Goal: Task Accomplishment & Management: Complete application form

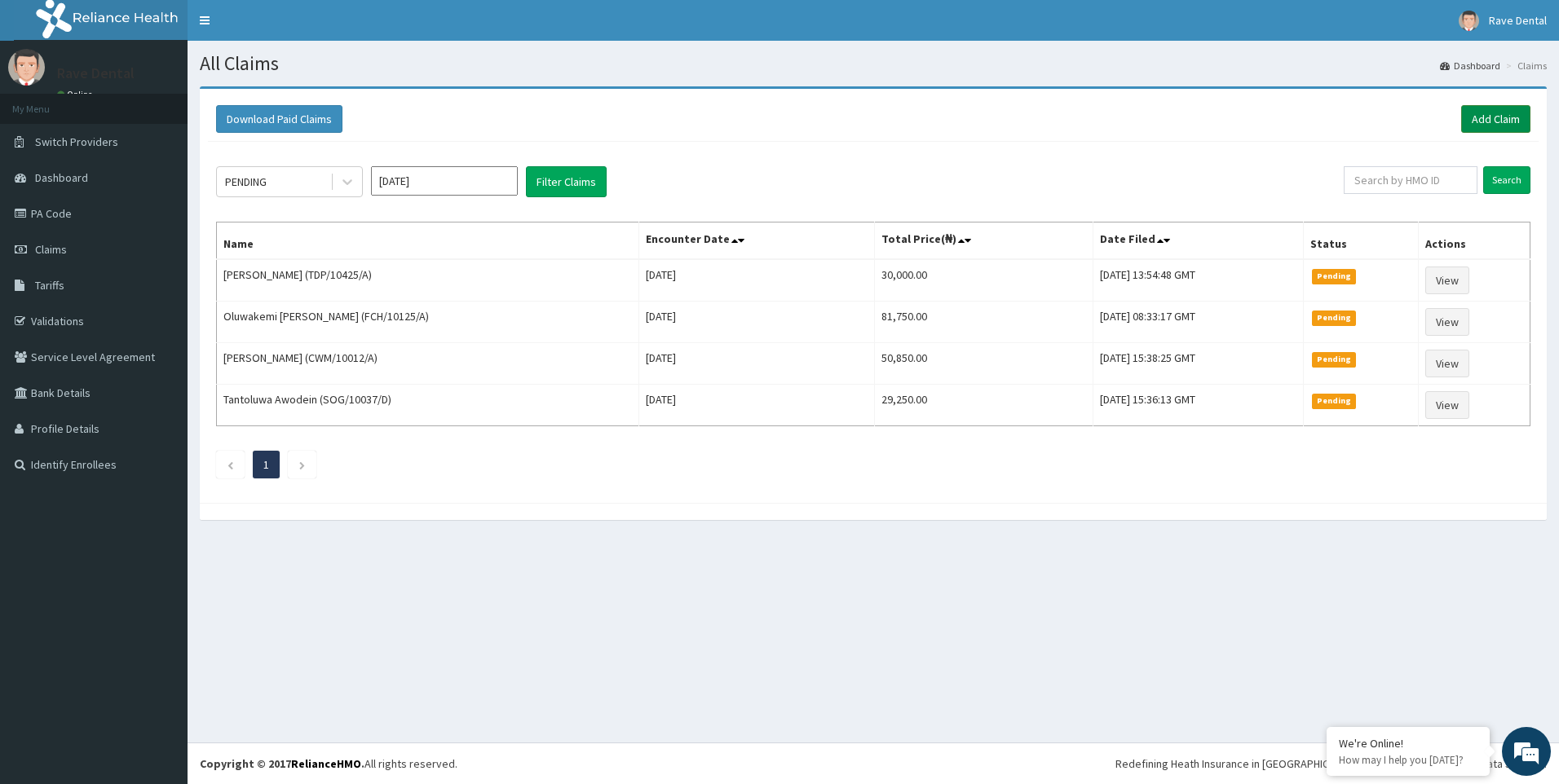
click at [1496, 109] on link "Add Claim" at bounding box center [1496, 119] width 70 height 28
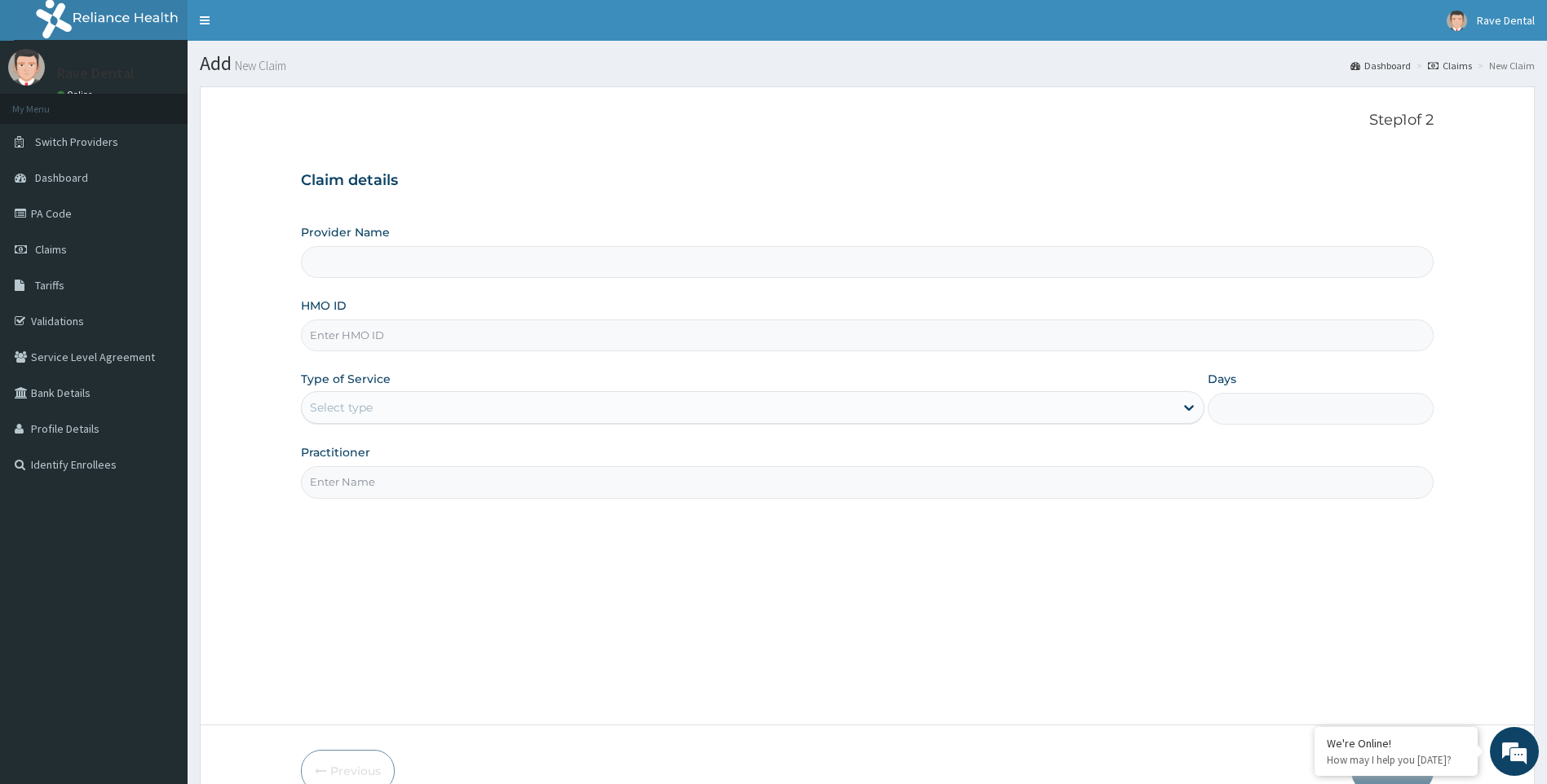
click at [351, 335] on input "HMO ID" at bounding box center [867, 335] width 1133 height 32
type input "Rave Dental Clinic -OGBA"
type input "EAG/10024/C"
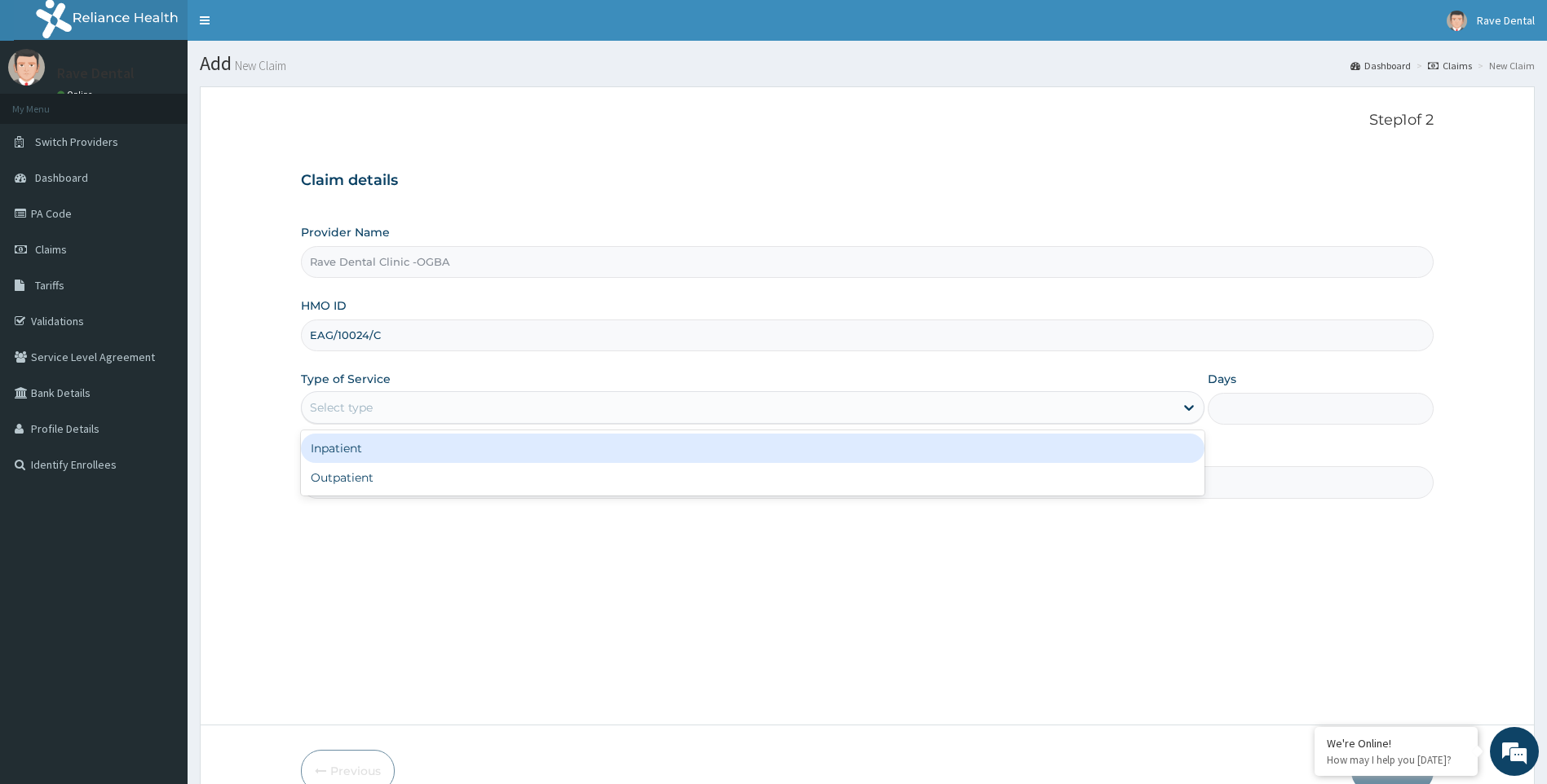
click at [369, 408] on div "Select type" at bounding box center [341, 407] width 63 height 16
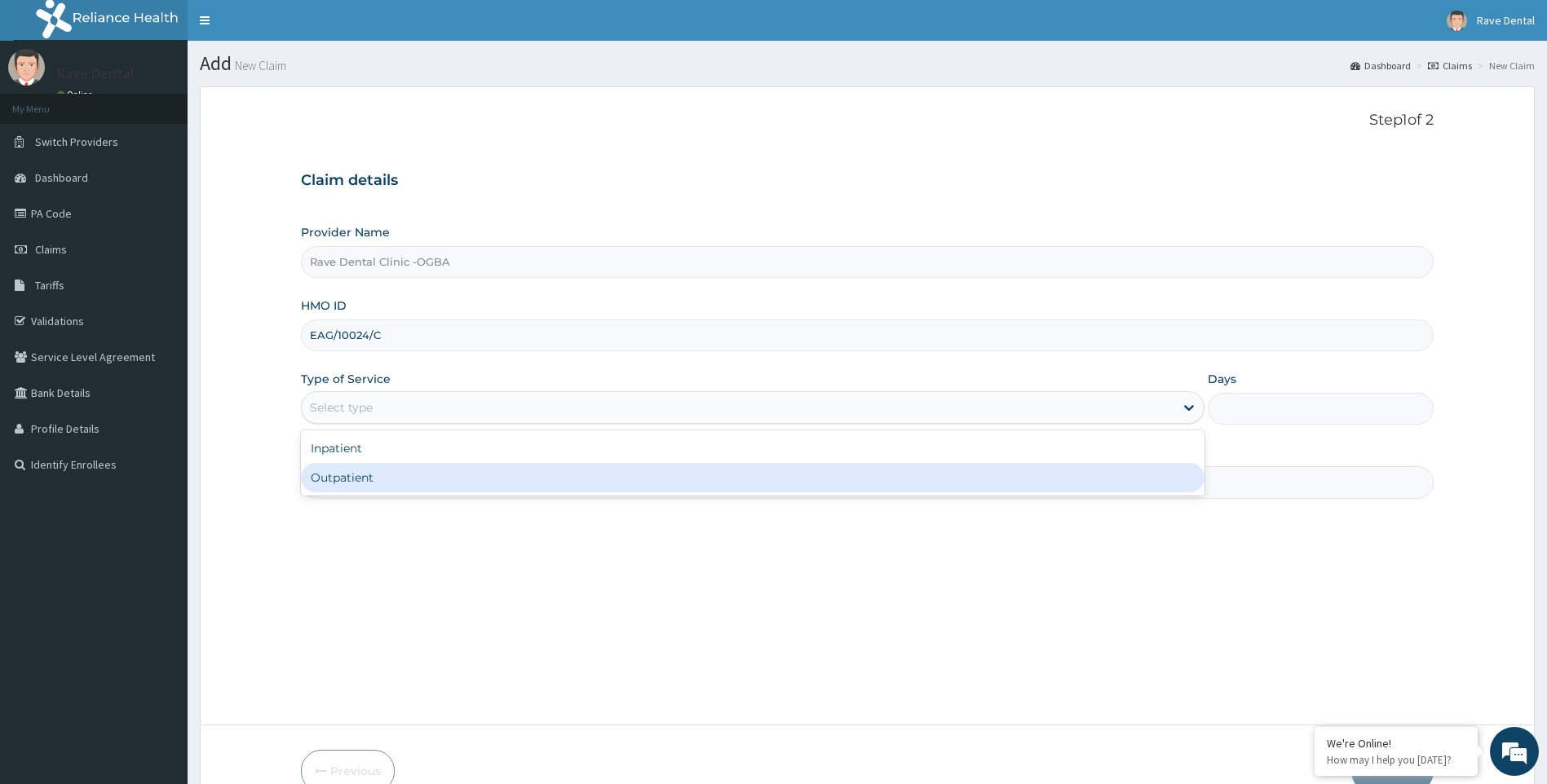
click at [354, 486] on div "Outpatient" at bounding box center [753, 477] width 905 height 30
type input "1"
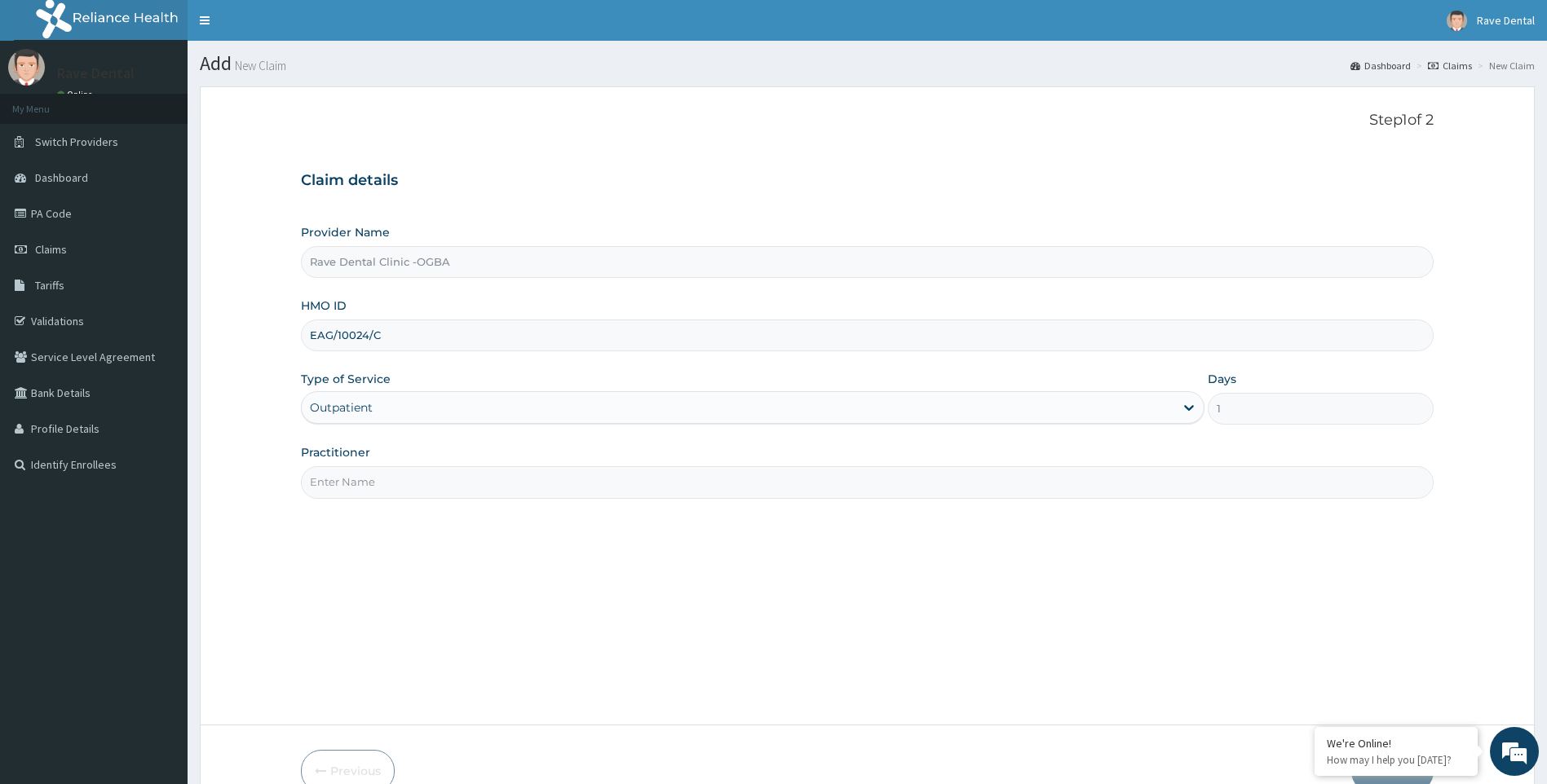
click at [362, 477] on input "Practitioner" at bounding box center [867, 482] width 1133 height 32
type input "DR OWOYEMI"
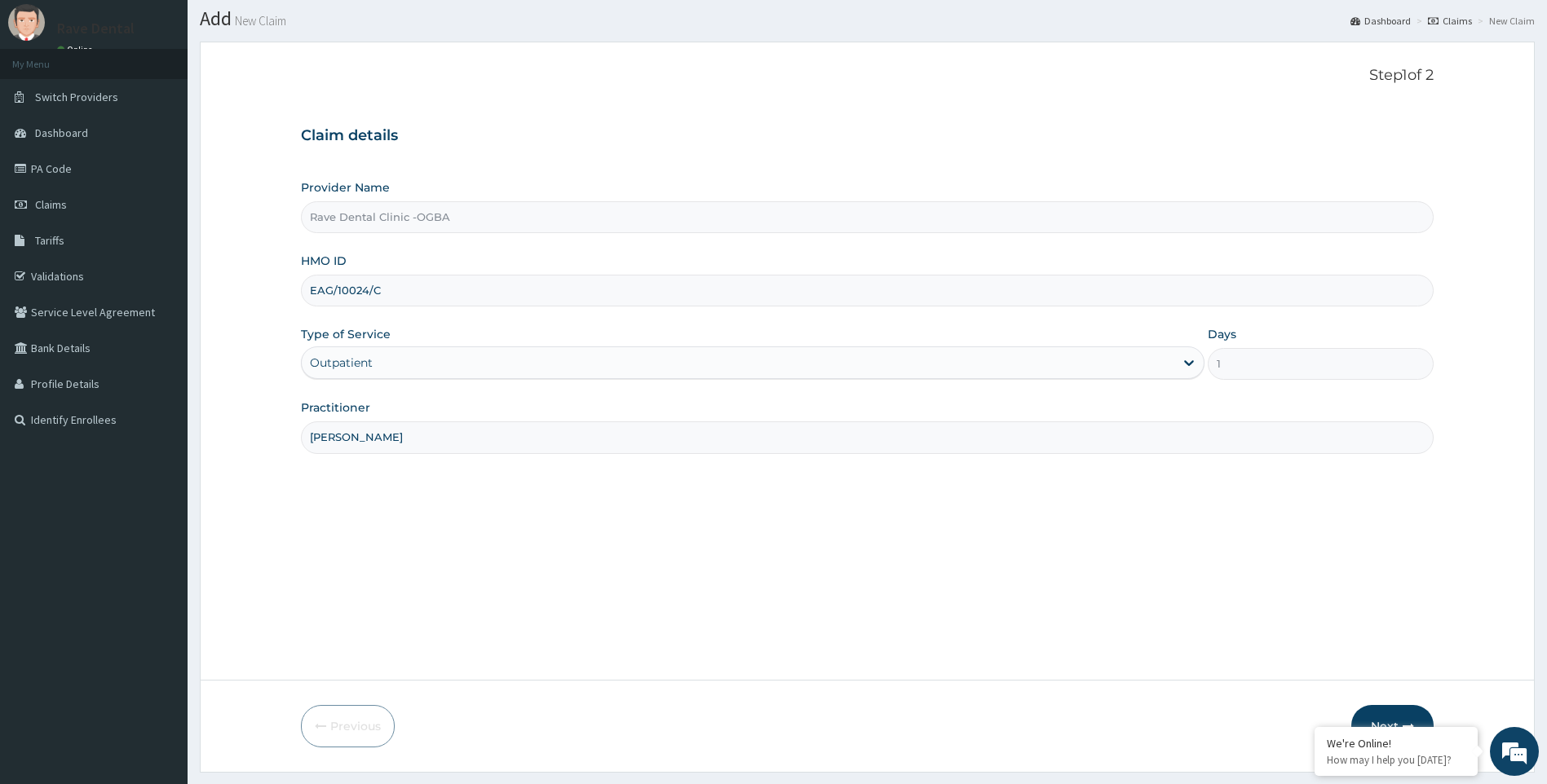
scroll to position [87, 0]
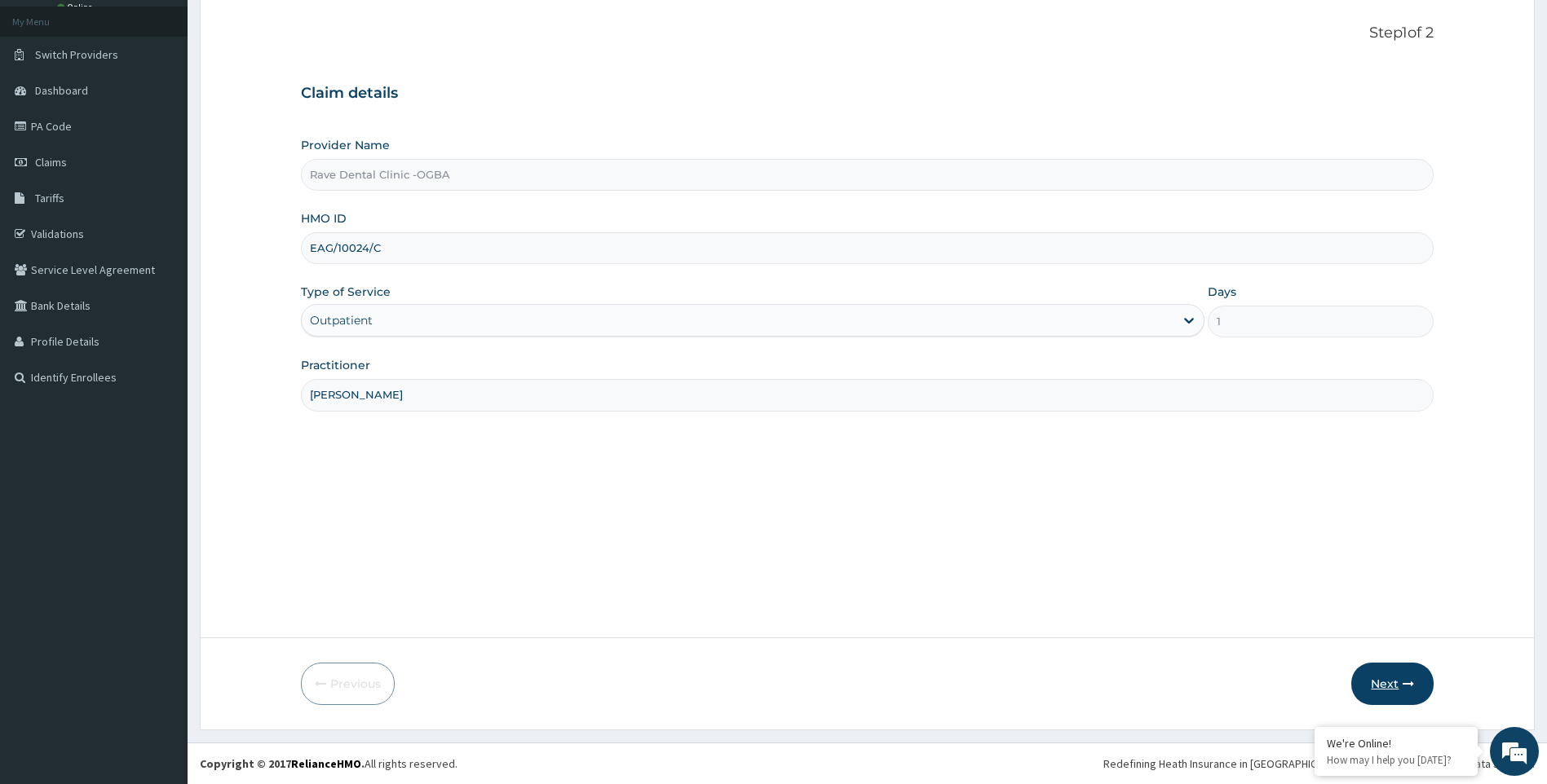
click at [1395, 675] on button "Next" at bounding box center [1392, 684] width 82 height 43
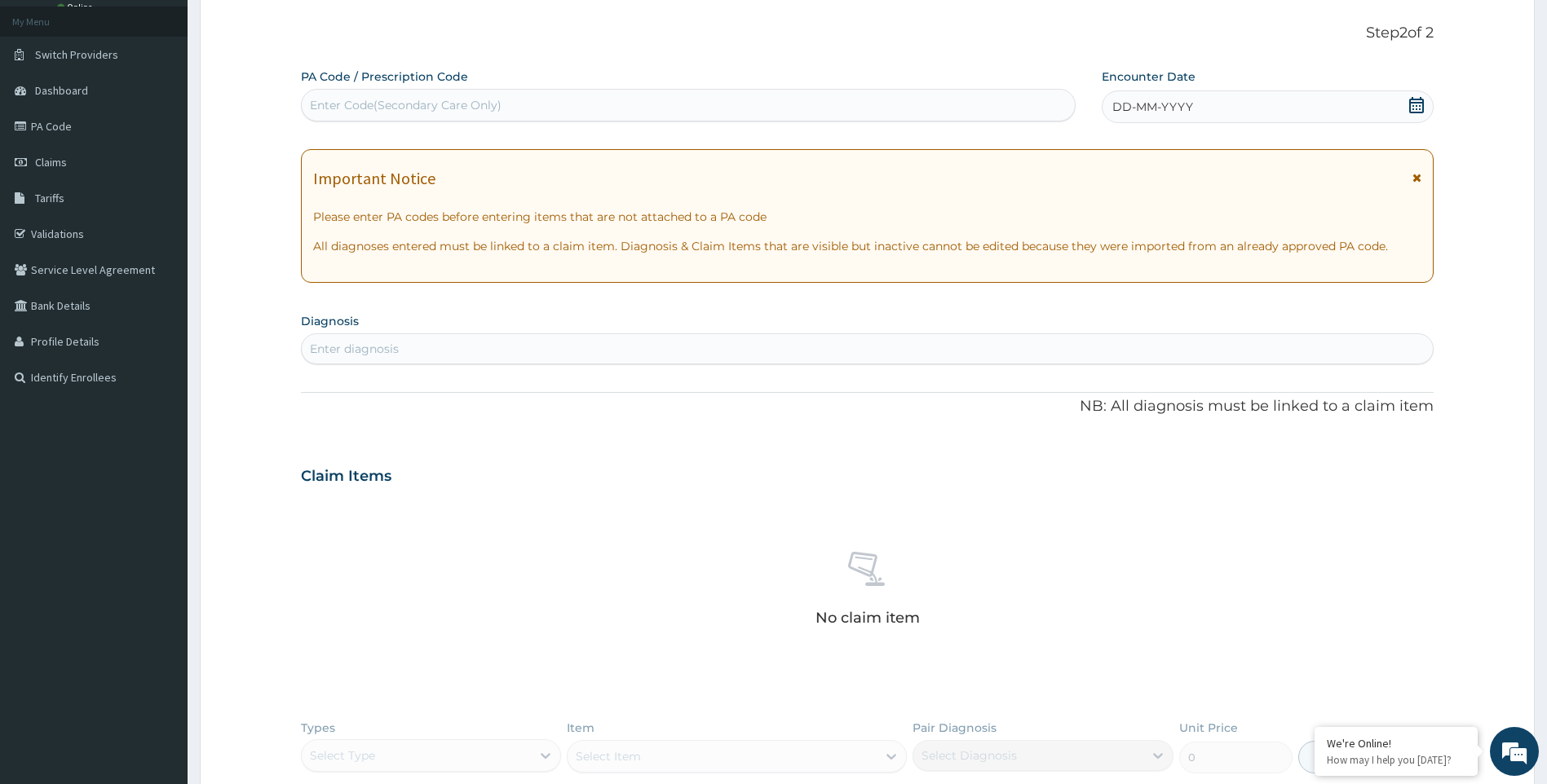
click at [329, 101] on div "Enter Code(Secondary Care Only)" at bounding box center [405, 105] width 192 height 16
type input "PA/B7826F"
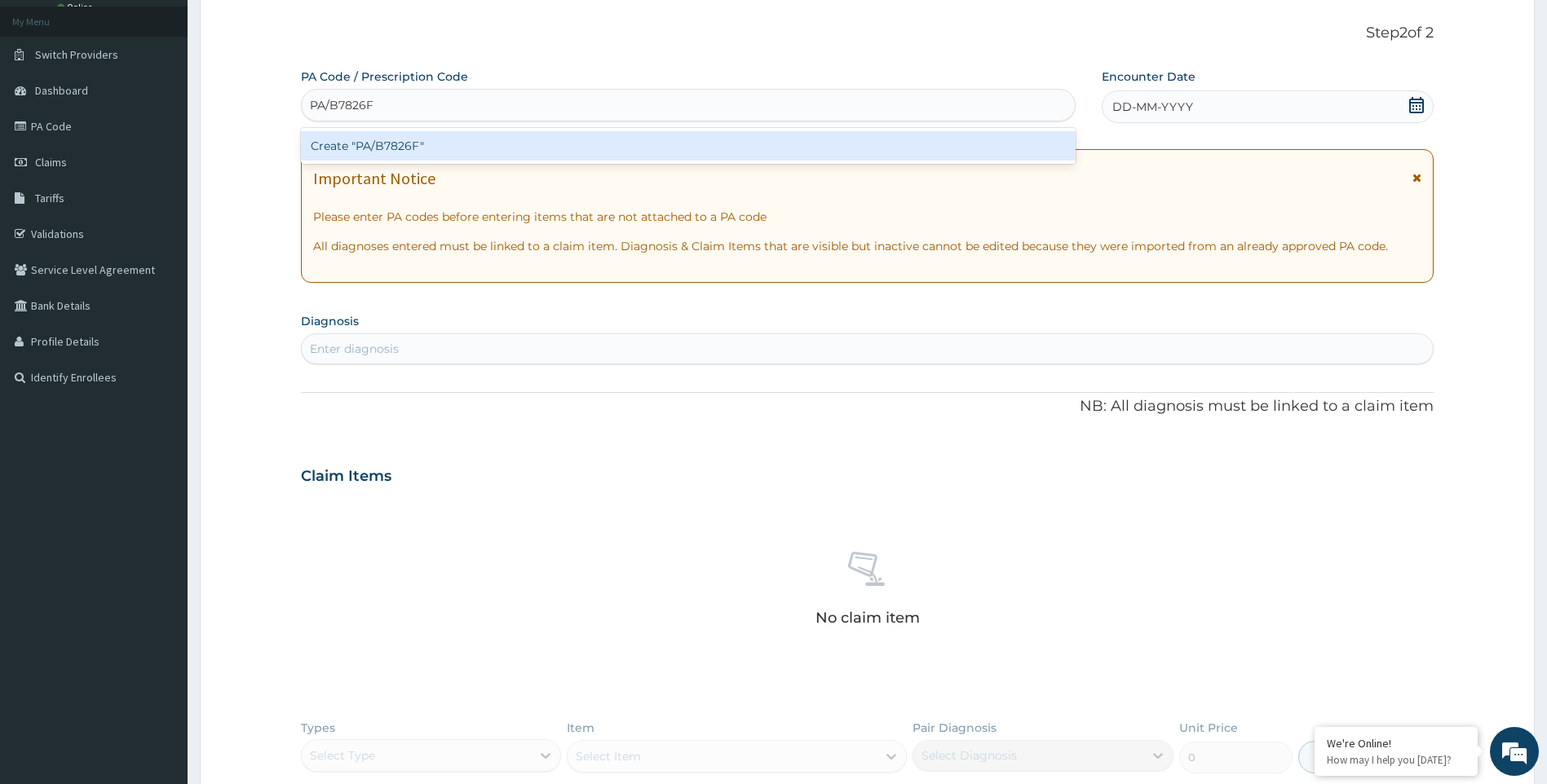
click at [352, 150] on div "Create "PA/B7826F"" at bounding box center [688, 146] width 774 height 30
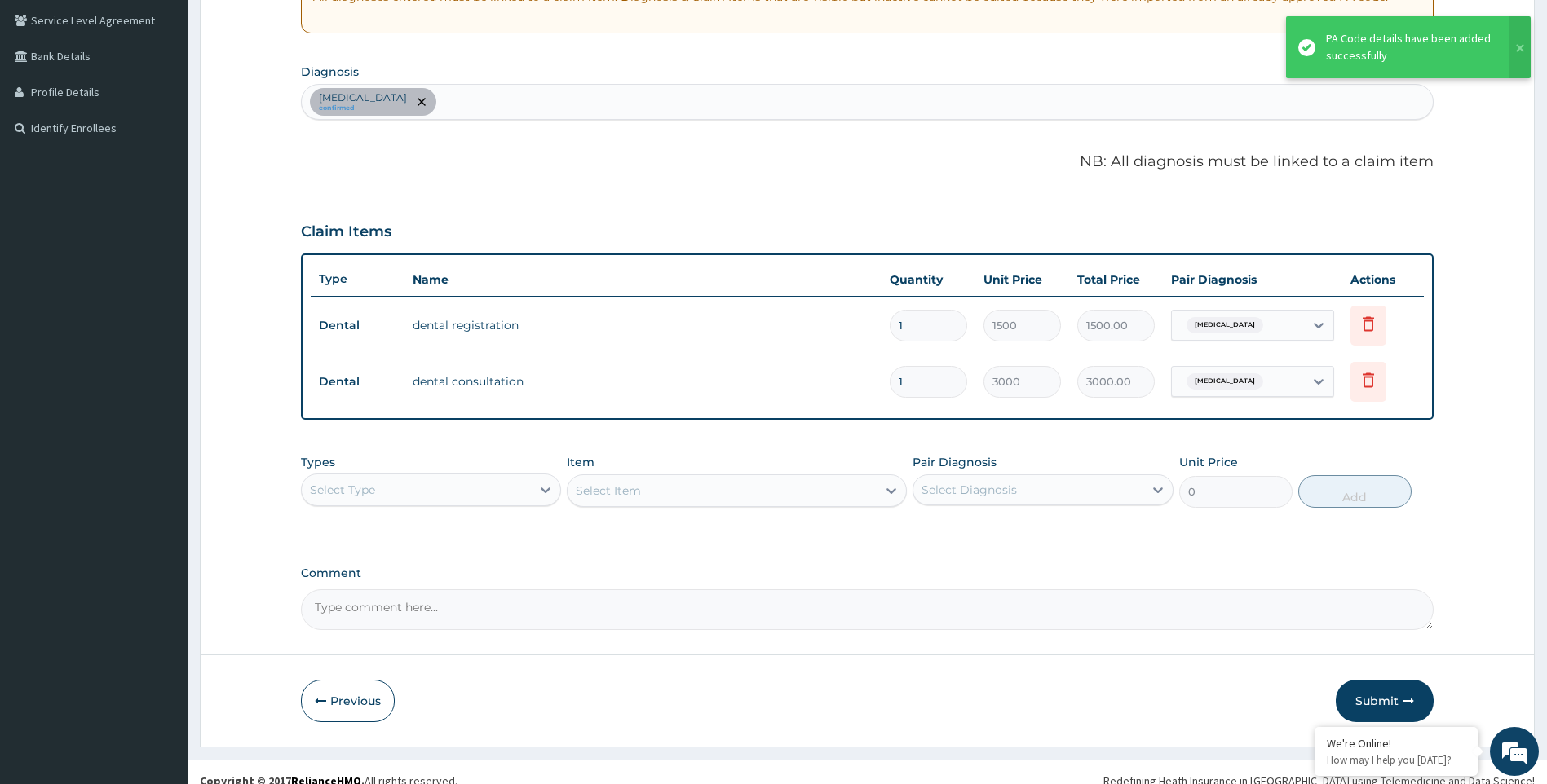
scroll to position [353, 0]
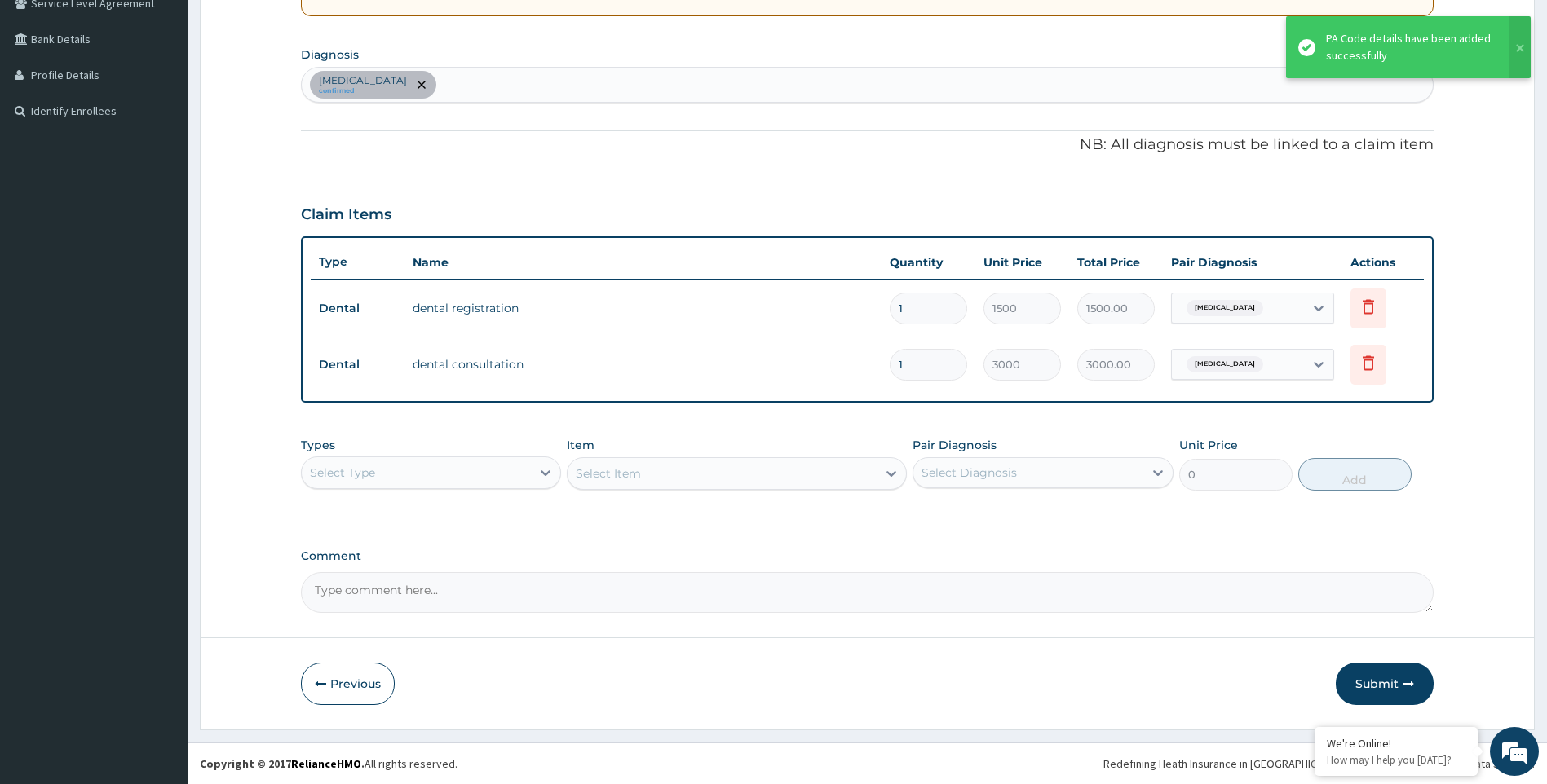
click at [1394, 686] on button "Submit" at bounding box center [1384, 684] width 98 height 43
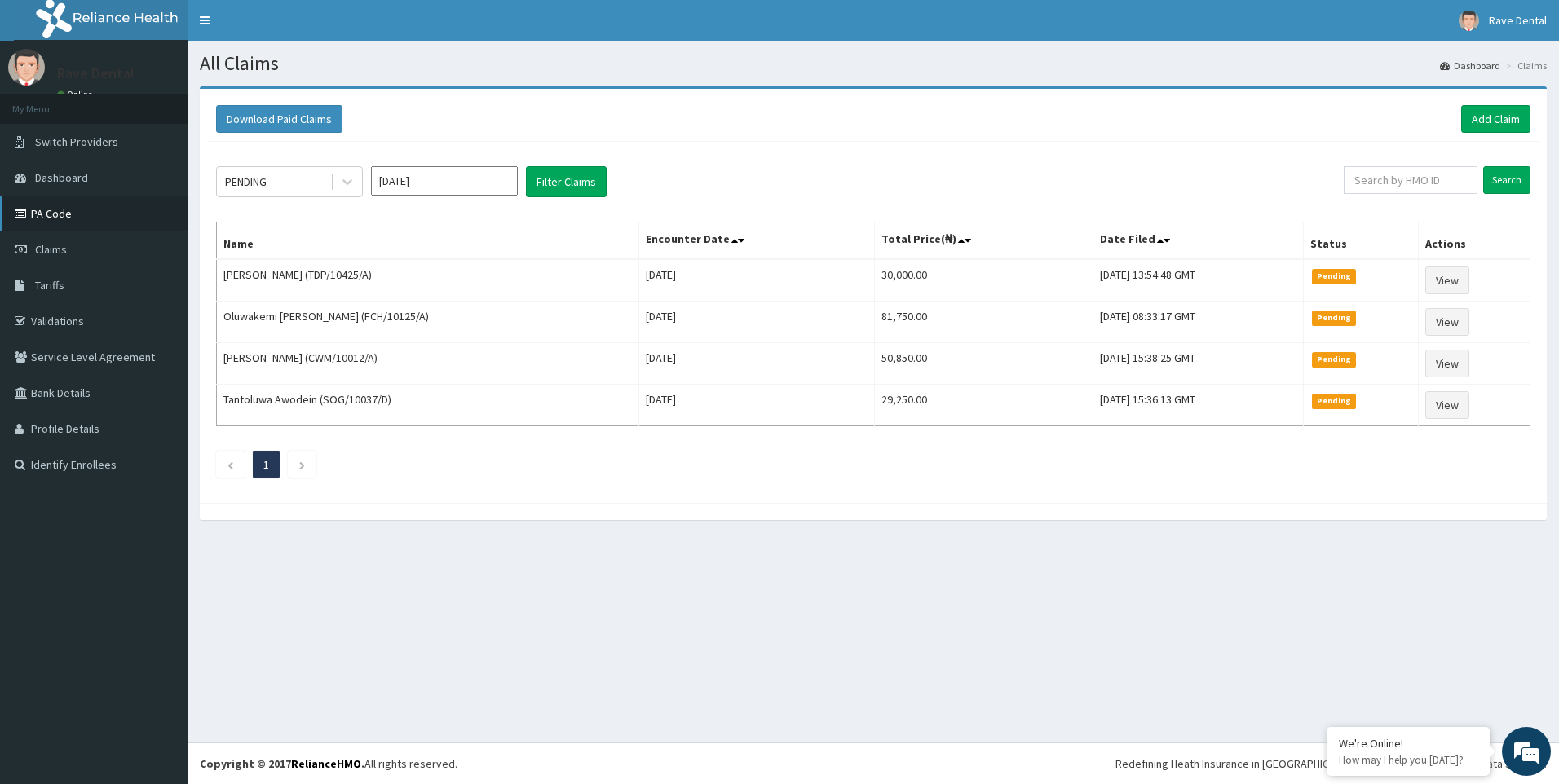
click at [66, 222] on link "PA Code" at bounding box center [93, 213] width 188 height 36
click at [299, 461] on icon "Next page" at bounding box center [302, 465] width 7 height 10
click at [43, 207] on link "PA Code" at bounding box center [93, 213] width 188 height 36
click at [1405, 177] on input "text" at bounding box center [1410, 181] width 134 height 28
paste input "BPO/10003/A"
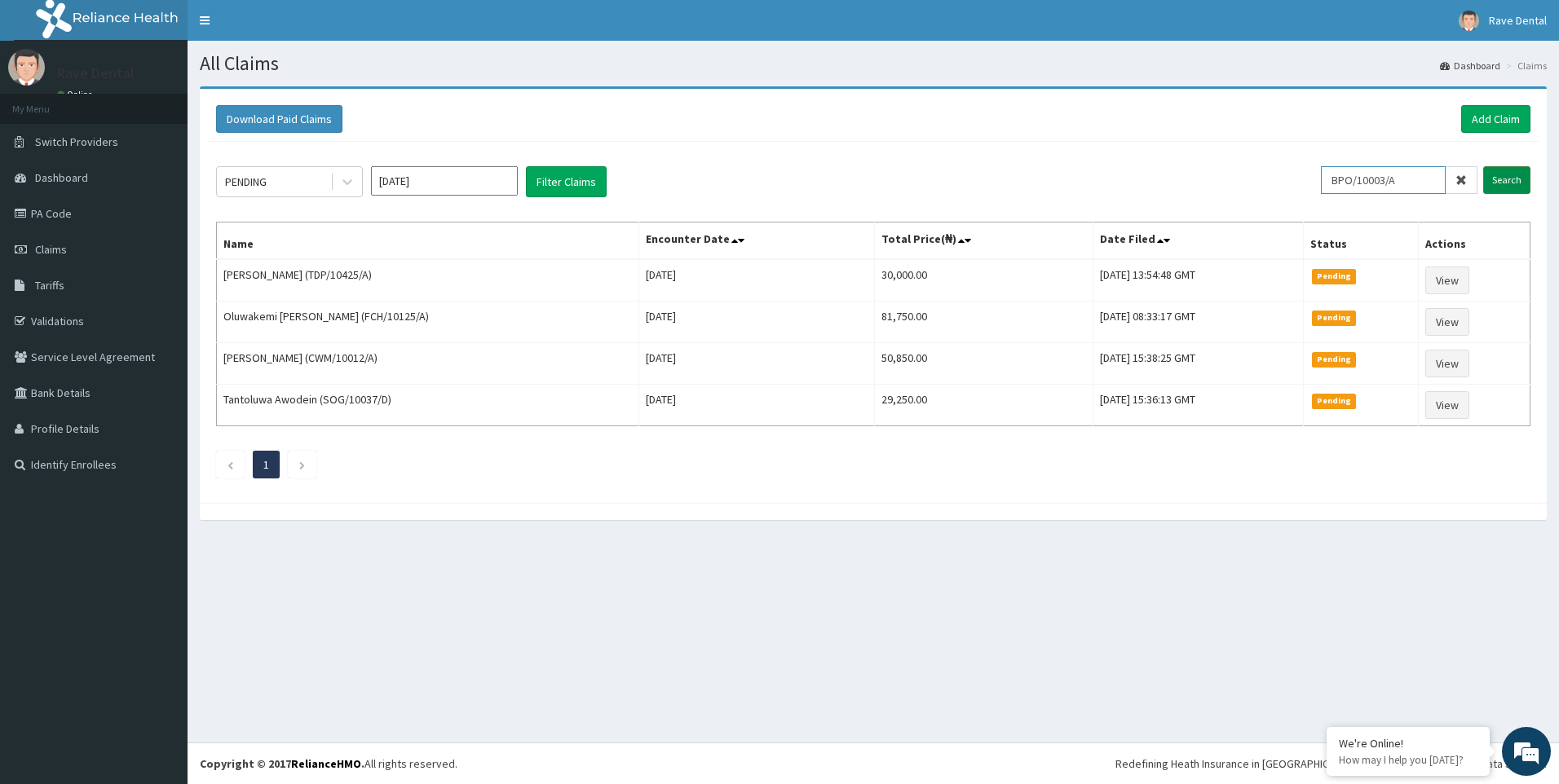
type input "BPO/10003/A"
click at [1506, 180] on input "Search" at bounding box center [1507, 181] width 48 height 28
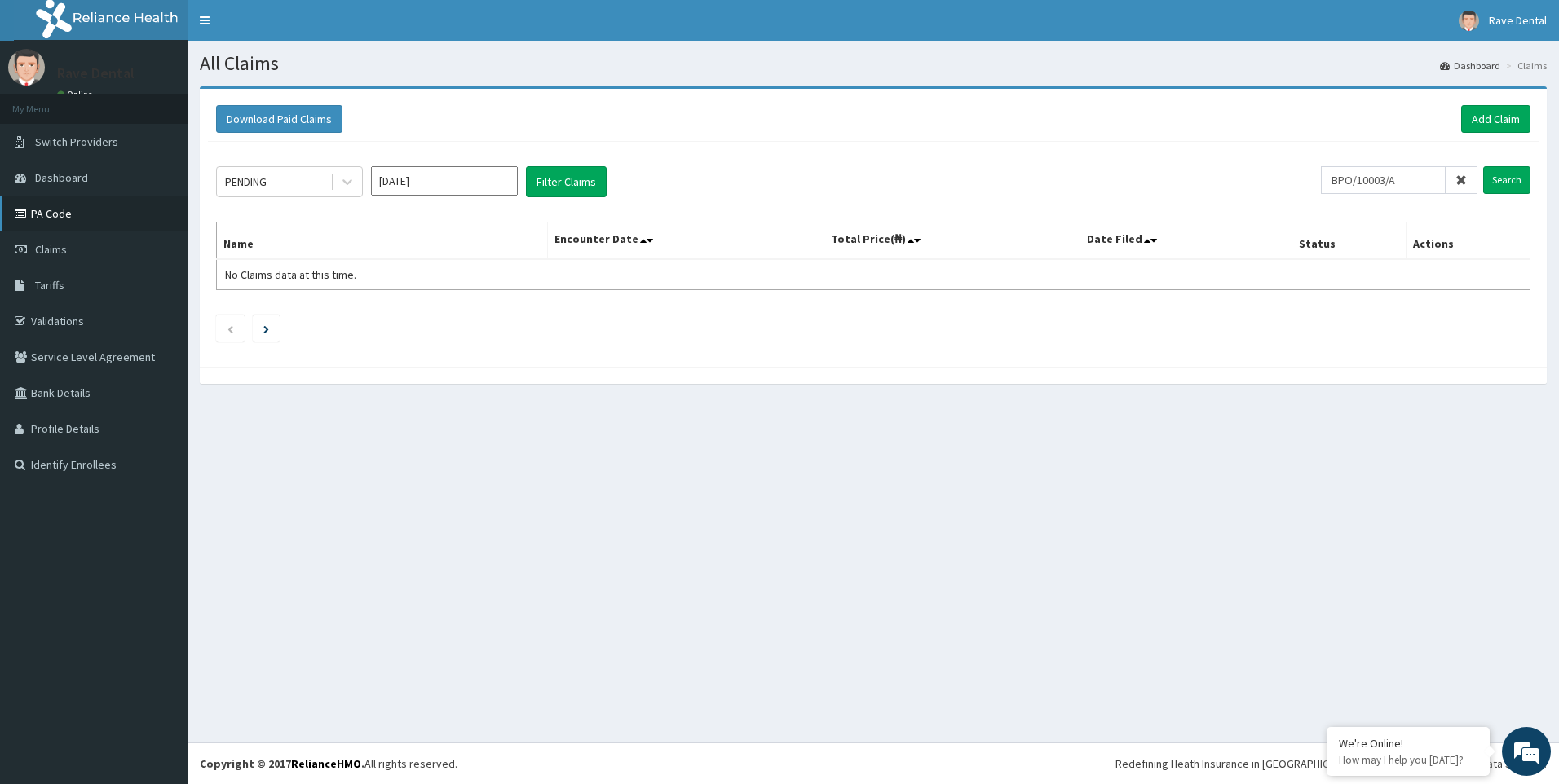
click at [49, 216] on link "PA Code" at bounding box center [93, 213] width 188 height 36
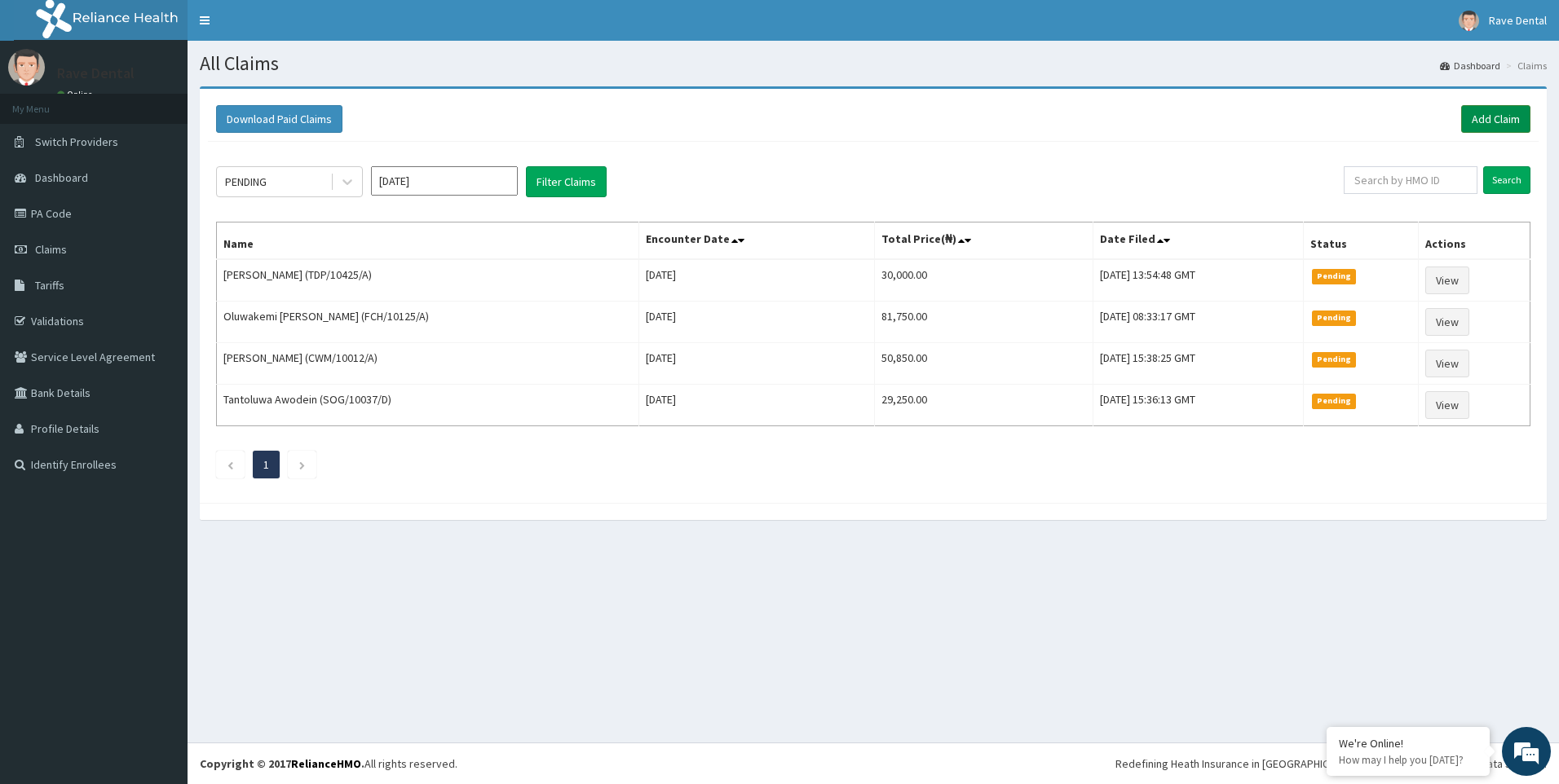
click at [1476, 116] on link "Add Claim" at bounding box center [1496, 119] width 70 height 28
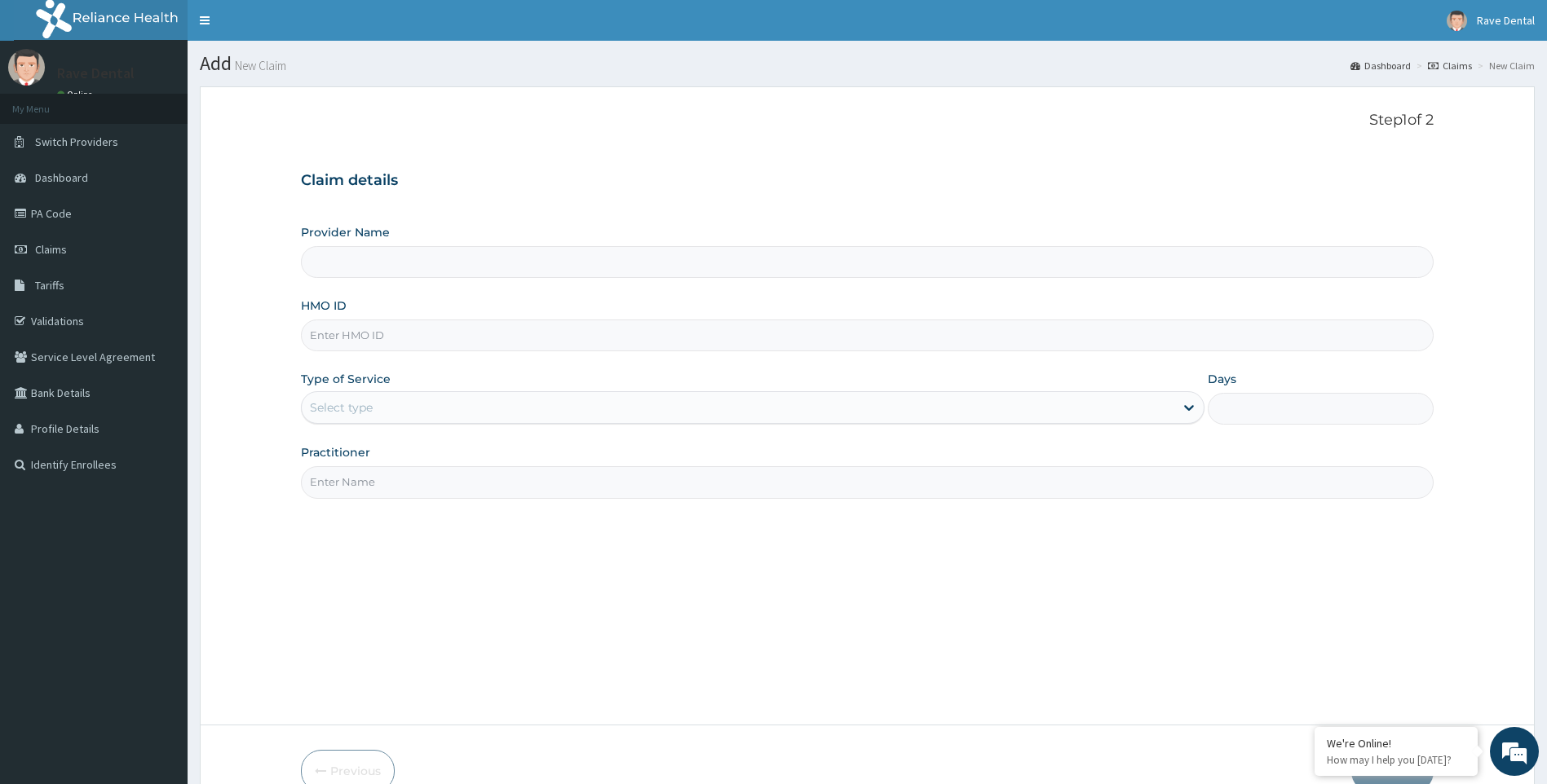
click at [340, 327] on input "HMO ID" at bounding box center [867, 335] width 1133 height 32
type input "B"
type input "Rave Dental Clinic -OGBA"
type input "BPO/10003/A"
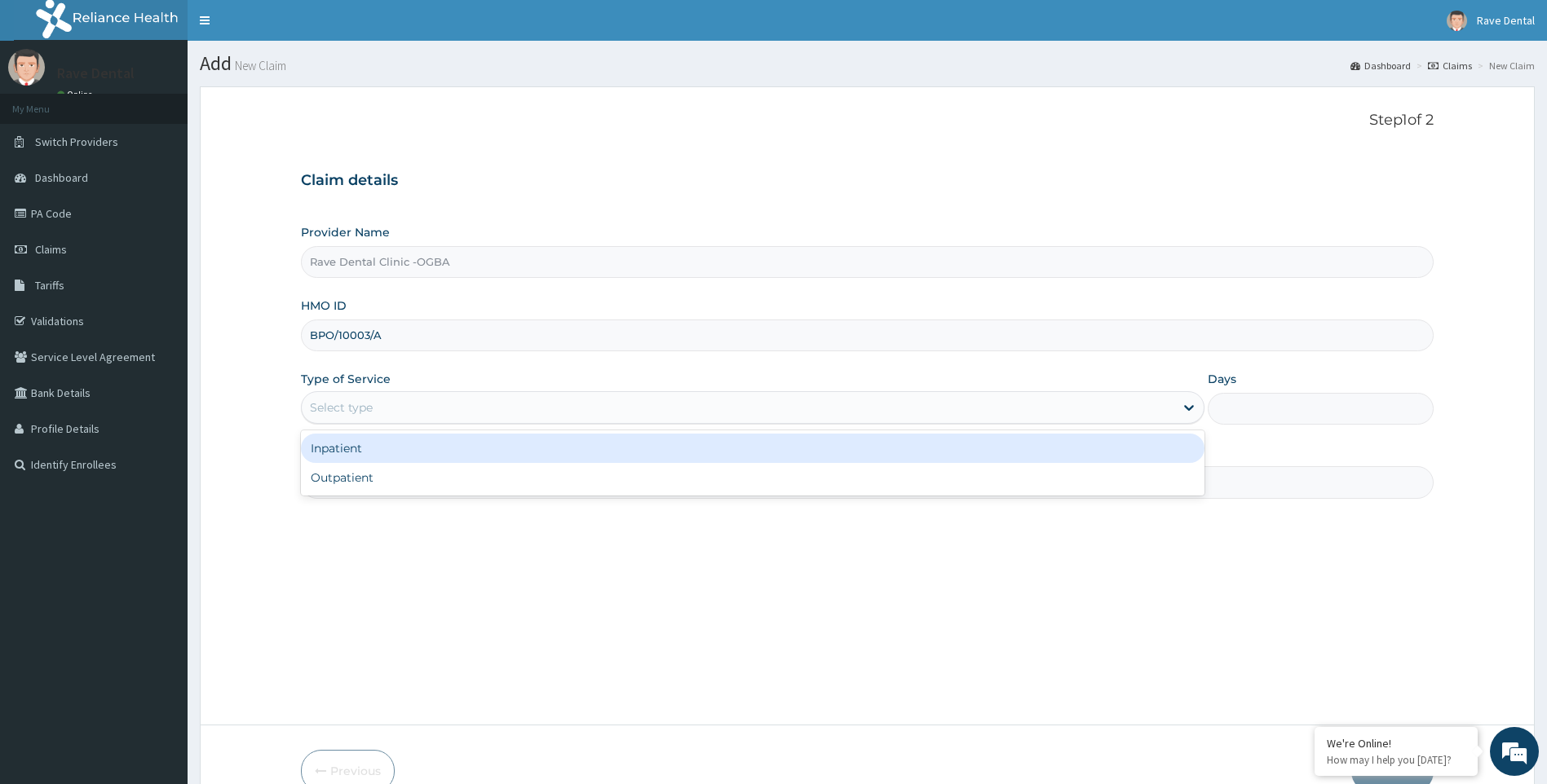
click at [345, 399] on div "Select type" at bounding box center [739, 407] width 874 height 26
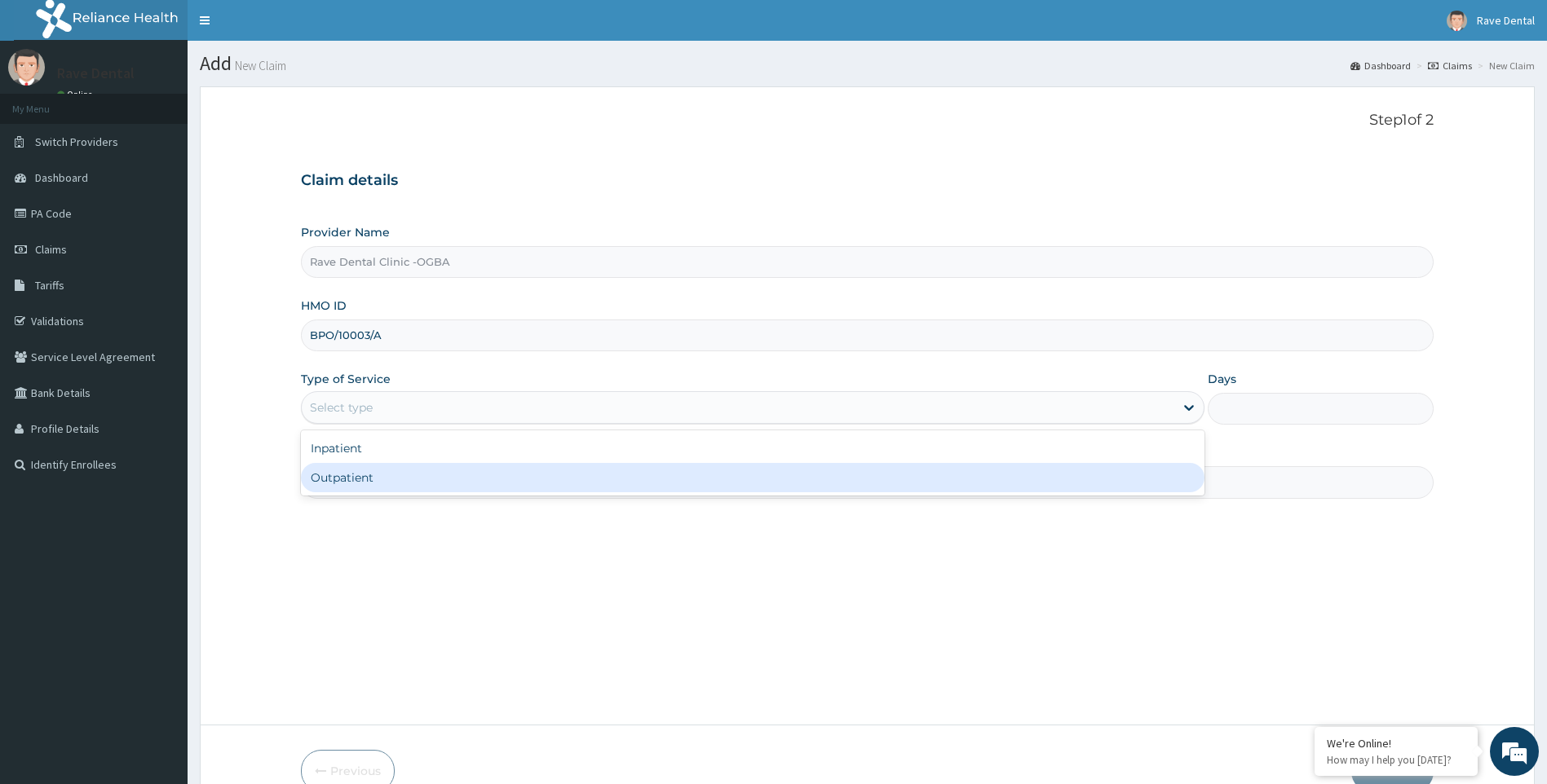
click at [345, 470] on div "Outpatient" at bounding box center [753, 477] width 905 height 30
type input "1"
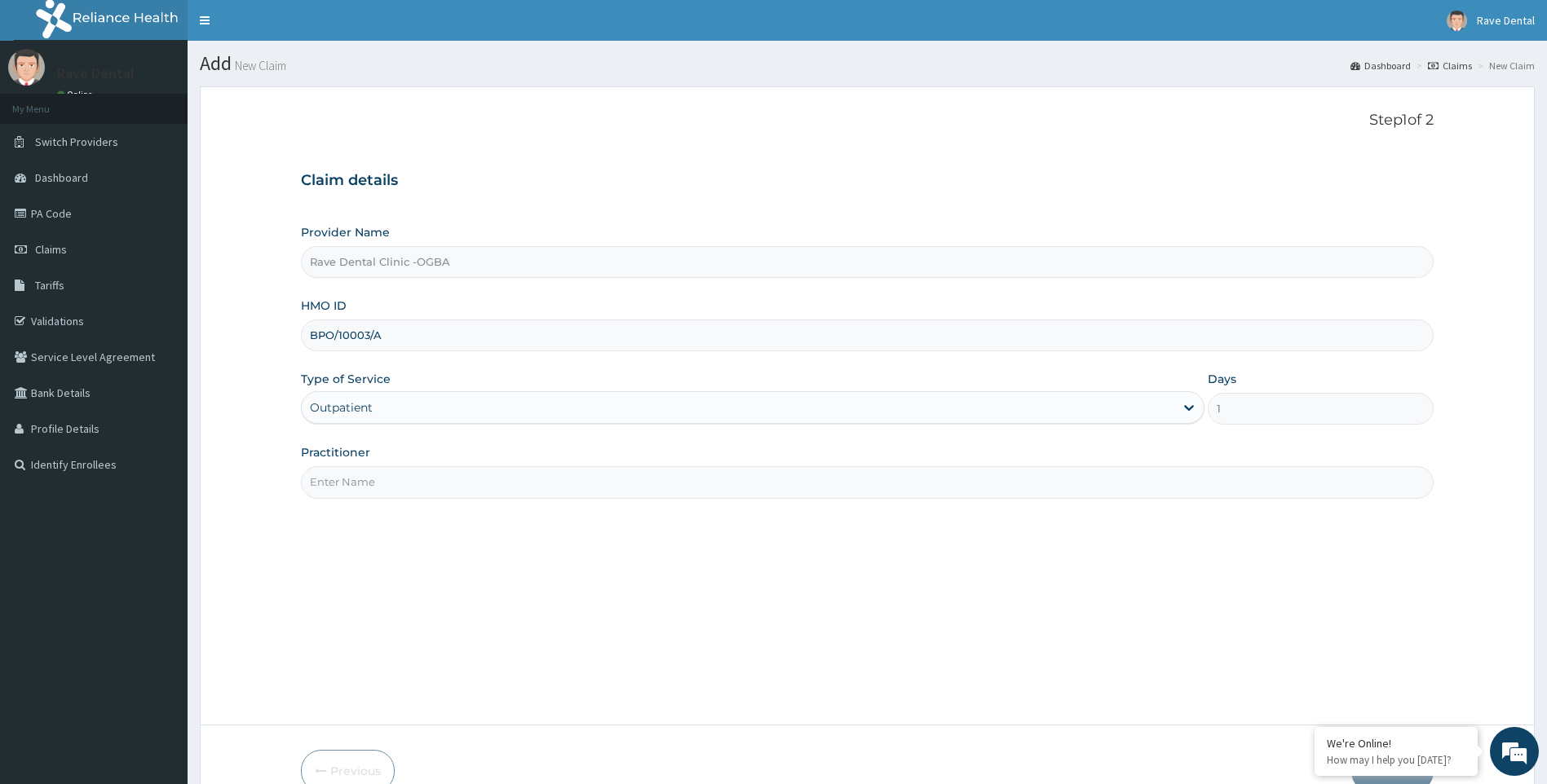
click at [358, 481] on input "Practitioner" at bounding box center [867, 482] width 1133 height 32
click at [362, 492] on input "Practitioner" at bounding box center [867, 482] width 1133 height 32
type input "DR ADENIRAN"
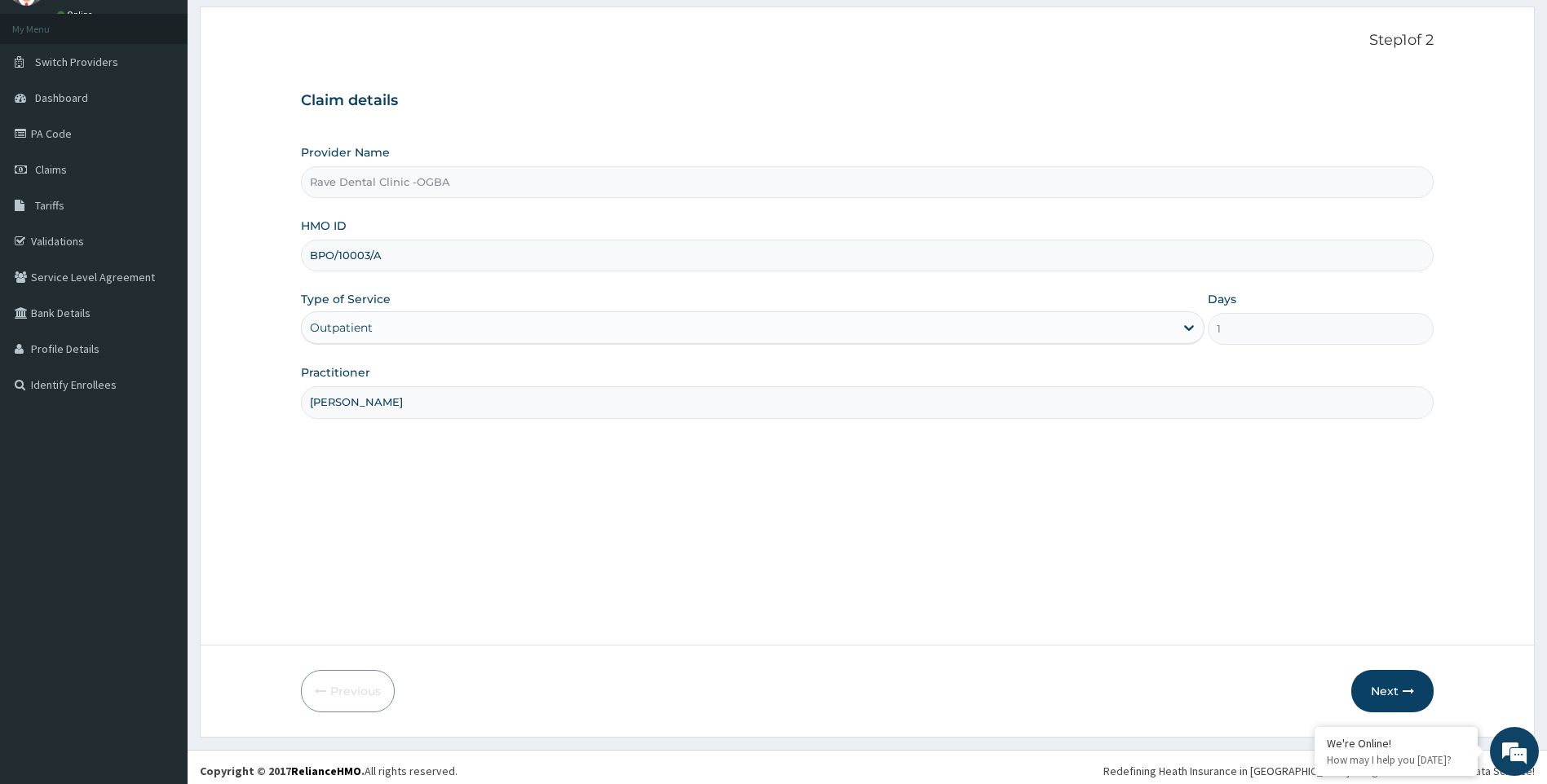
scroll to position [87, 0]
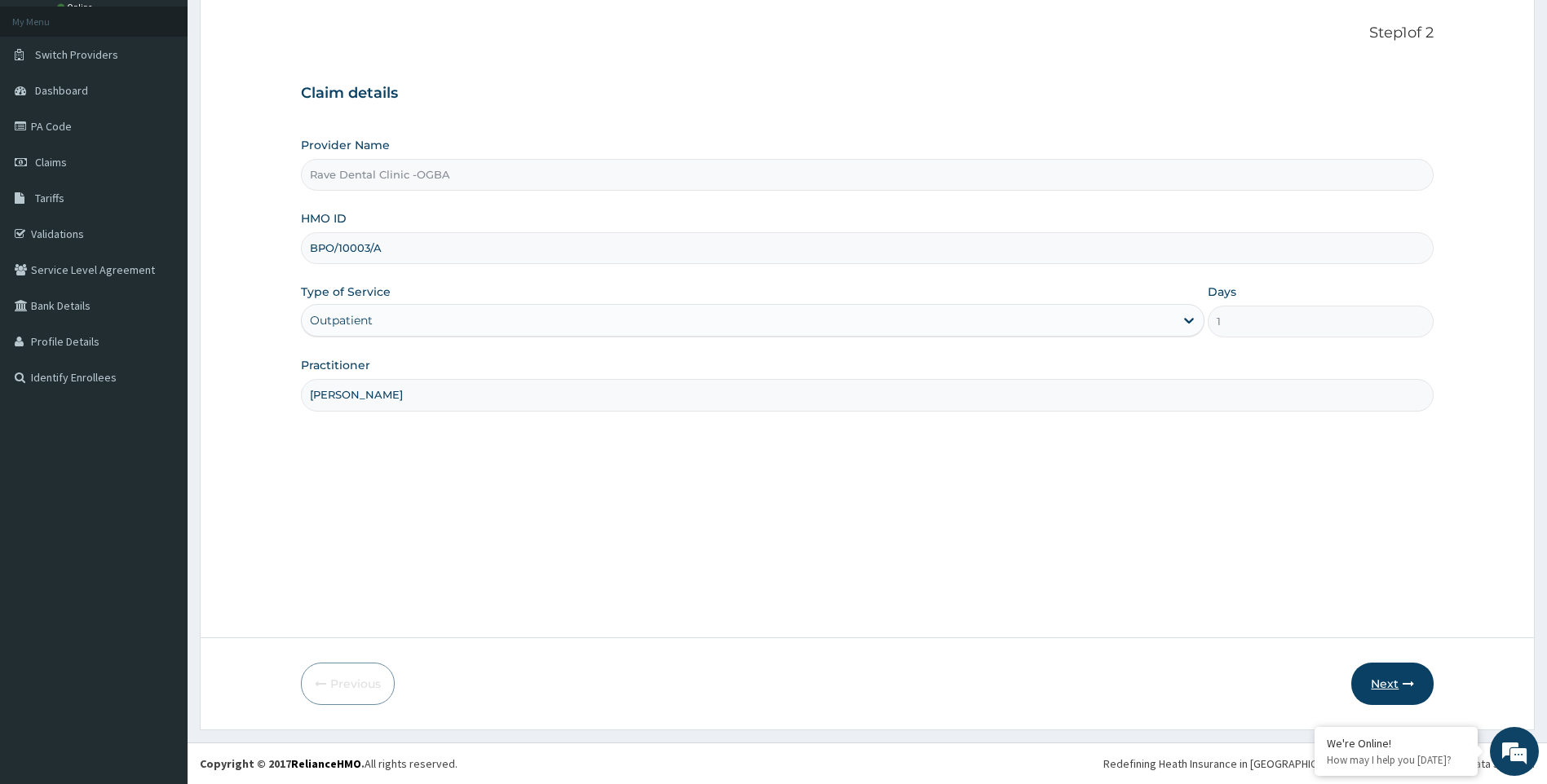
click at [1383, 682] on button "Next" at bounding box center [1392, 684] width 82 height 43
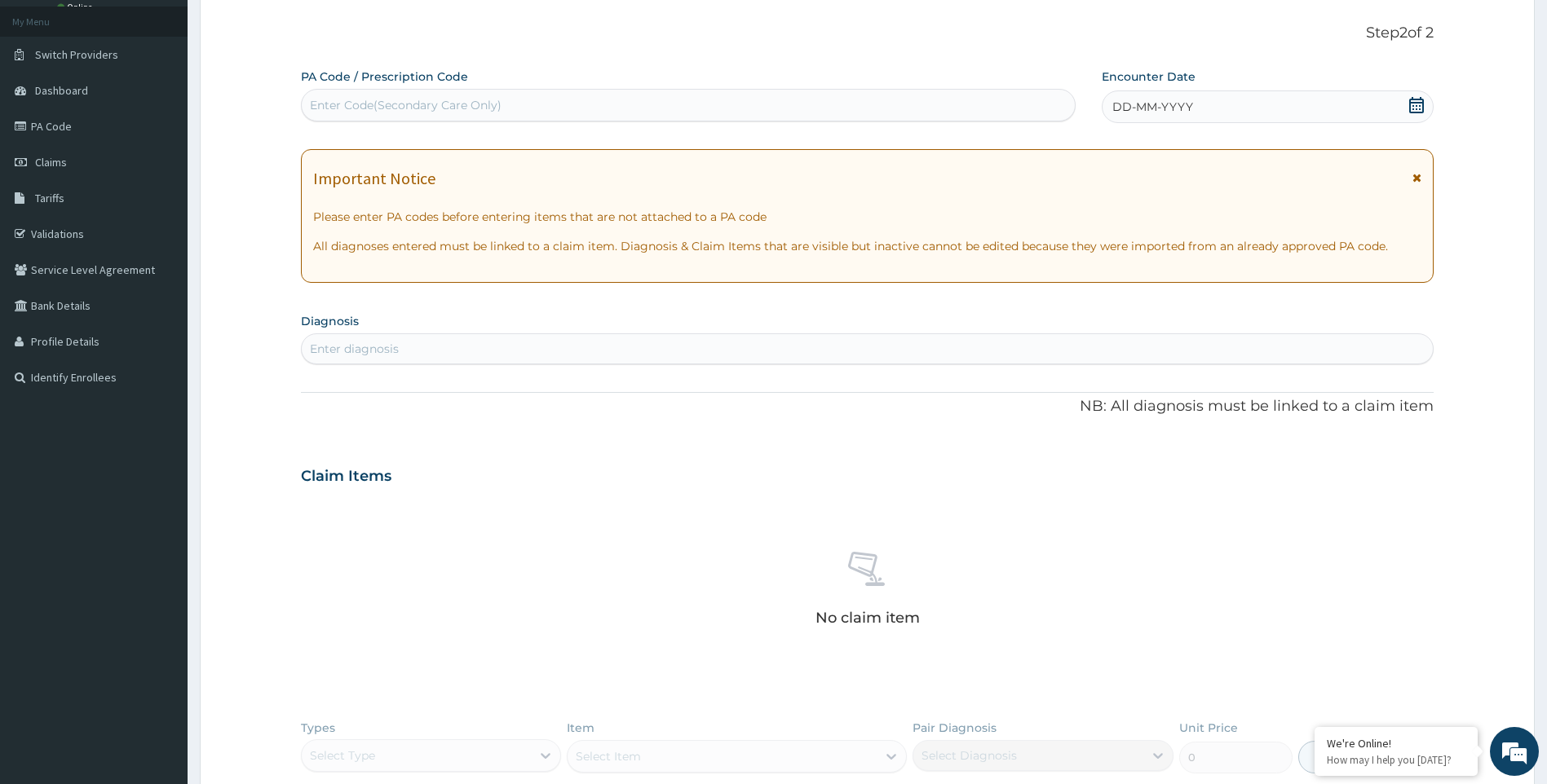
click at [361, 96] on div "Enter Code(Secondary Care Only)" at bounding box center [688, 105] width 773 height 26
type input "PA/B1ED78"
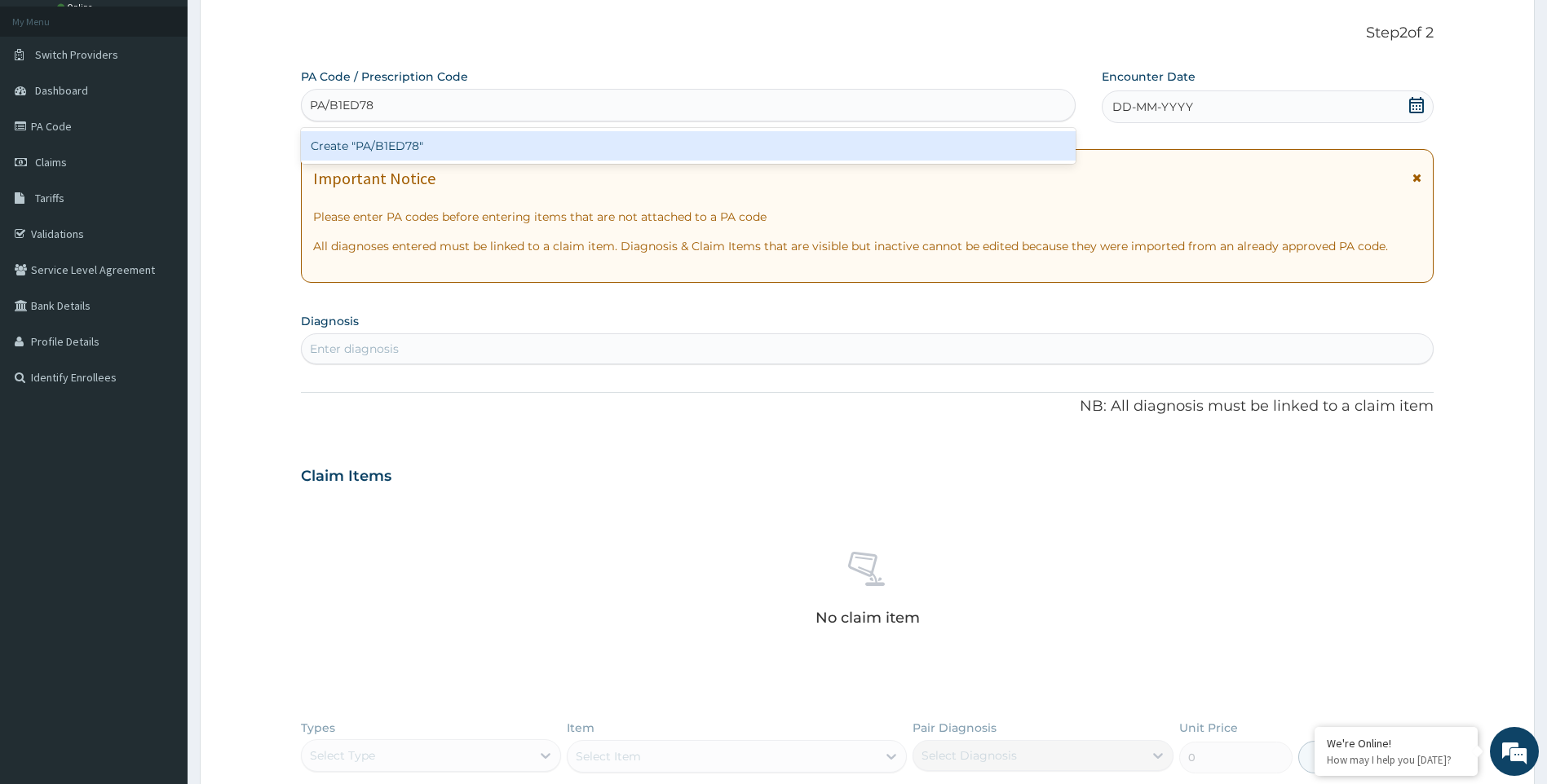
click at [384, 144] on div "Create "PA/B1ED78"" at bounding box center [688, 146] width 774 height 30
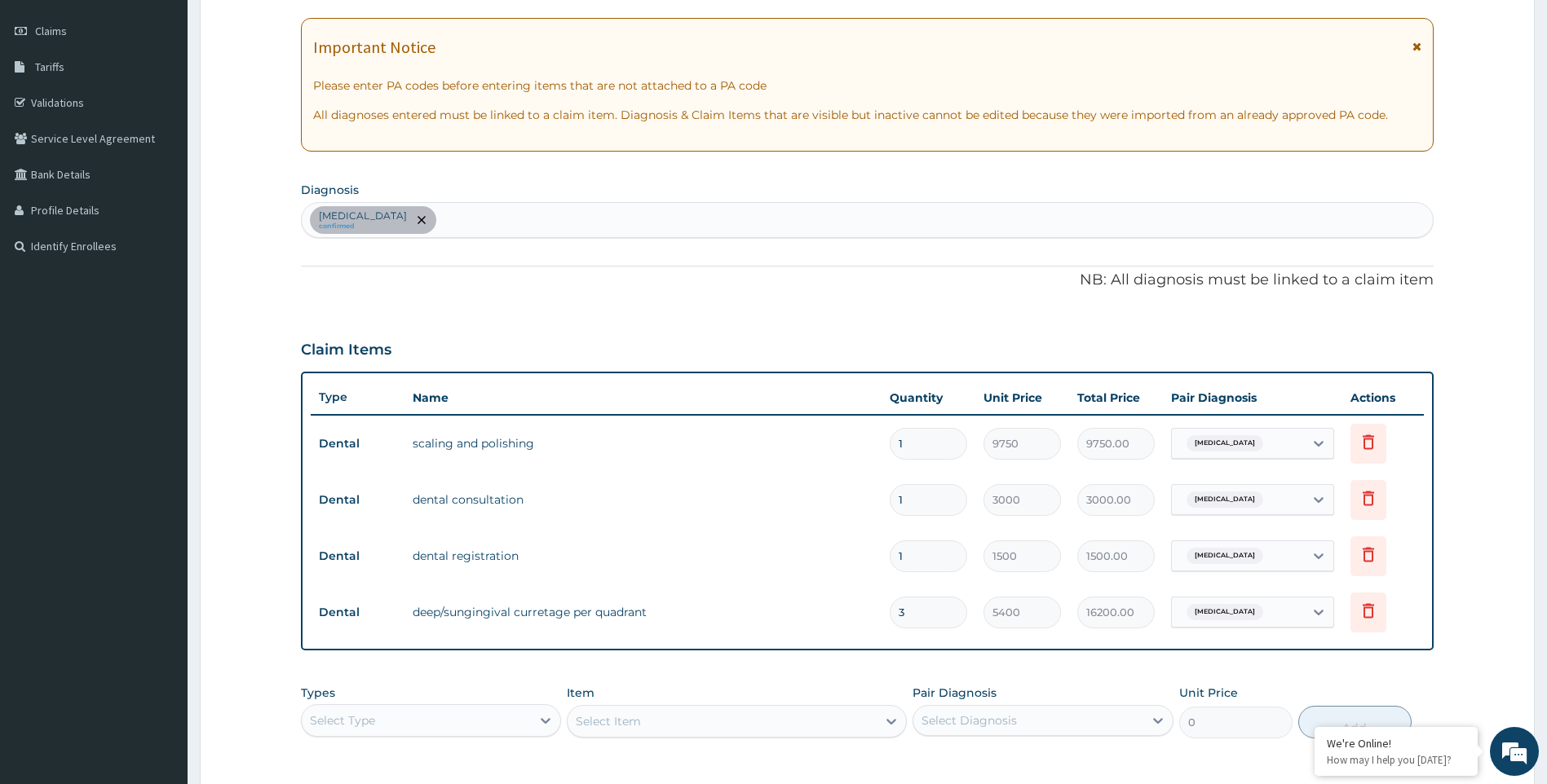
scroll to position [466, 0]
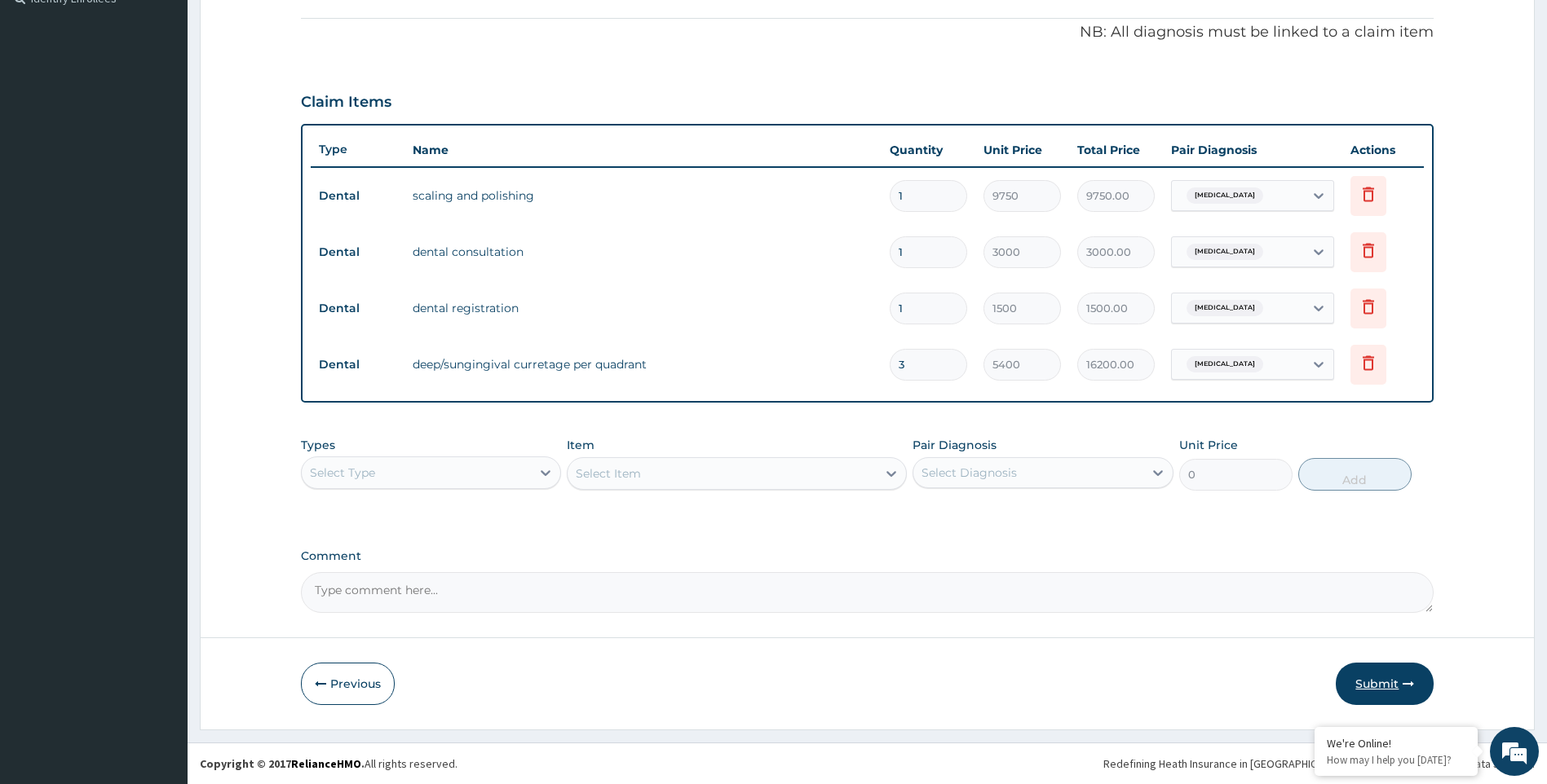
click at [1383, 686] on button "Submit" at bounding box center [1384, 684] width 98 height 43
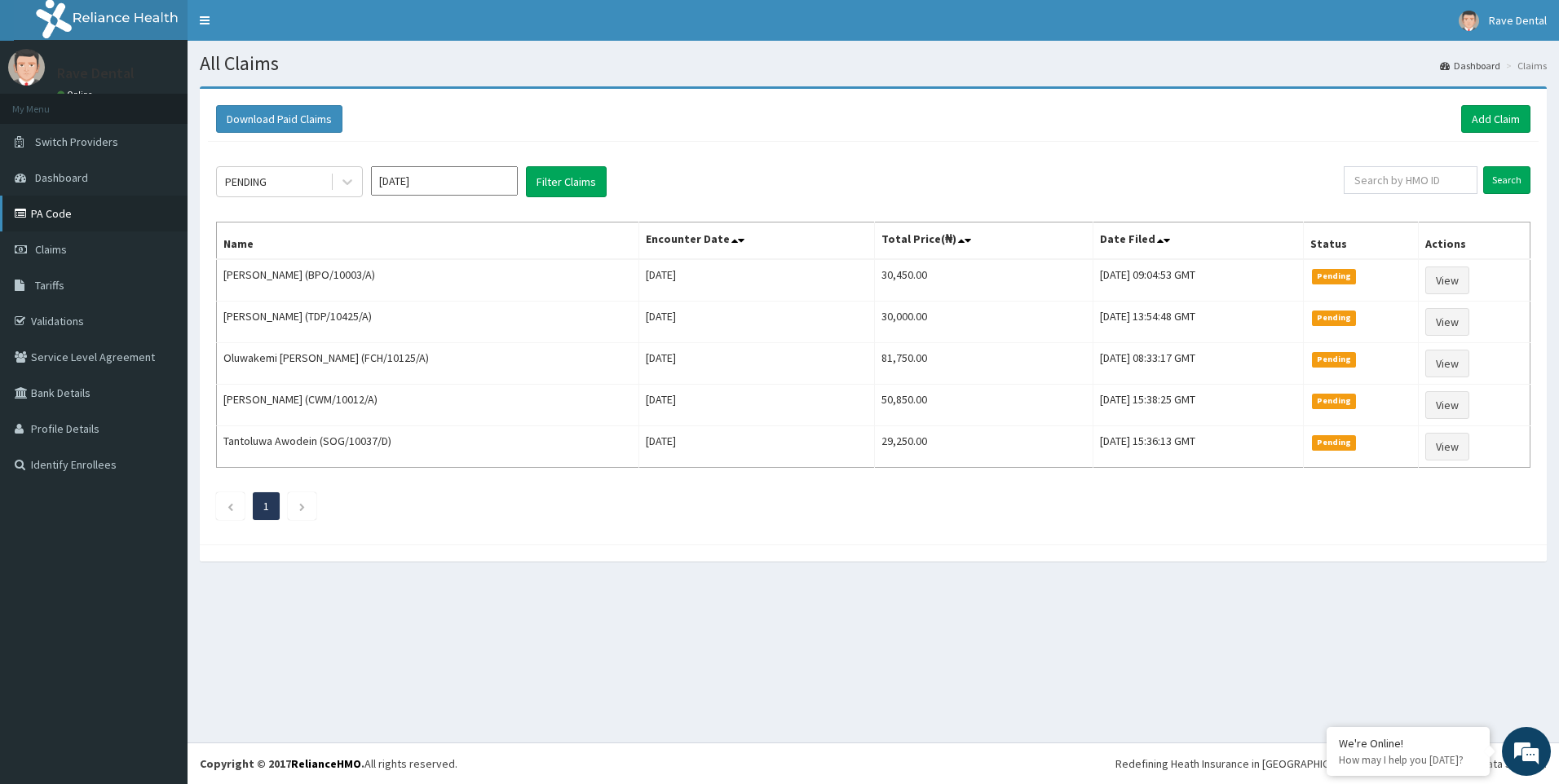
click at [59, 206] on link "PA Code" at bounding box center [93, 213] width 188 height 36
click at [1511, 121] on link "Add Claim" at bounding box center [1496, 119] width 70 height 28
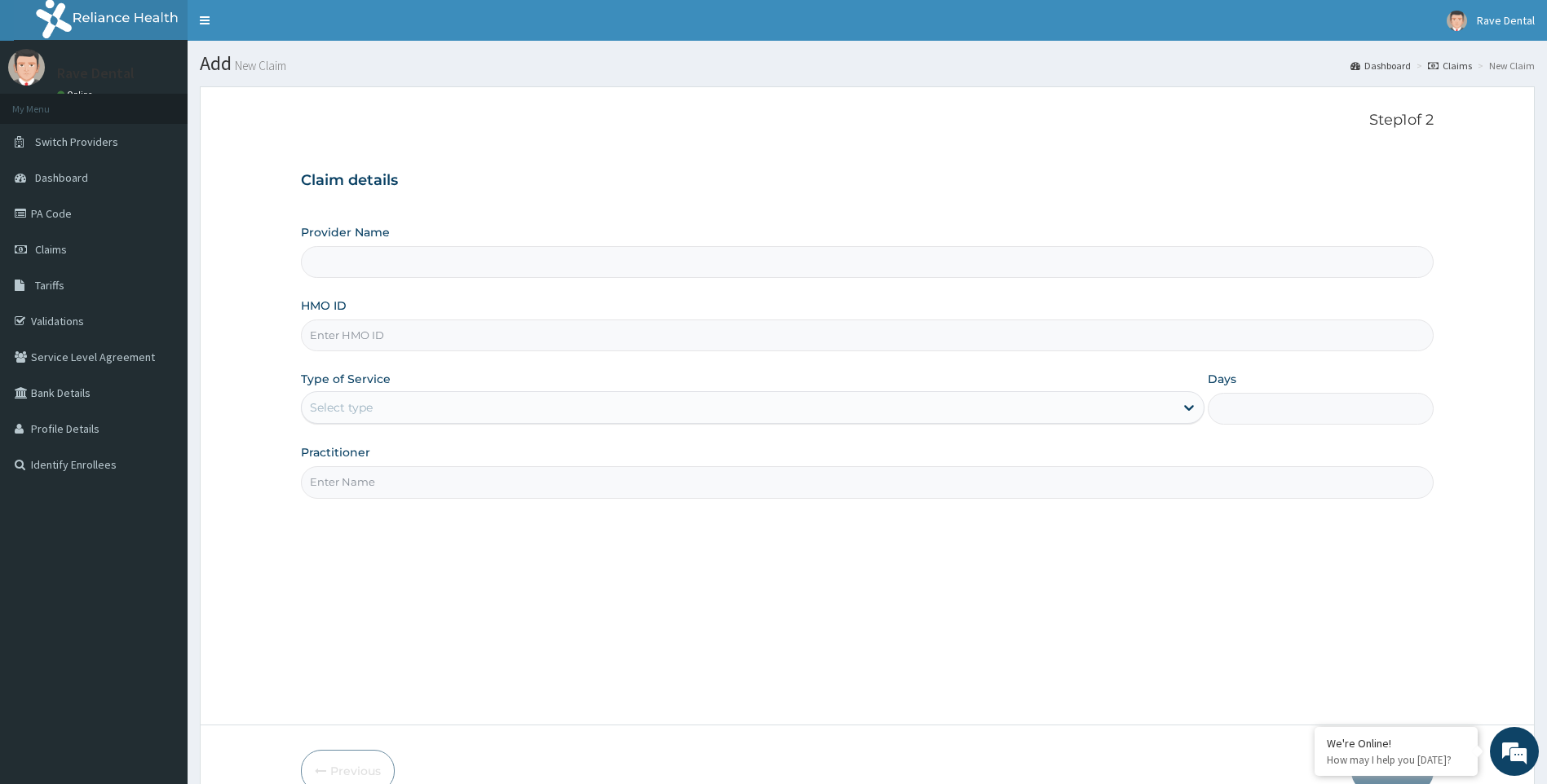
type input "Rave Dental Clinic -OGBA"
click at [371, 340] on input "HMO ID" at bounding box center [867, 335] width 1133 height 32
type input "BPO/10003/B"
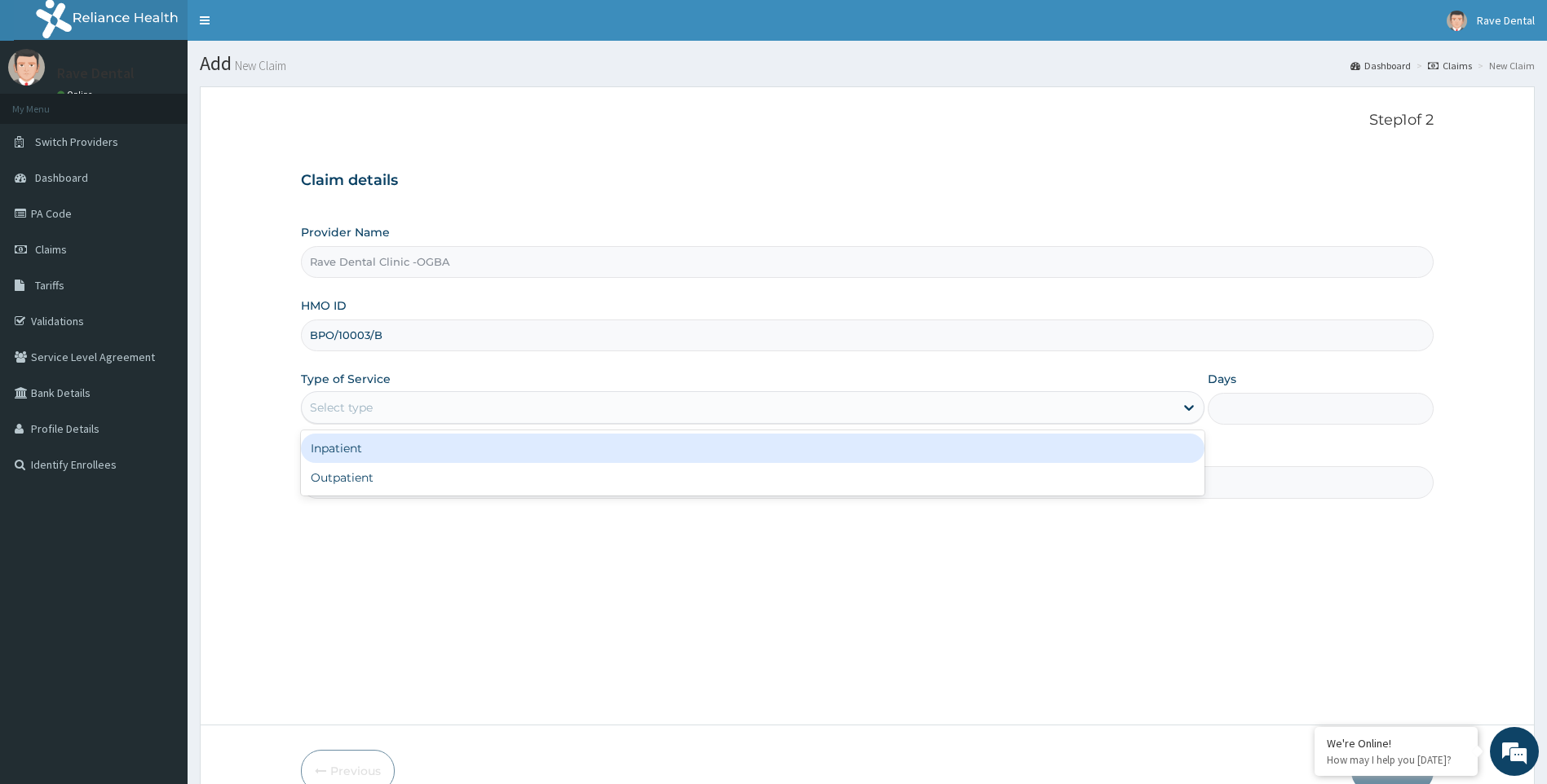
click at [378, 399] on div "Select type" at bounding box center [739, 407] width 874 height 26
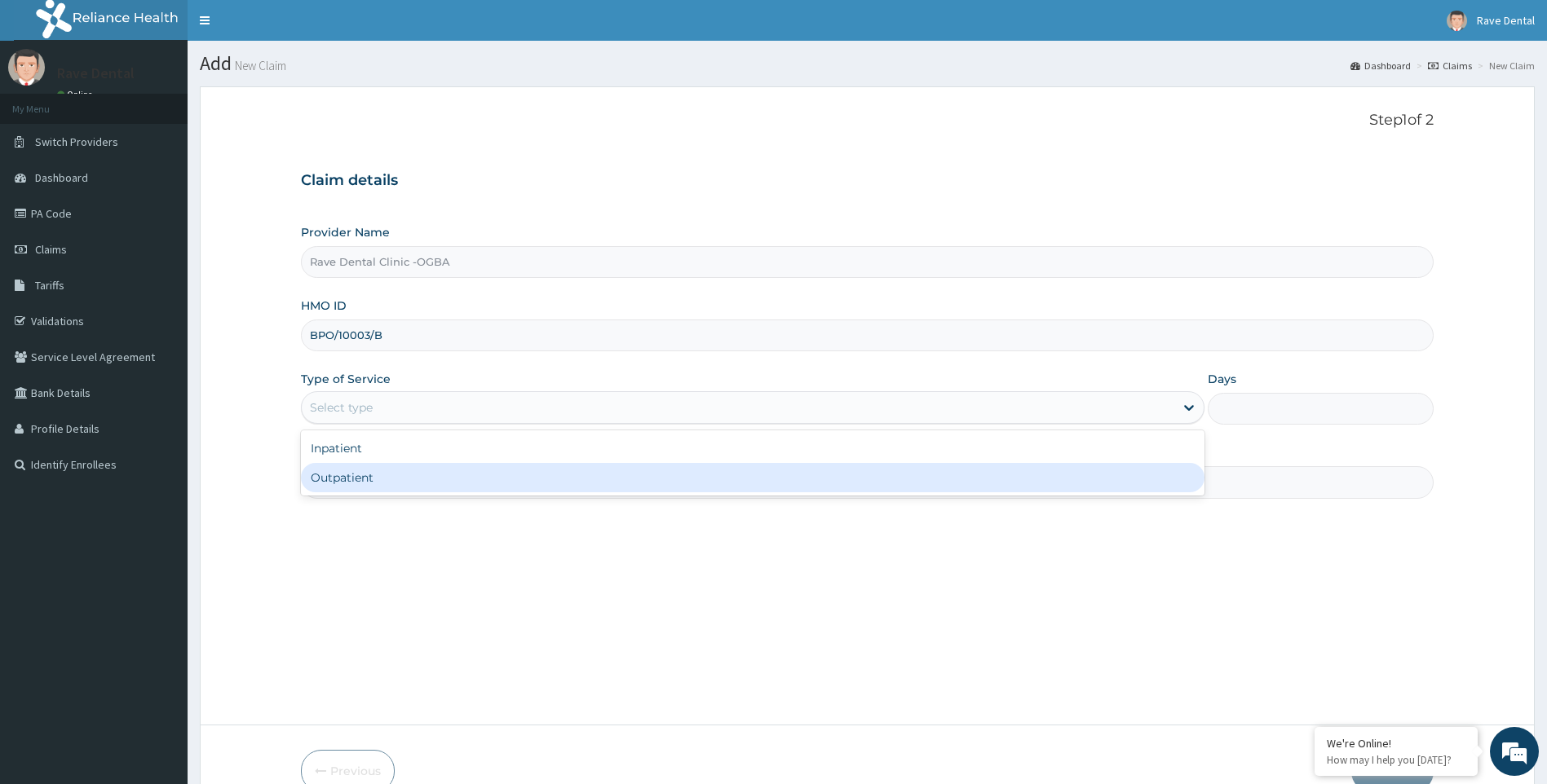
click at [362, 479] on div "Outpatient" at bounding box center [753, 477] width 905 height 30
type input "1"
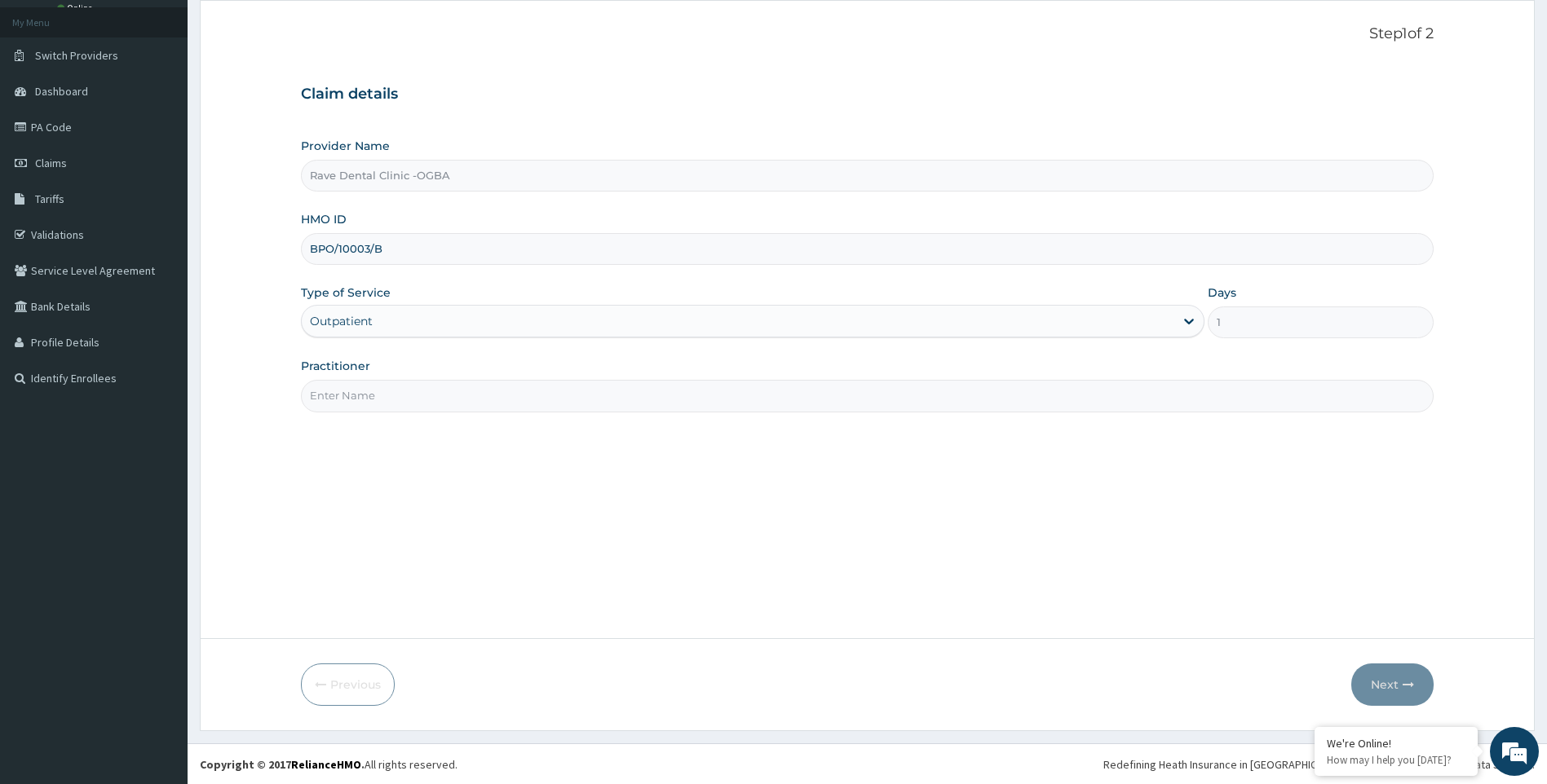
scroll to position [87, 0]
click at [328, 408] on input "Practitioner" at bounding box center [867, 395] width 1133 height 32
type input "DR OWOYEMI"
click at [1415, 683] on button "Next" at bounding box center [1392, 684] width 82 height 43
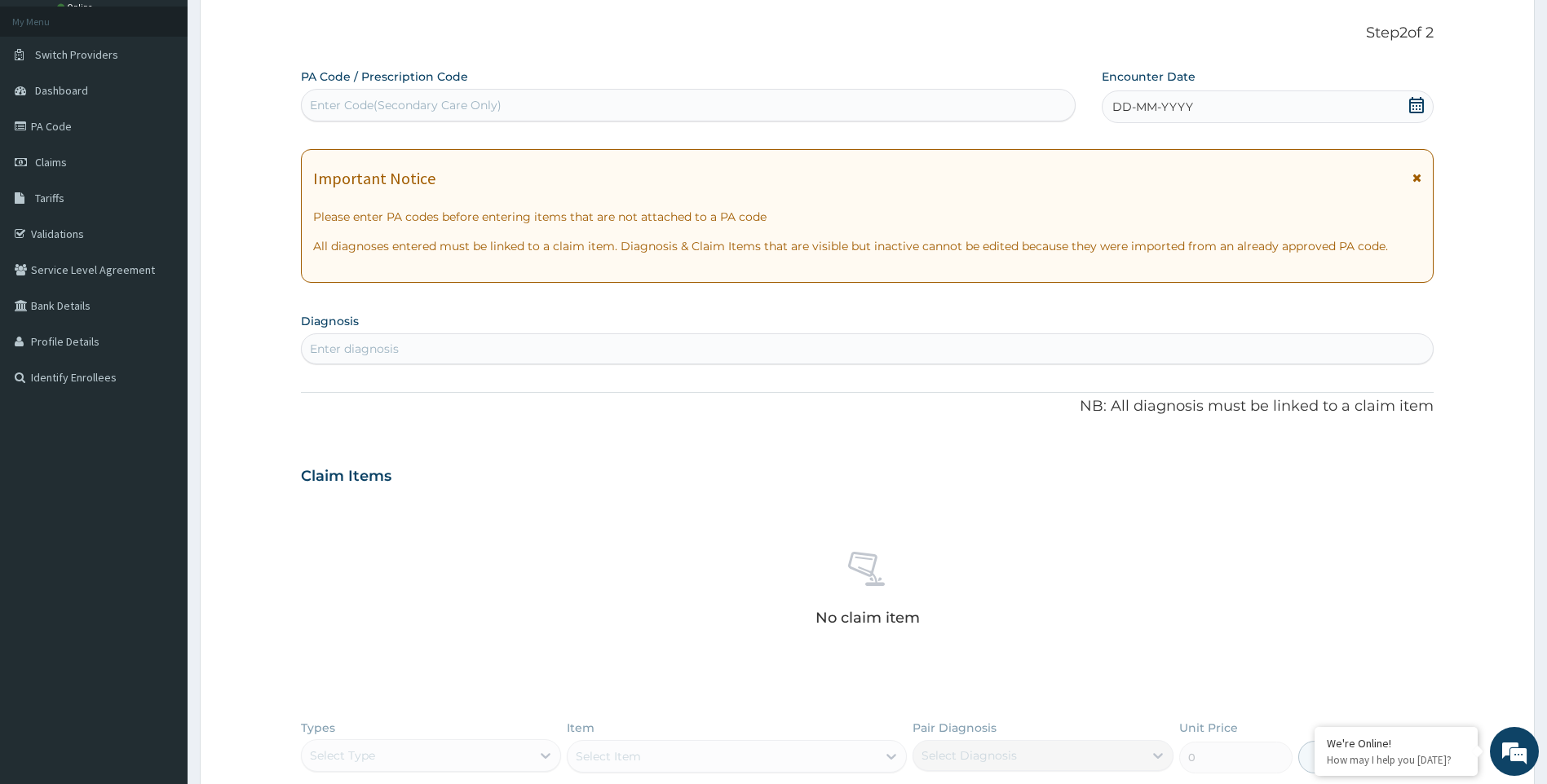
click at [346, 109] on div "Enter Code(Secondary Care Only)" at bounding box center [405, 105] width 192 height 16
type input "PA/042478"
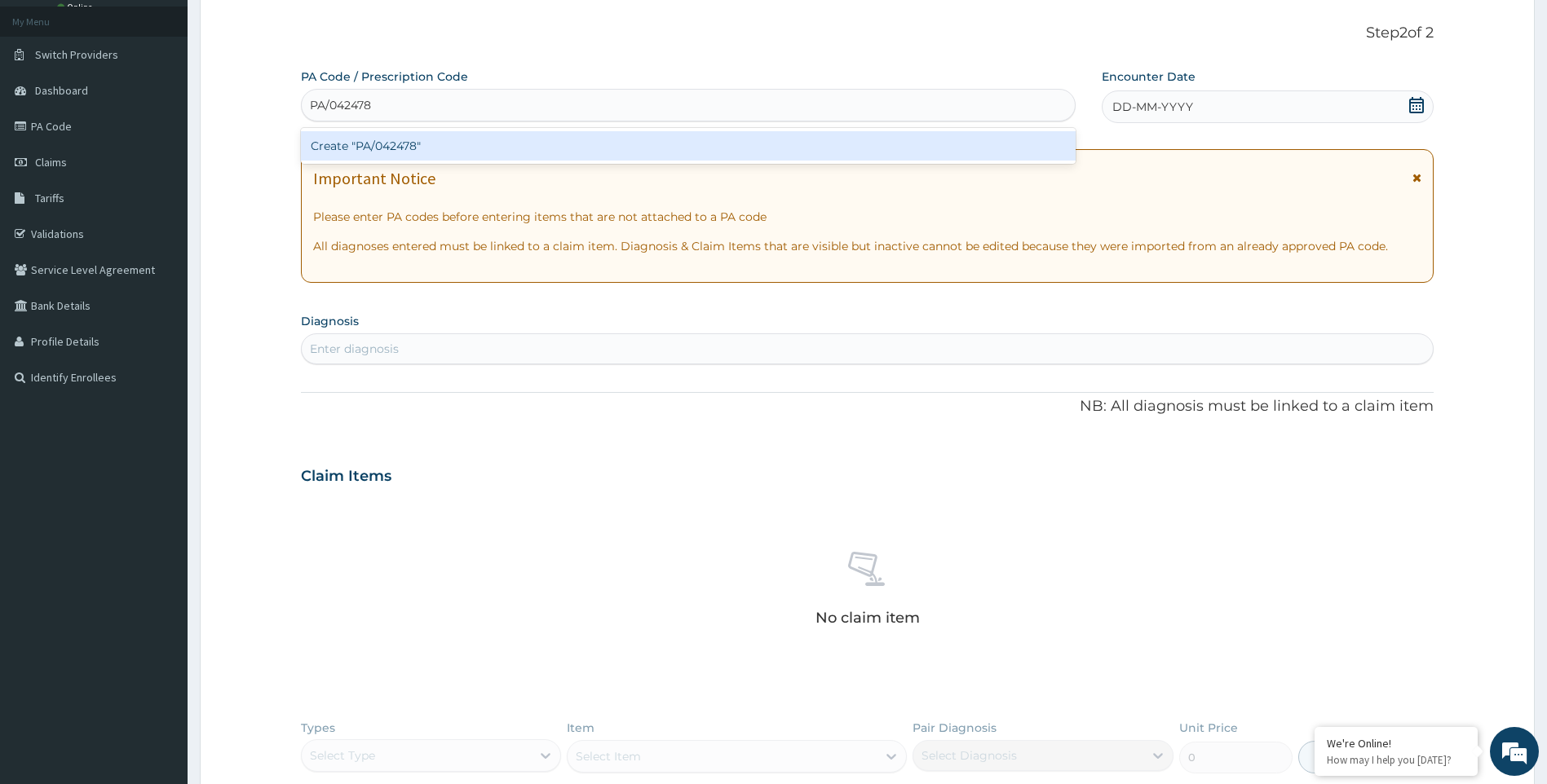
click at [362, 143] on div "Create "PA/042478"" at bounding box center [688, 146] width 774 height 30
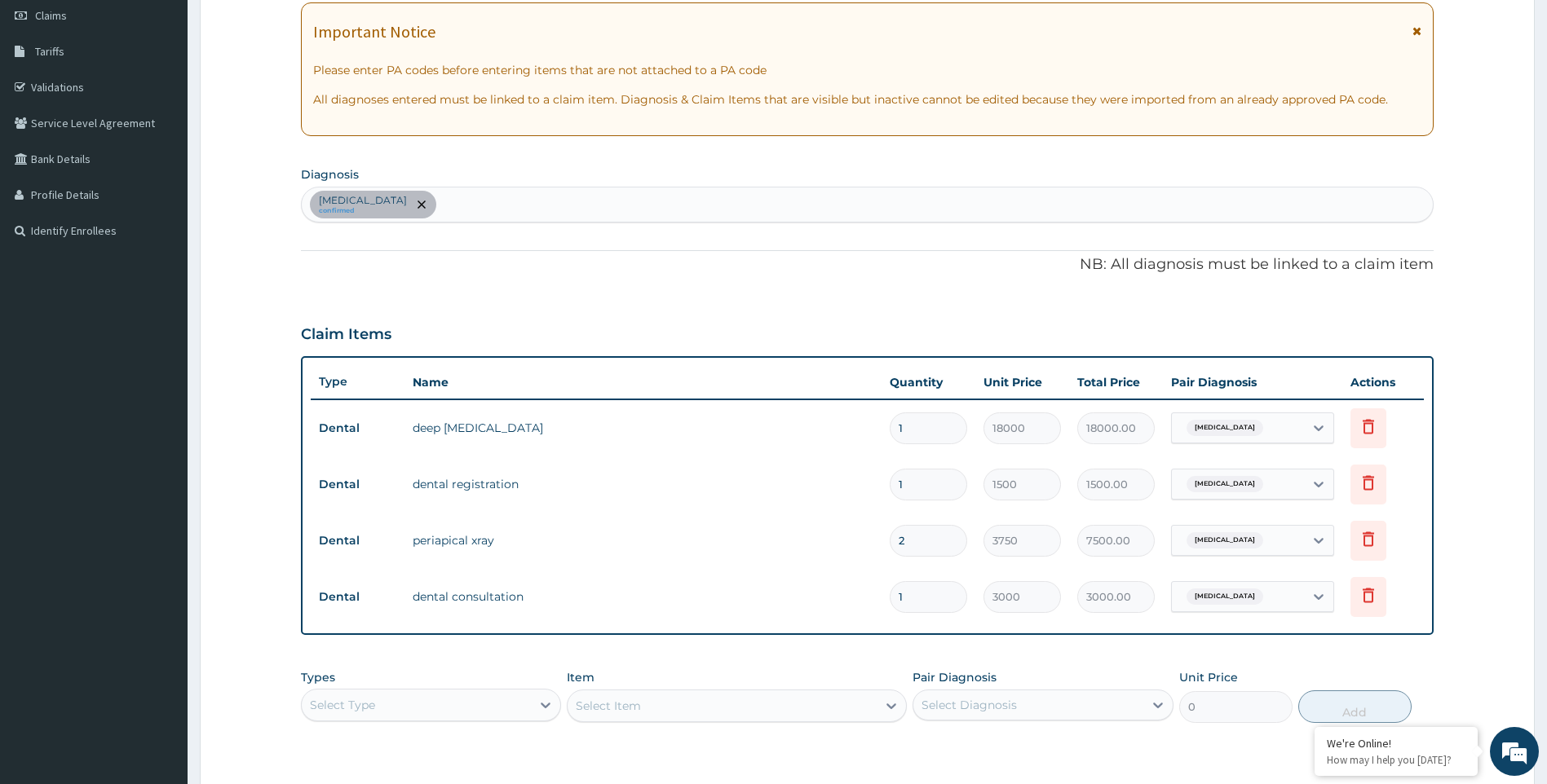
scroll to position [466, 0]
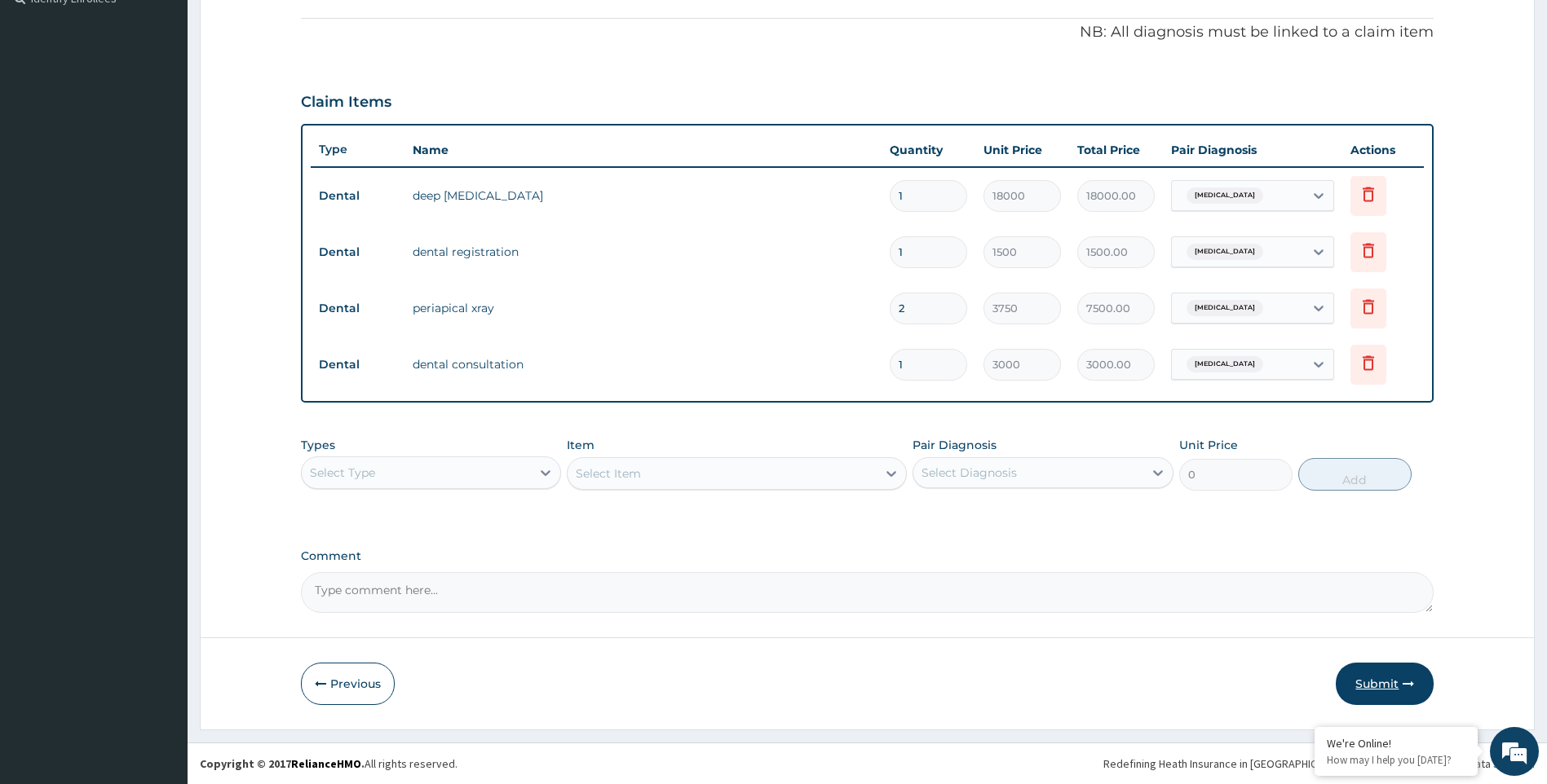
click at [1405, 679] on icon "button" at bounding box center [1407, 683] width 11 height 11
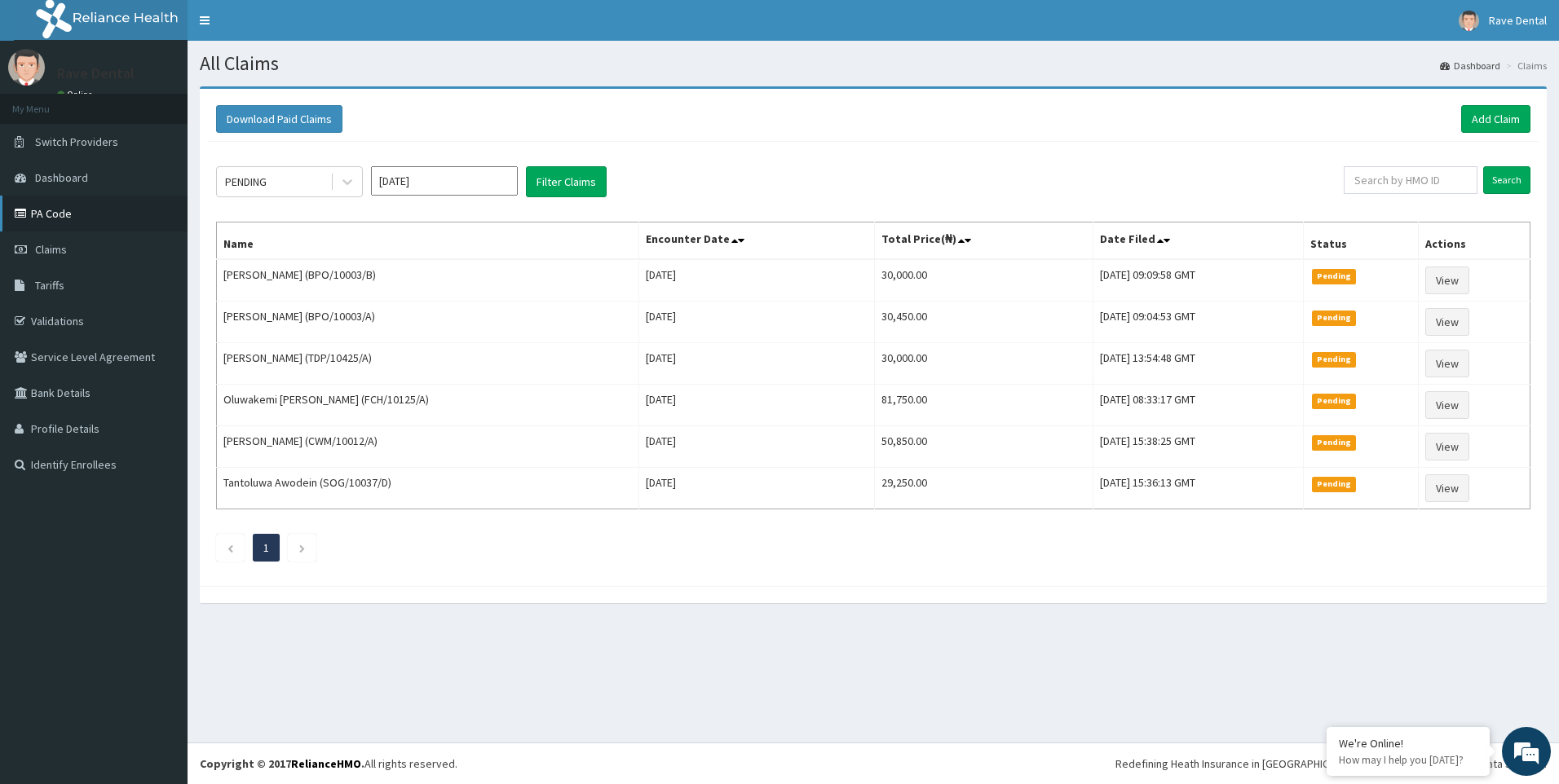
click at [46, 207] on link "PA Code" at bounding box center [93, 213] width 188 height 36
click at [61, 216] on link "PA Code" at bounding box center [93, 213] width 188 height 36
click at [298, 545] on li at bounding box center [302, 548] width 29 height 28
click at [299, 545] on icon "Next page" at bounding box center [302, 549] width 7 height 10
click at [225, 549] on li at bounding box center [230, 548] width 29 height 28
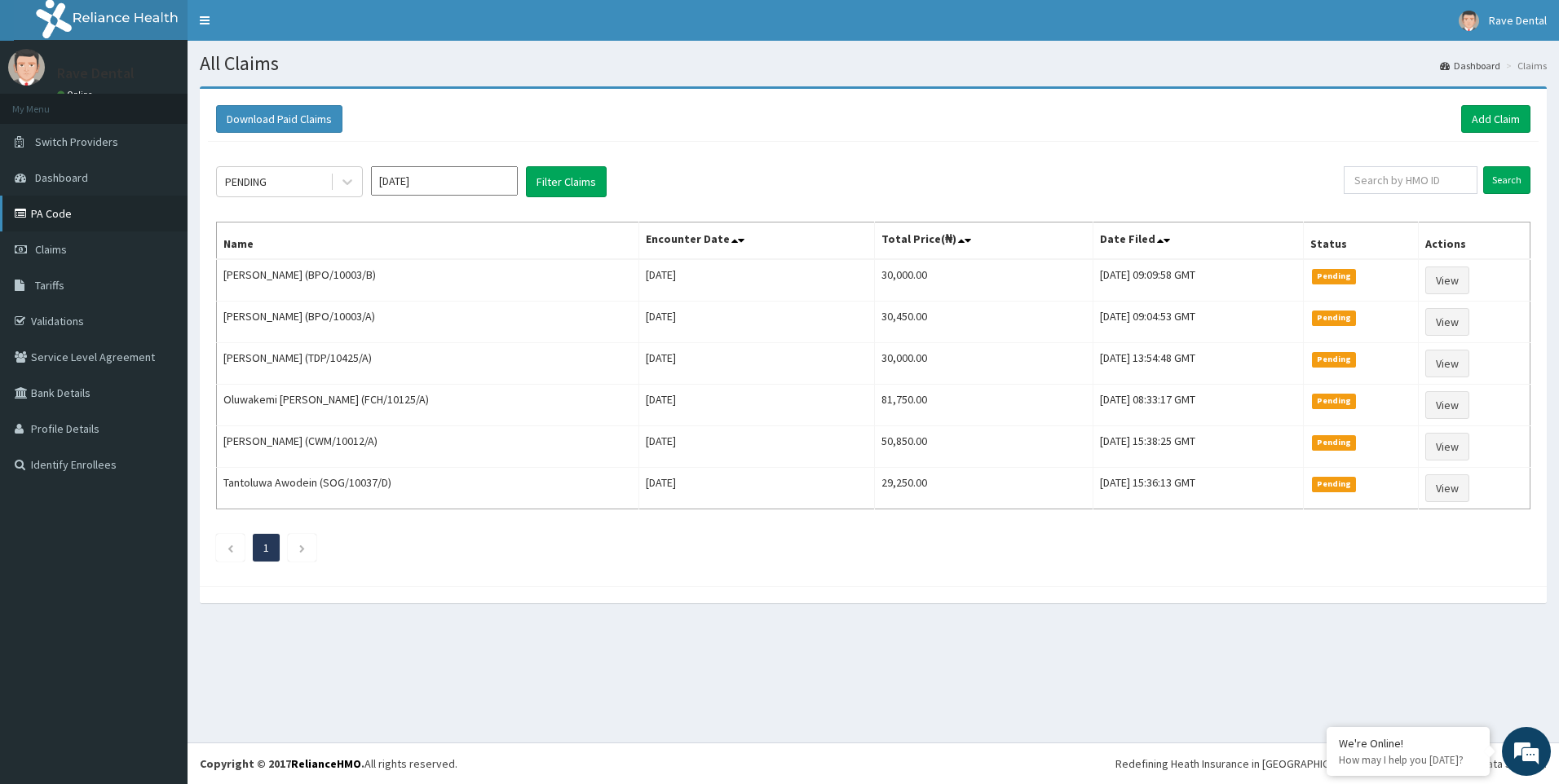
click at [57, 213] on link "PA Code" at bounding box center [93, 213] width 188 height 36
click at [1496, 117] on link "Add Claim" at bounding box center [1496, 119] width 70 height 28
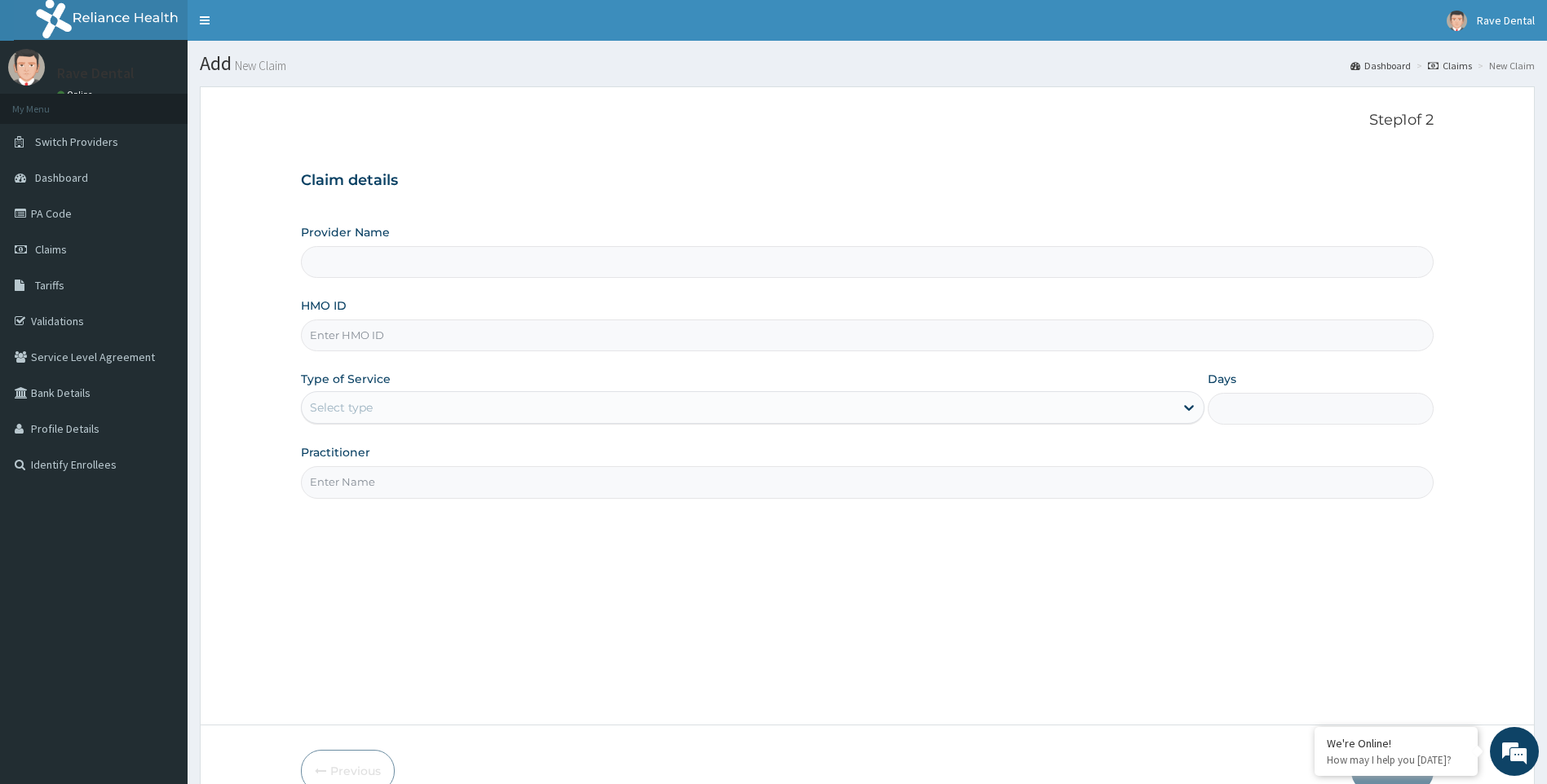
click at [353, 343] on input "HMO ID" at bounding box center [867, 335] width 1133 height 32
type input "AR"
type input "Rave Dental Clinic -OGBA"
type input "ARM/10311/A"
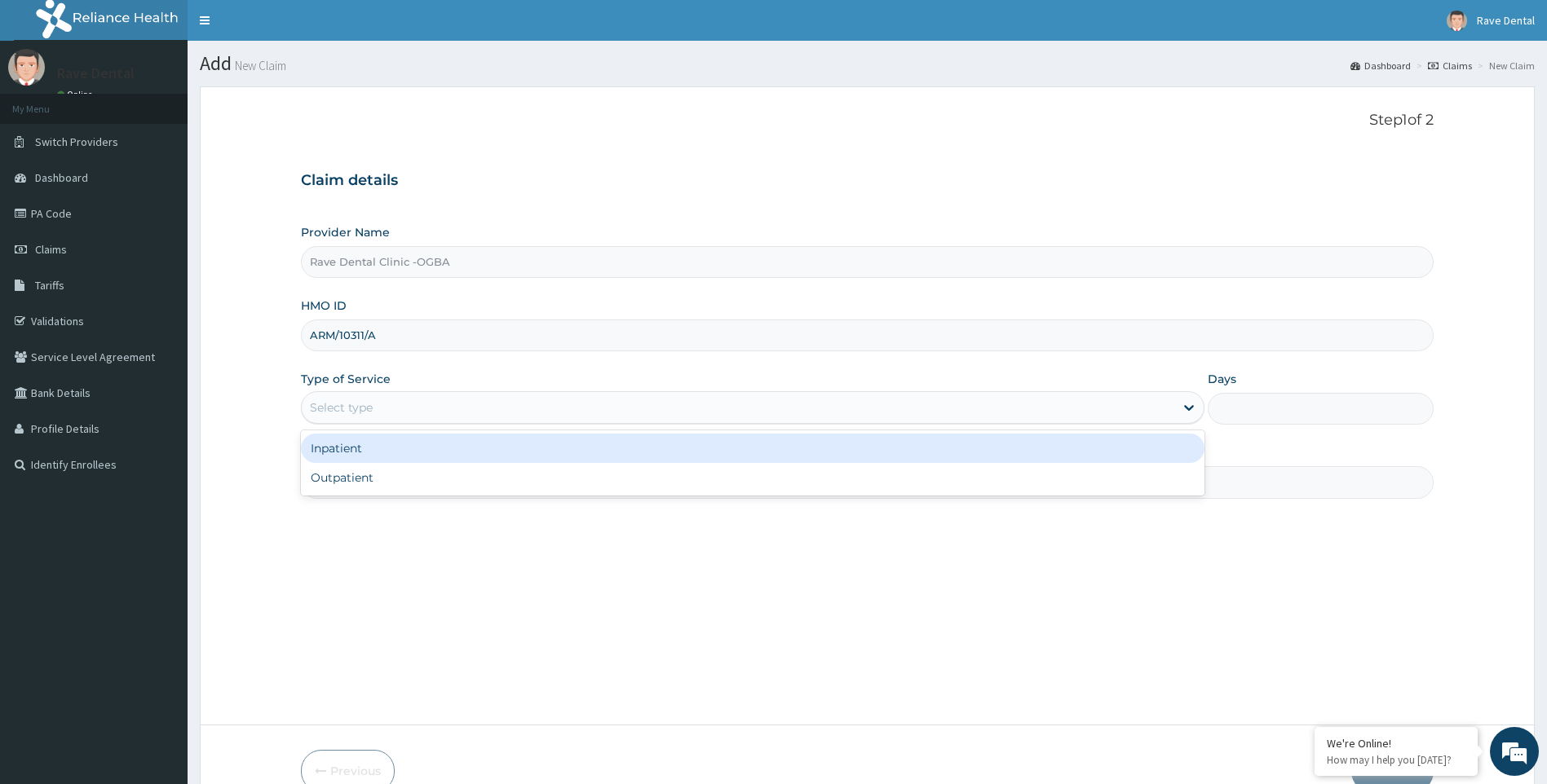
click at [397, 407] on div "Select type" at bounding box center [739, 407] width 874 height 26
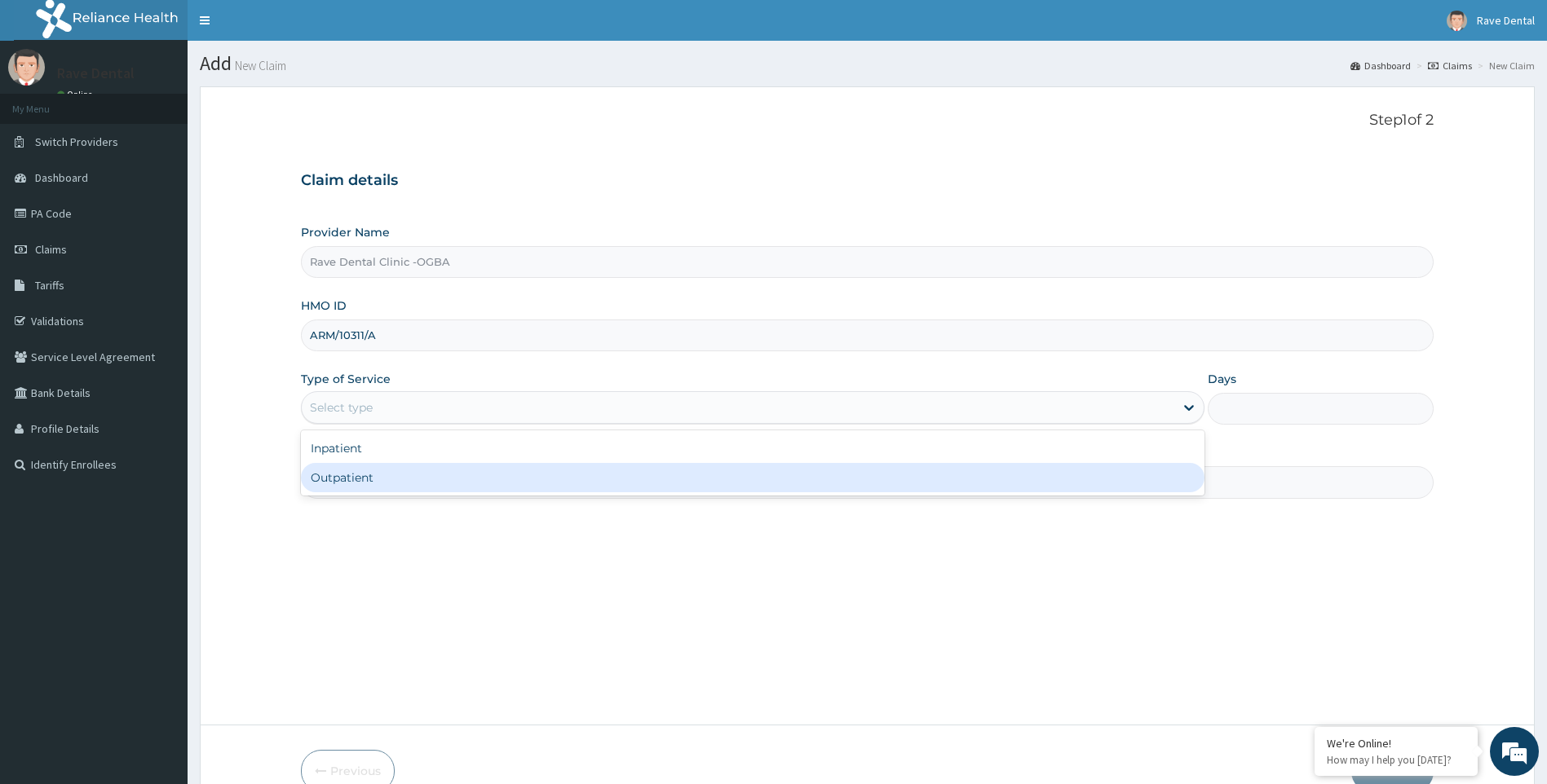
click at [374, 479] on div "Outpatient" at bounding box center [753, 477] width 905 height 30
type input "1"
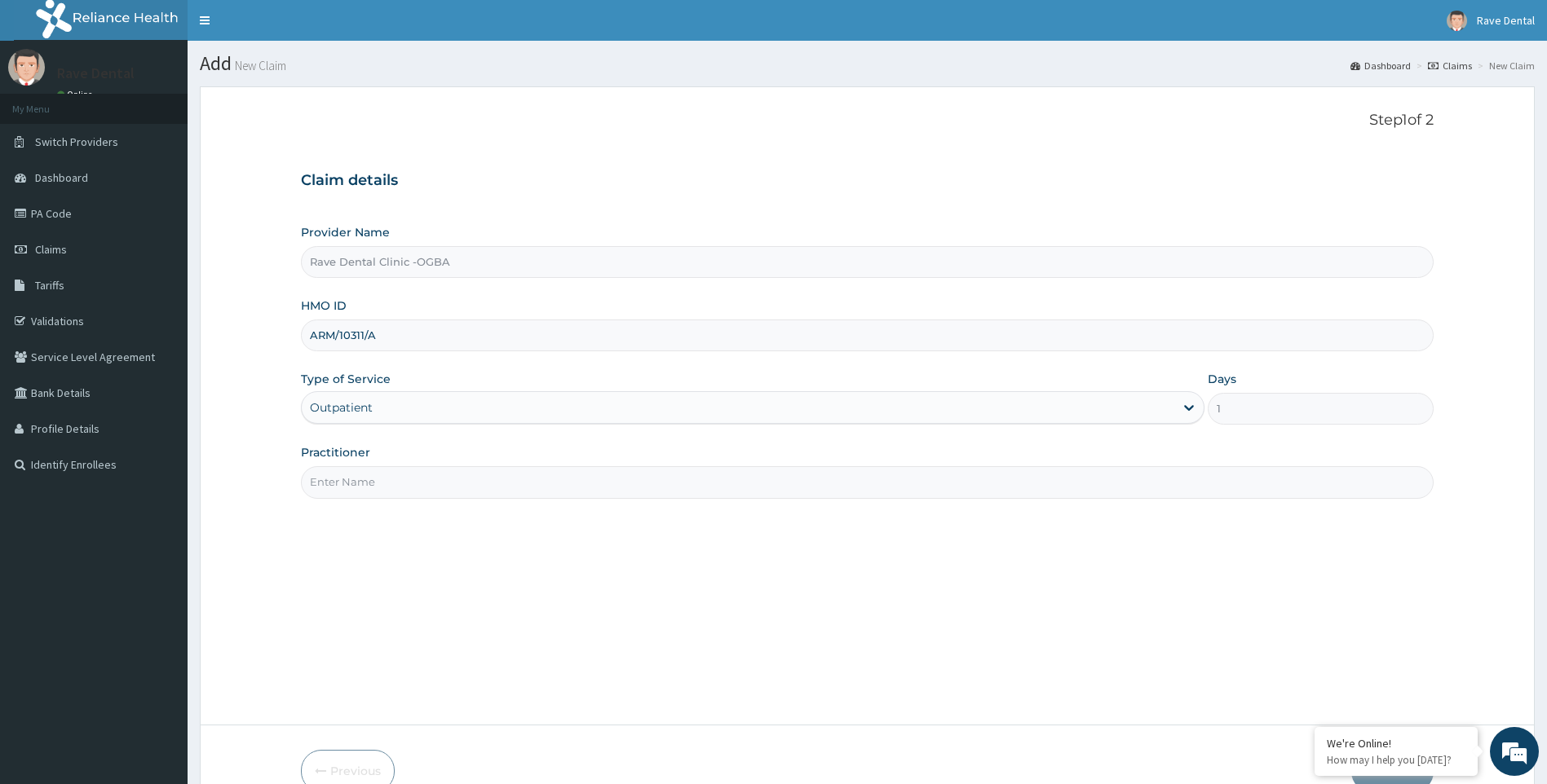
click at [366, 473] on input "Practitioner" at bounding box center [867, 482] width 1133 height 32
click at [333, 473] on input "Practitioner" at bounding box center [867, 482] width 1133 height 32
type input "[PERSON_NAME]"
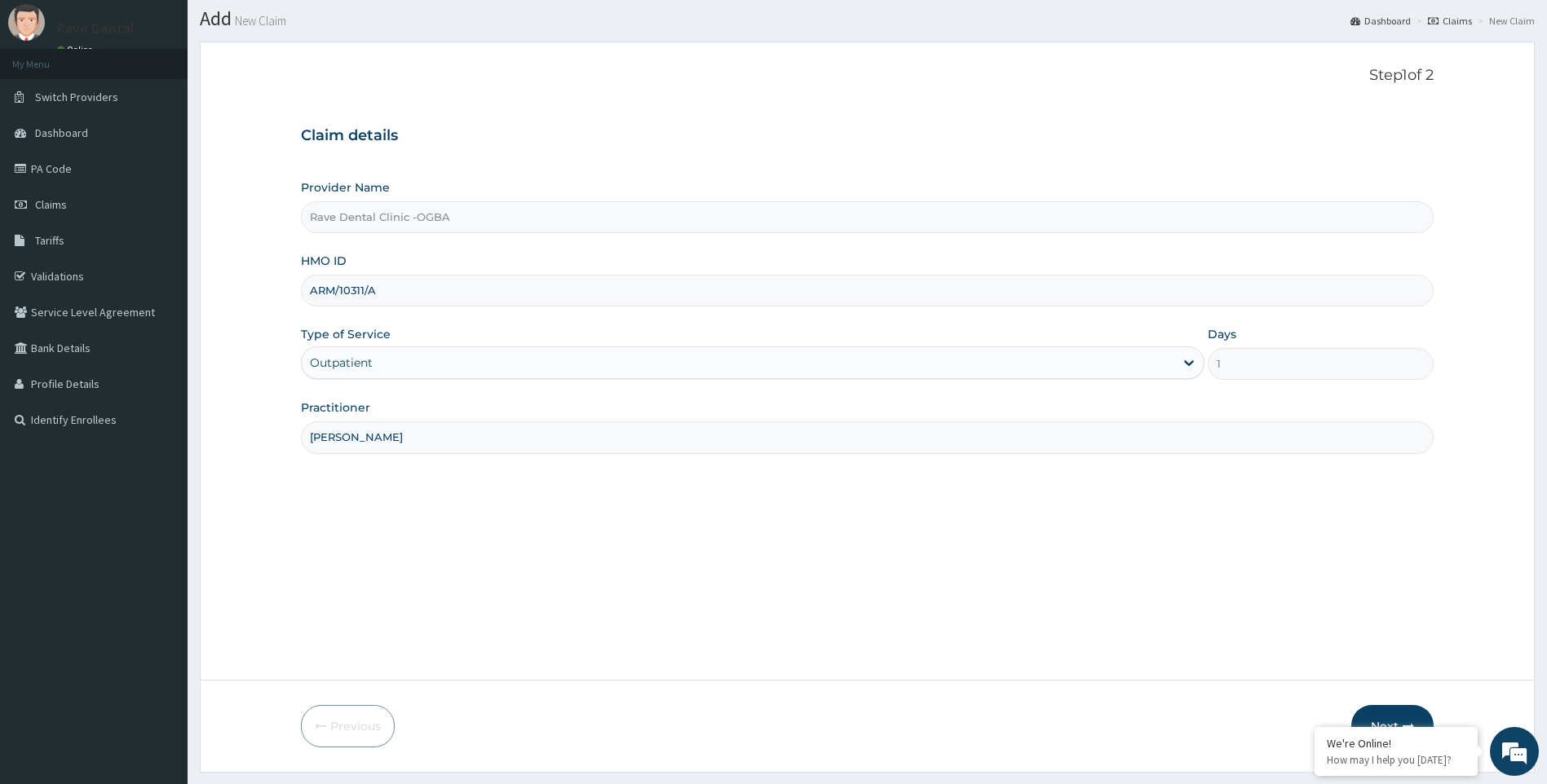
scroll to position [87, 0]
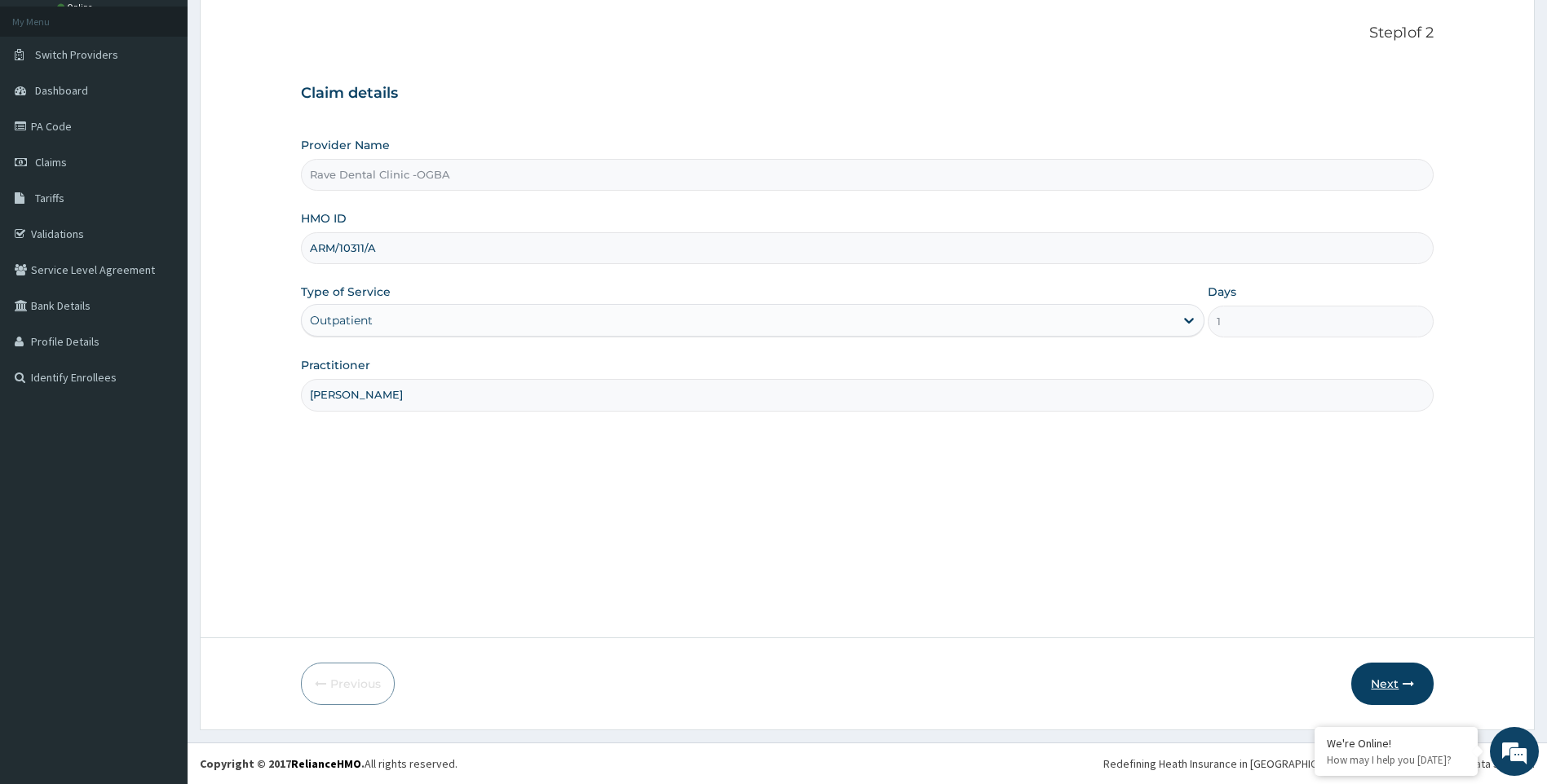
click at [1406, 684] on icon "button" at bounding box center [1407, 683] width 11 height 11
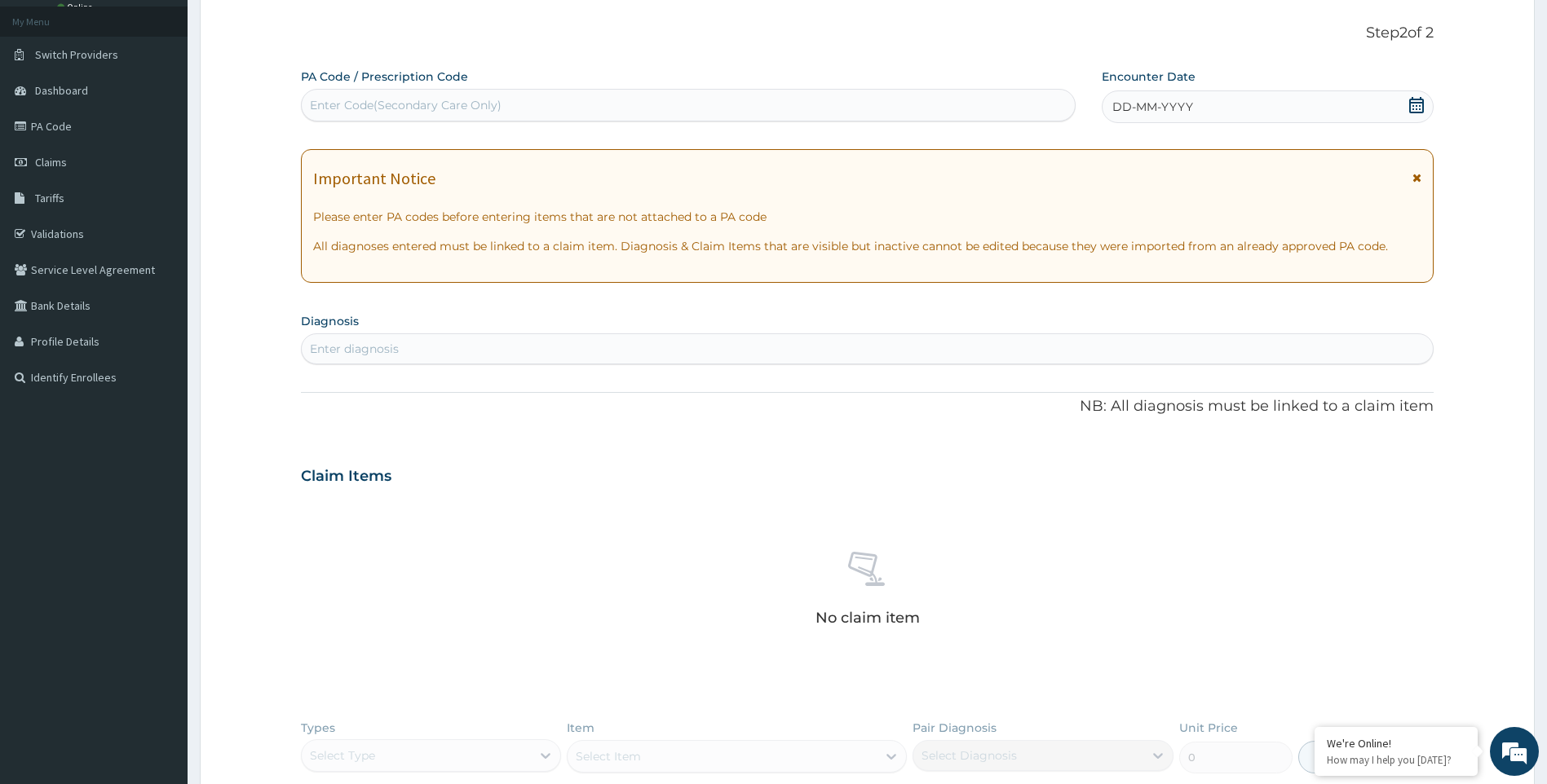
click at [347, 101] on div "Enter Code(Secondary Care Only)" at bounding box center [405, 105] width 192 height 16
type input "PA/EF04C8"
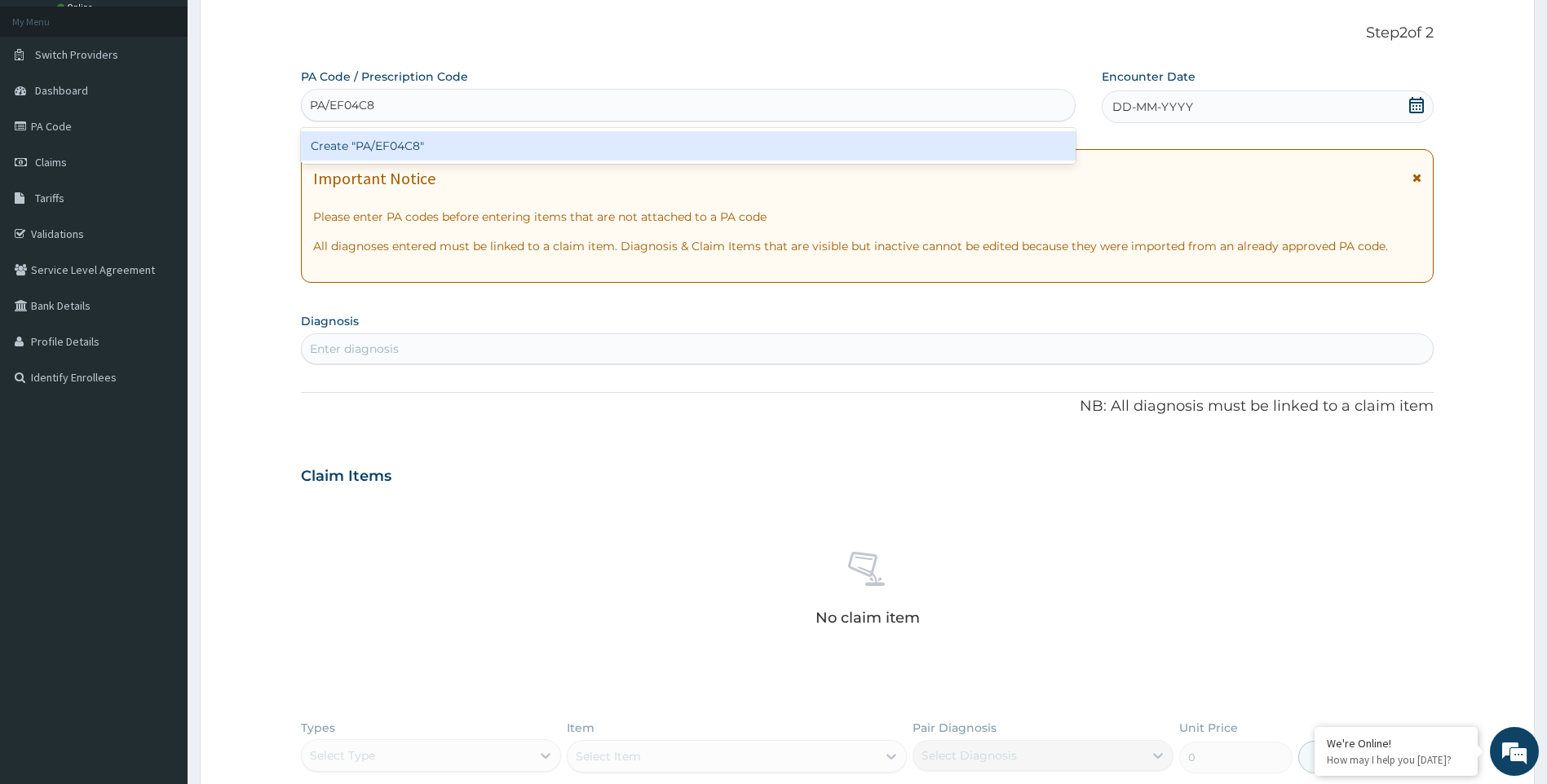
click at [417, 157] on div "Create "PA/EF04C8"" at bounding box center [688, 146] width 774 height 30
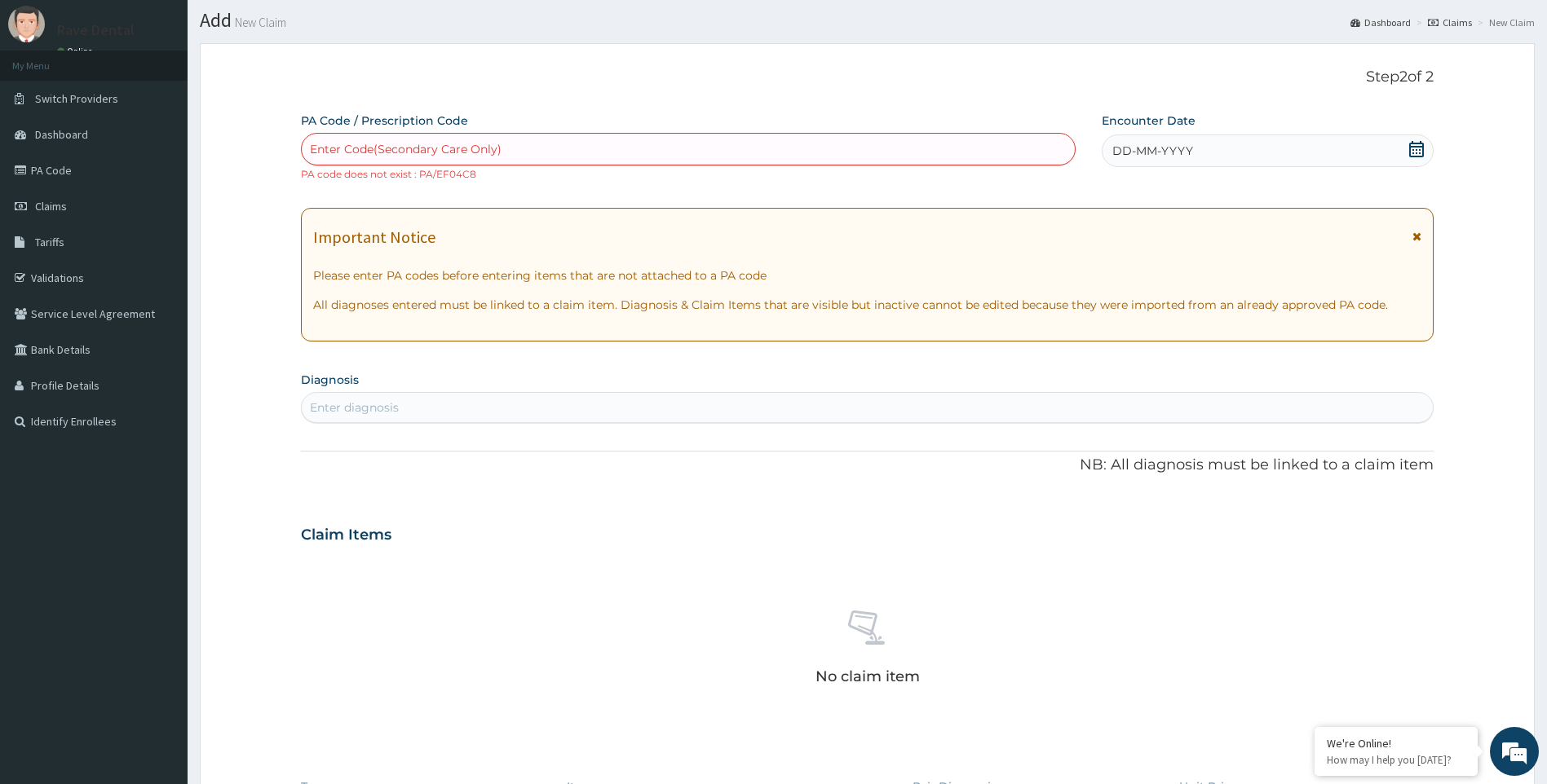
scroll to position [0, 0]
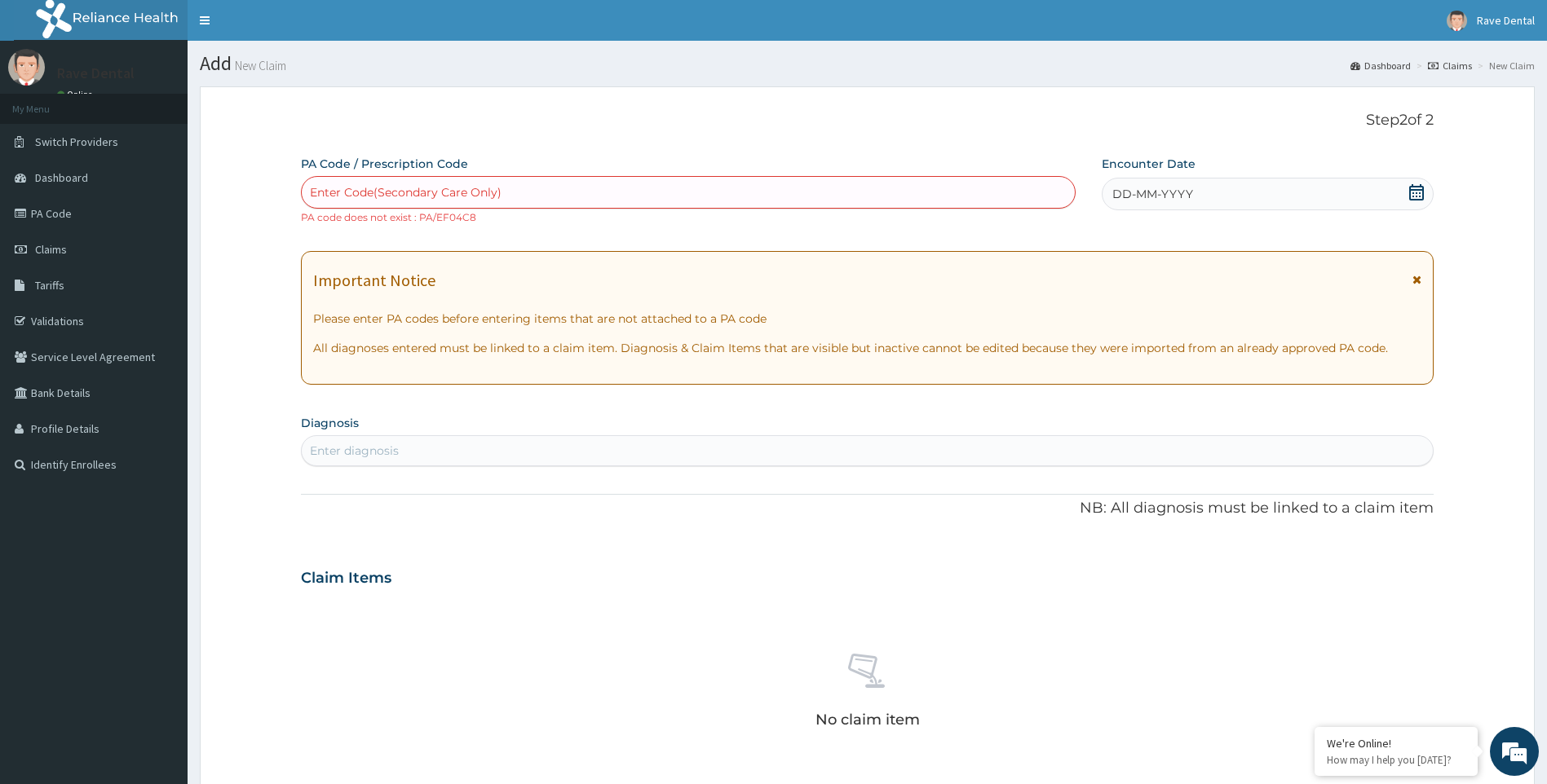
click at [345, 187] on div "Enter Code(Secondary Care Only)" at bounding box center [405, 193] width 192 height 16
type input "PA/EFO4C8"
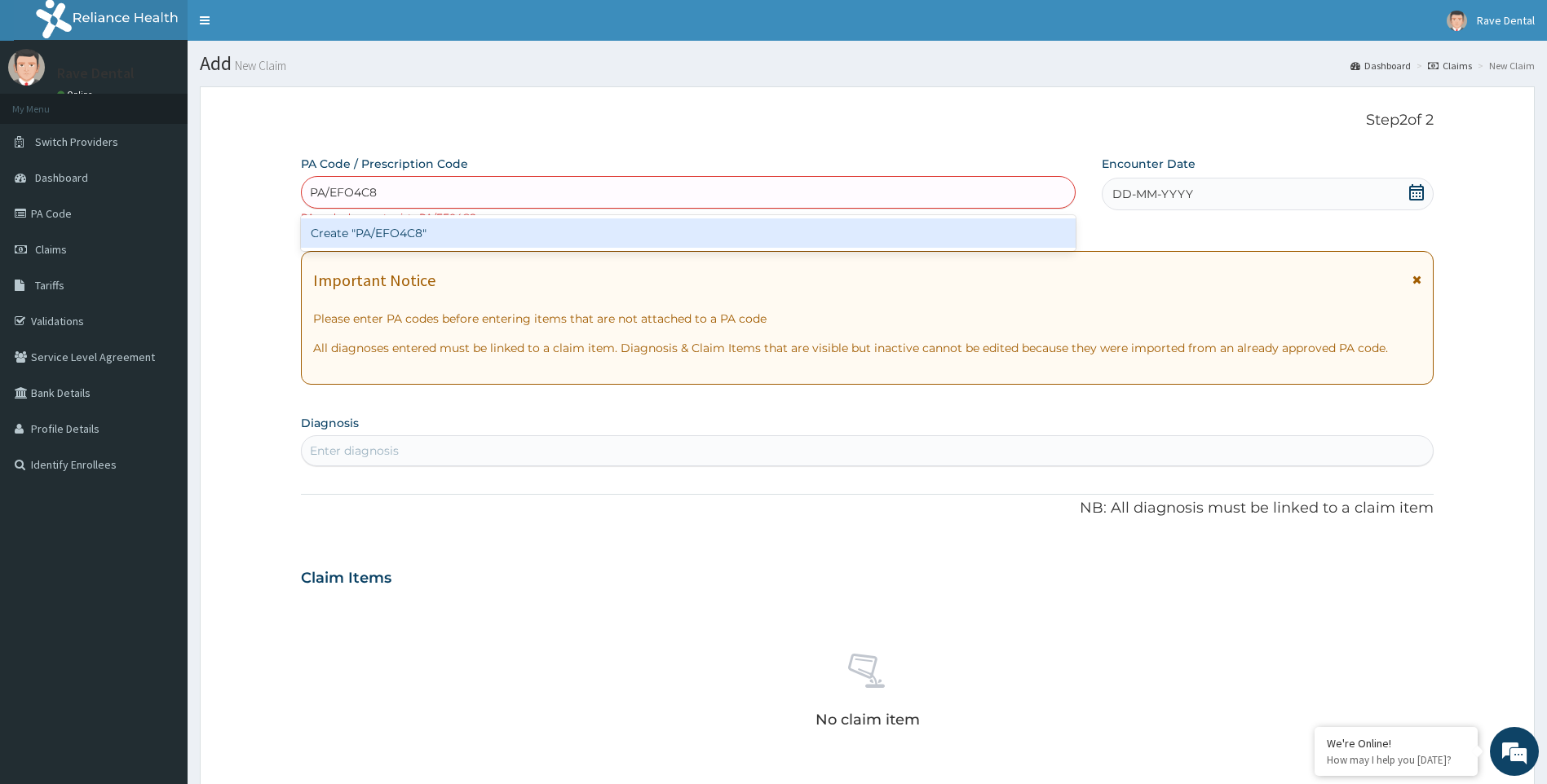
click at [417, 239] on div "Create "PA/EFO4C8"" at bounding box center [688, 233] width 774 height 30
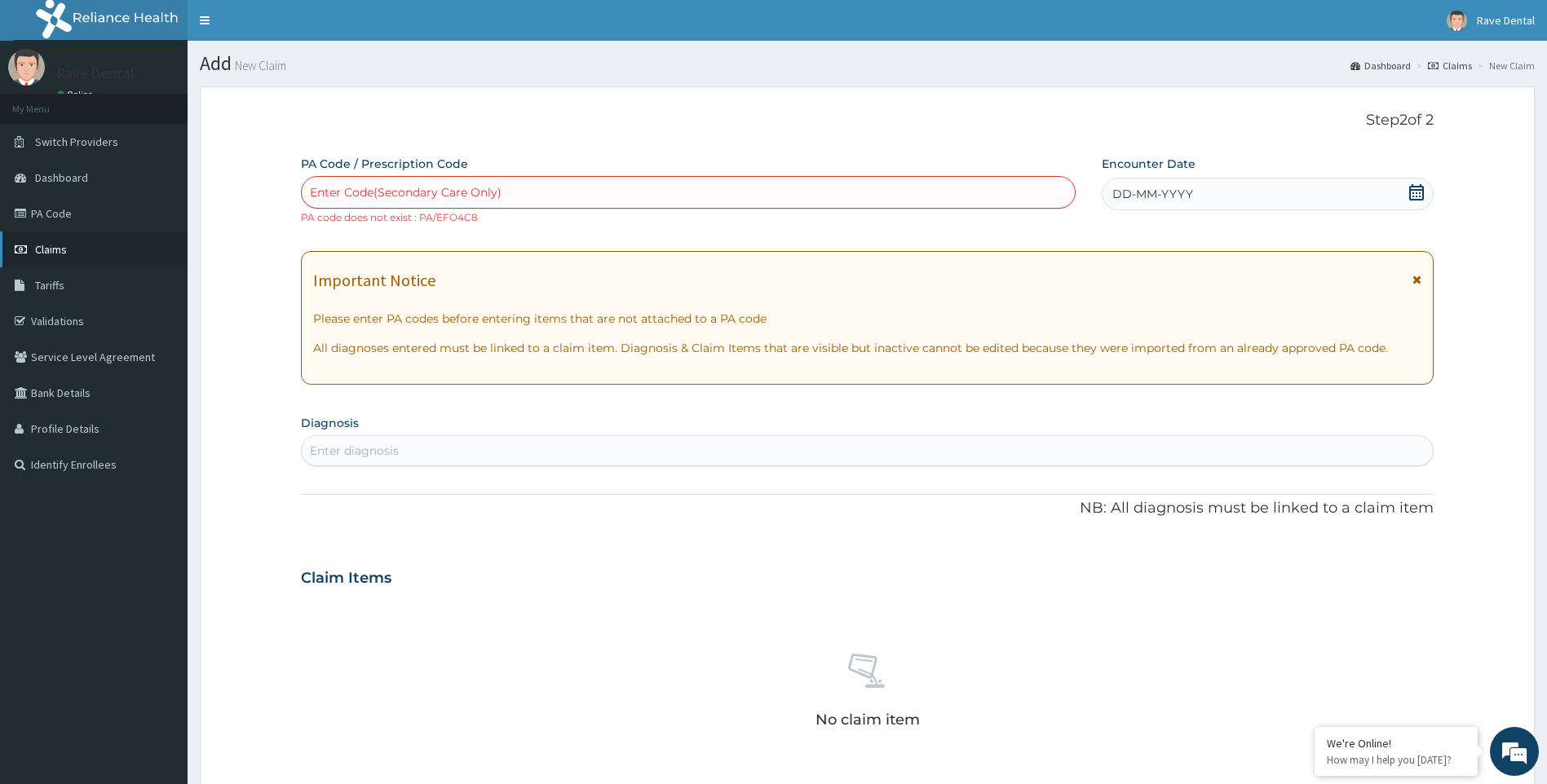
click at [79, 254] on link "Claims" at bounding box center [93, 249] width 188 height 36
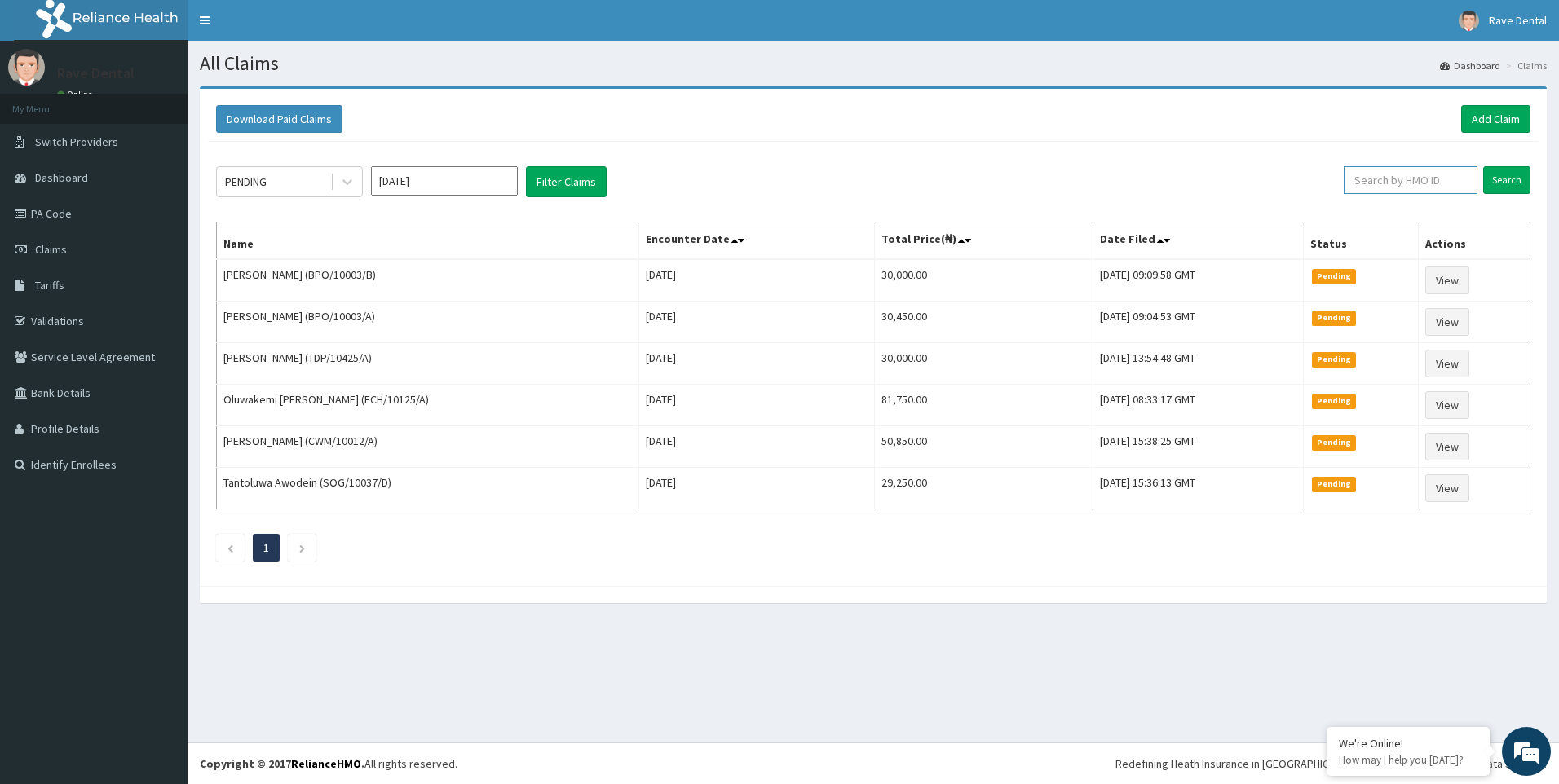
click at [1430, 182] on input "text" at bounding box center [1410, 181] width 134 height 28
paste input "PA/EFD4C8"
click at [1512, 180] on input "Search" at bounding box center [1507, 181] width 48 height 28
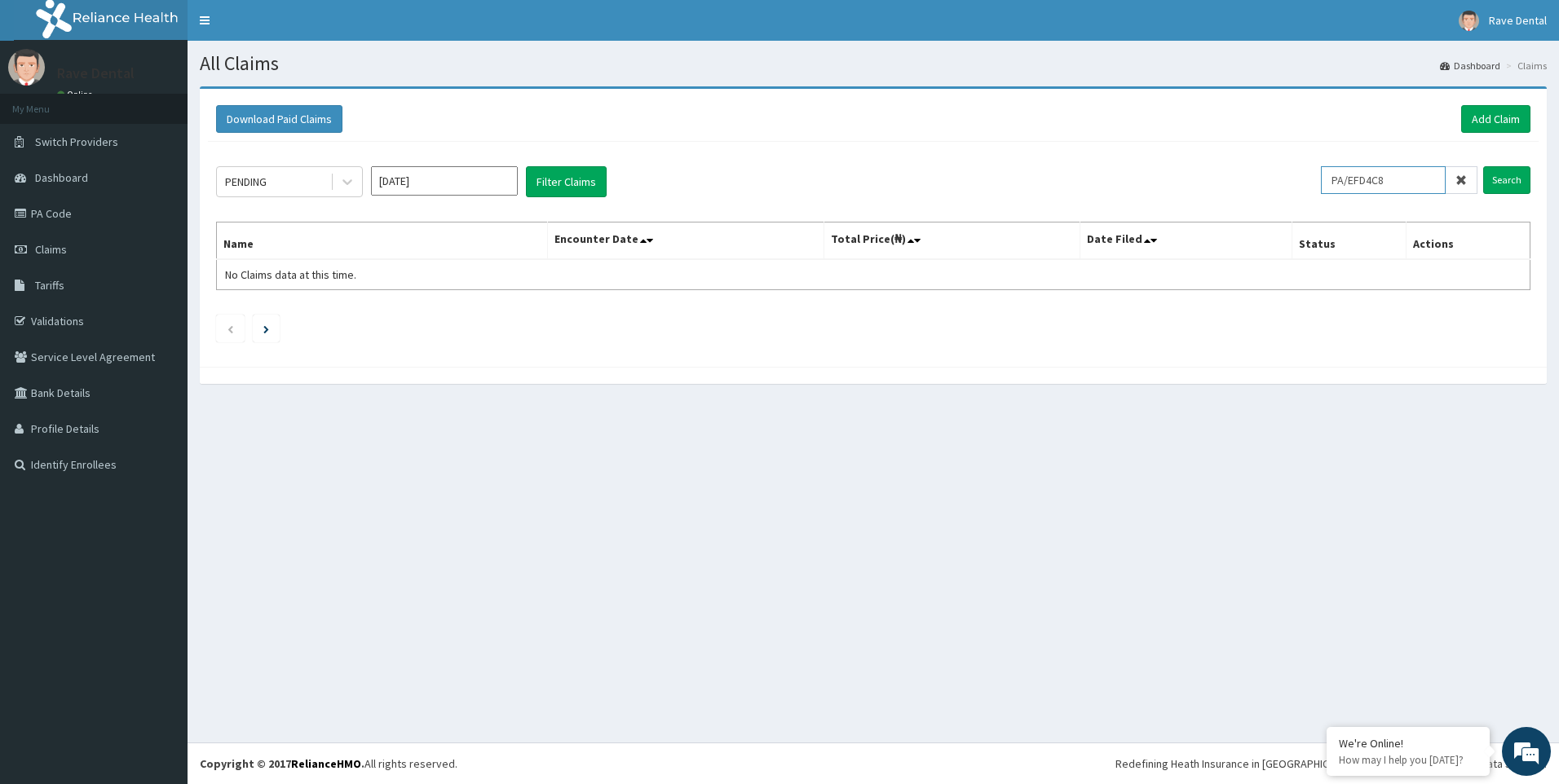
click at [1362, 176] on input "PA/EFD4C8" at bounding box center [1383, 181] width 125 height 28
type input "EFD4C8"
click at [1467, 175] on icon at bounding box center [1461, 180] width 11 height 11
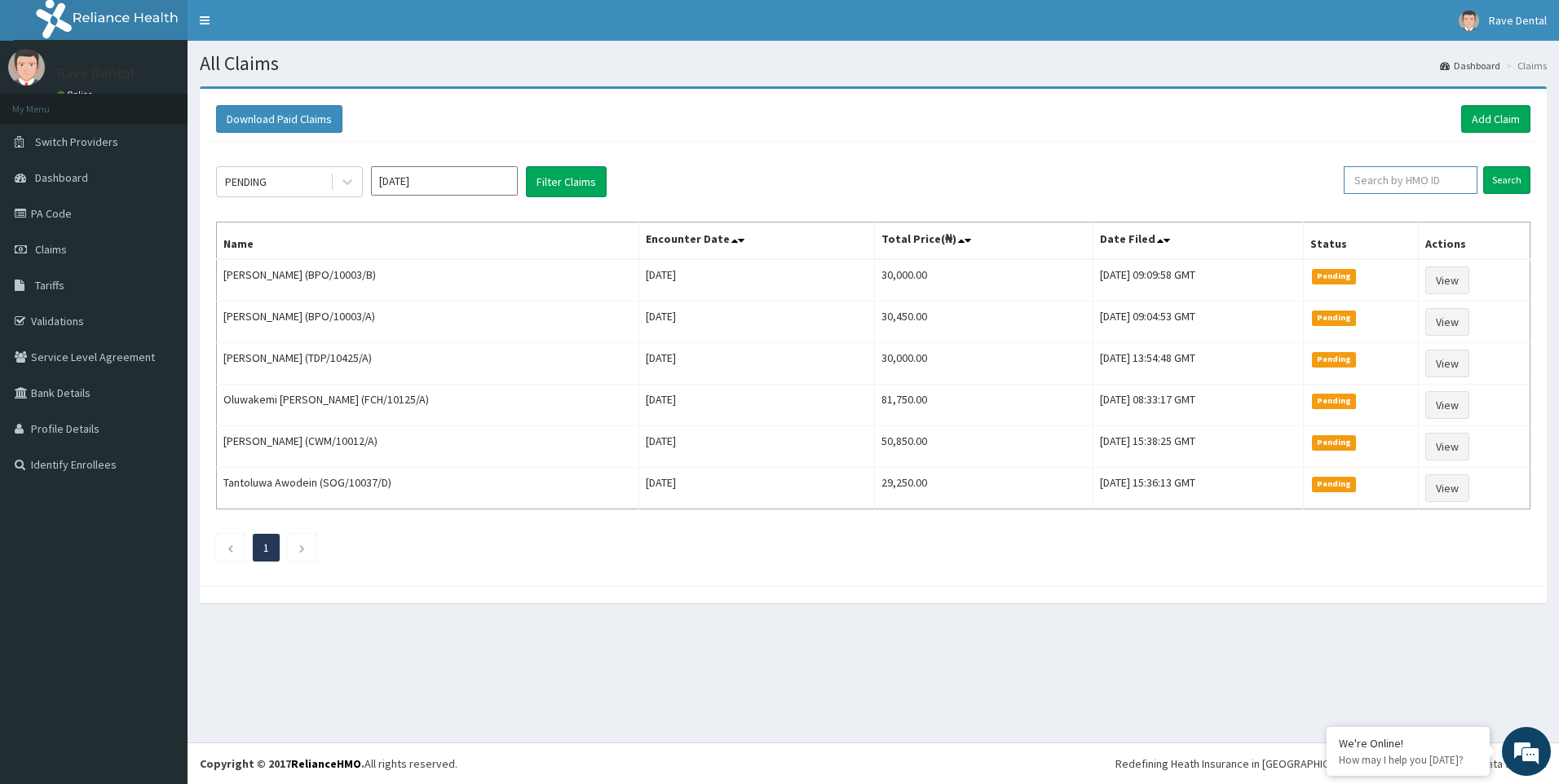
click at [1432, 181] on input "text" at bounding box center [1410, 181] width 134 height 28
type input "E"
click at [1402, 190] on input "text" at bounding box center [1410, 181] width 134 height 28
paste input "PA/EFD4C8"
click at [1360, 181] on input "PA/EFD4C8" at bounding box center [1383, 181] width 125 height 28
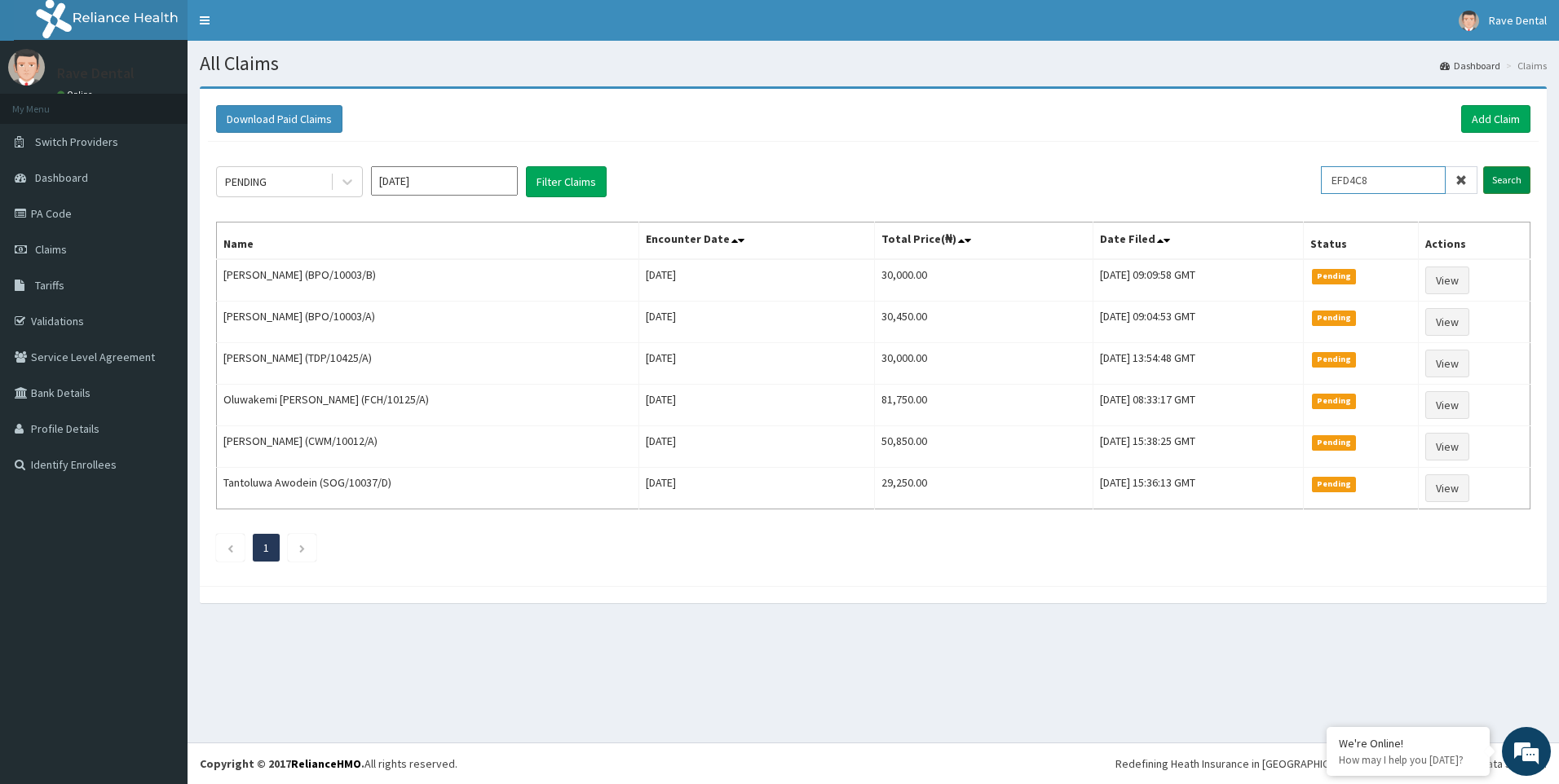
type input "EFD4C8"
click at [1516, 180] on input "Search" at bounding box center [1507, 181] width 48 height 28
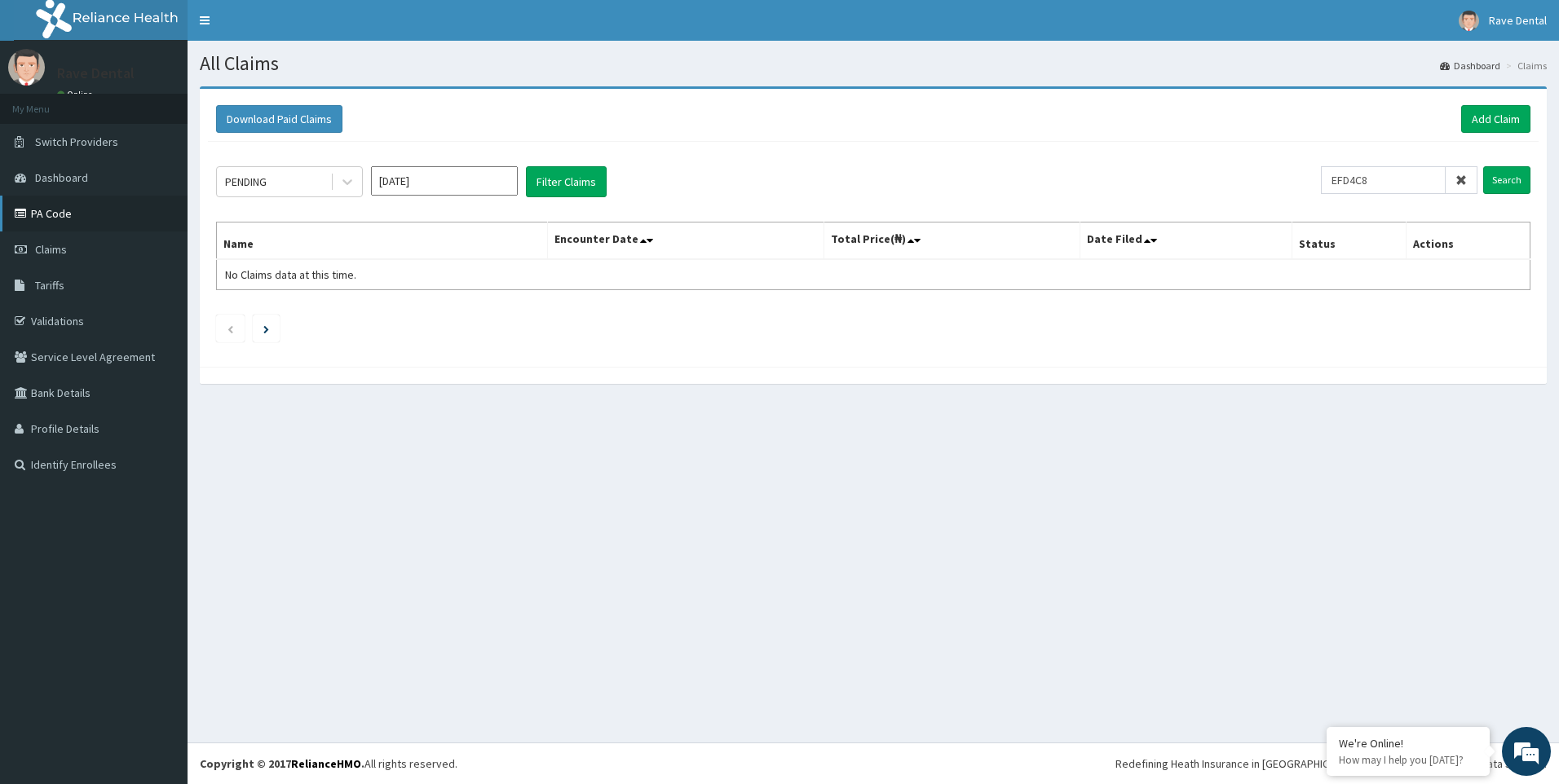
click at [49, 222] on link "PA Code" at bounding box center [93, 213] width 188 height 36
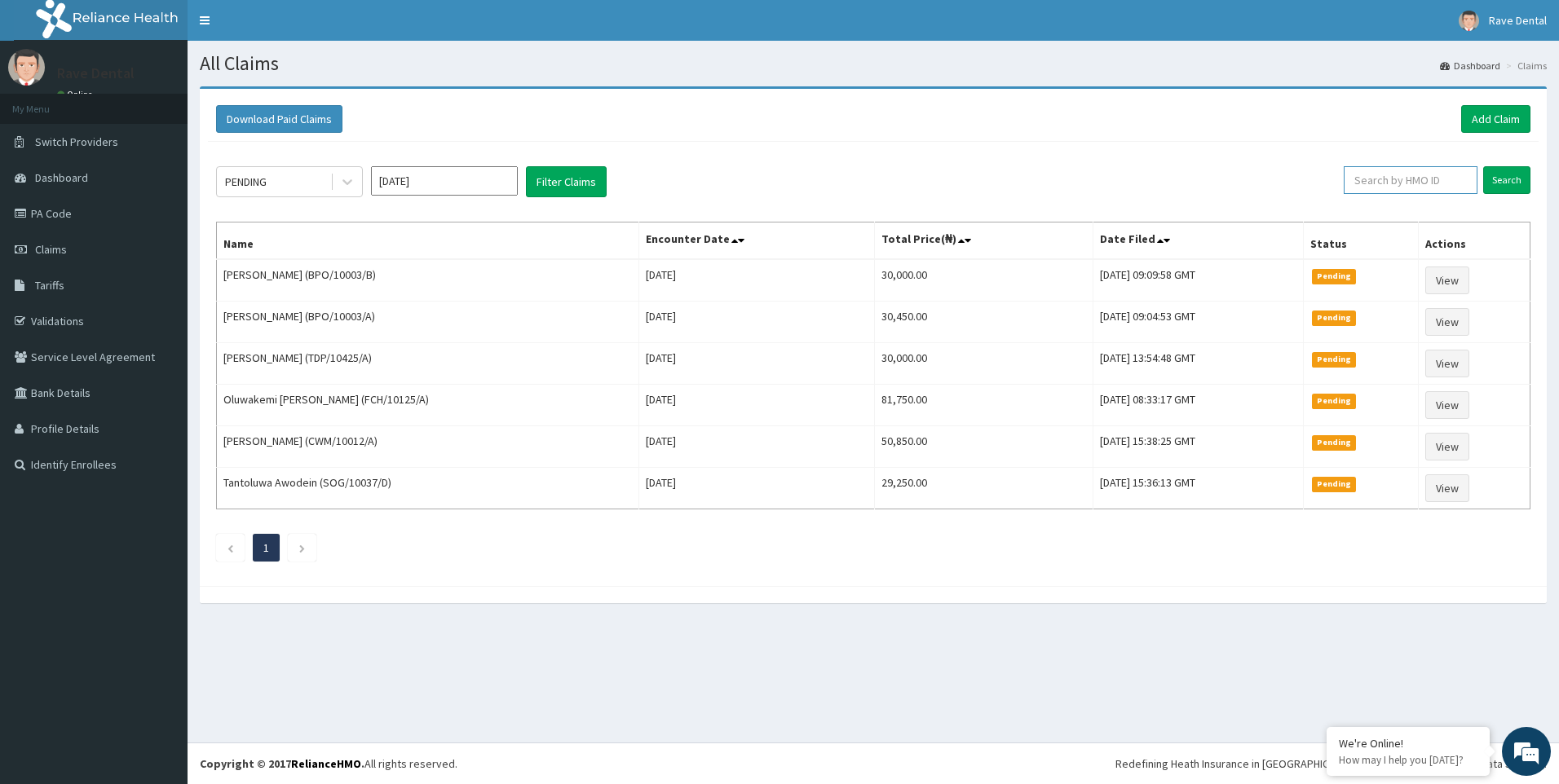
click at [1409, 185] on input "text" at bounding box center [1410, 181] width 134 height 28
paste input "PA/EFD4C8"
type input "PA/EFD4C8"
click at [1500, 179] on input "Search" at bounding box center [1507, 181] width 48 height 28
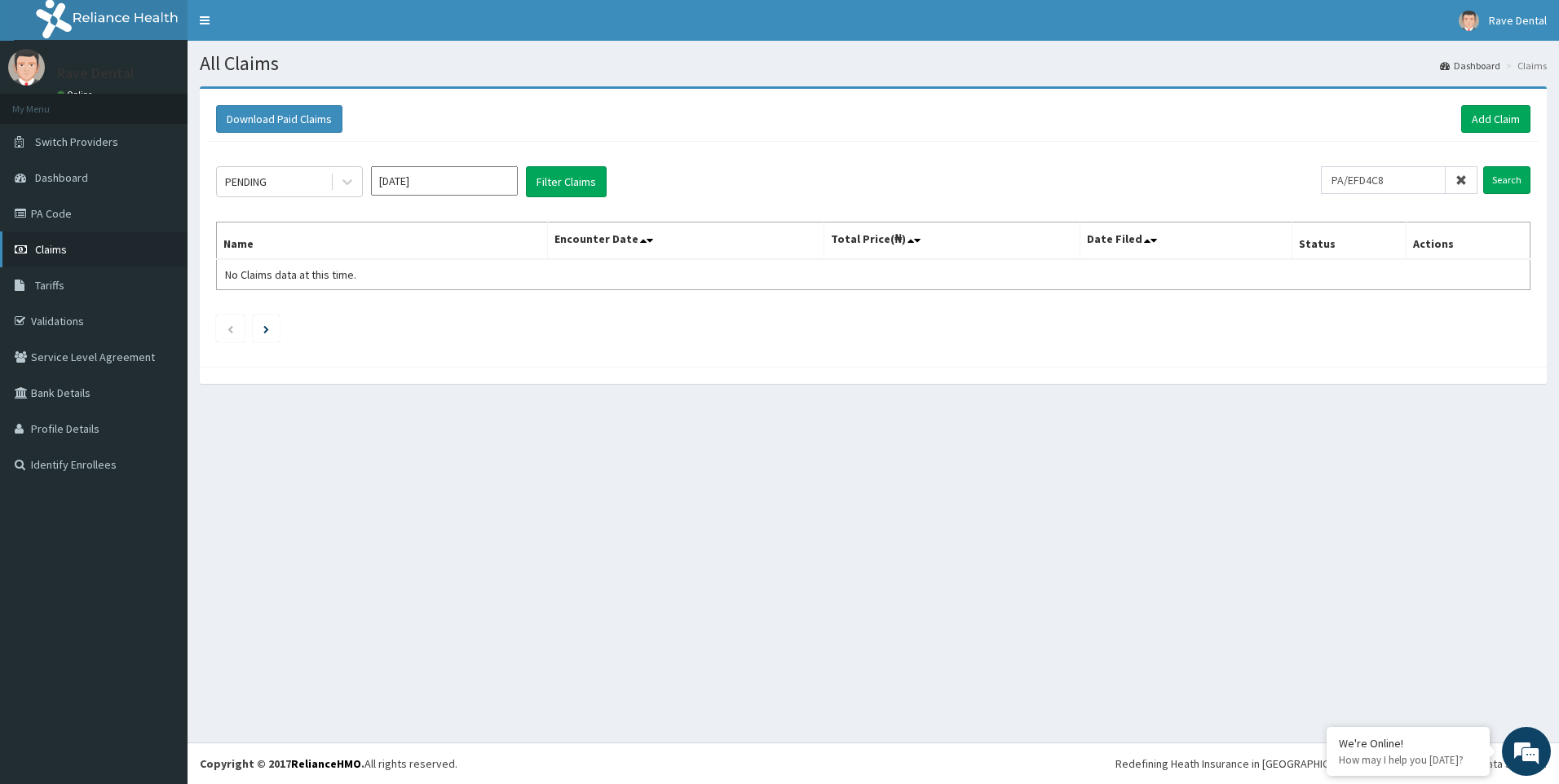
click at [38, 244] on span "Claims" at bounding box center [51, 249] width 32 height 15
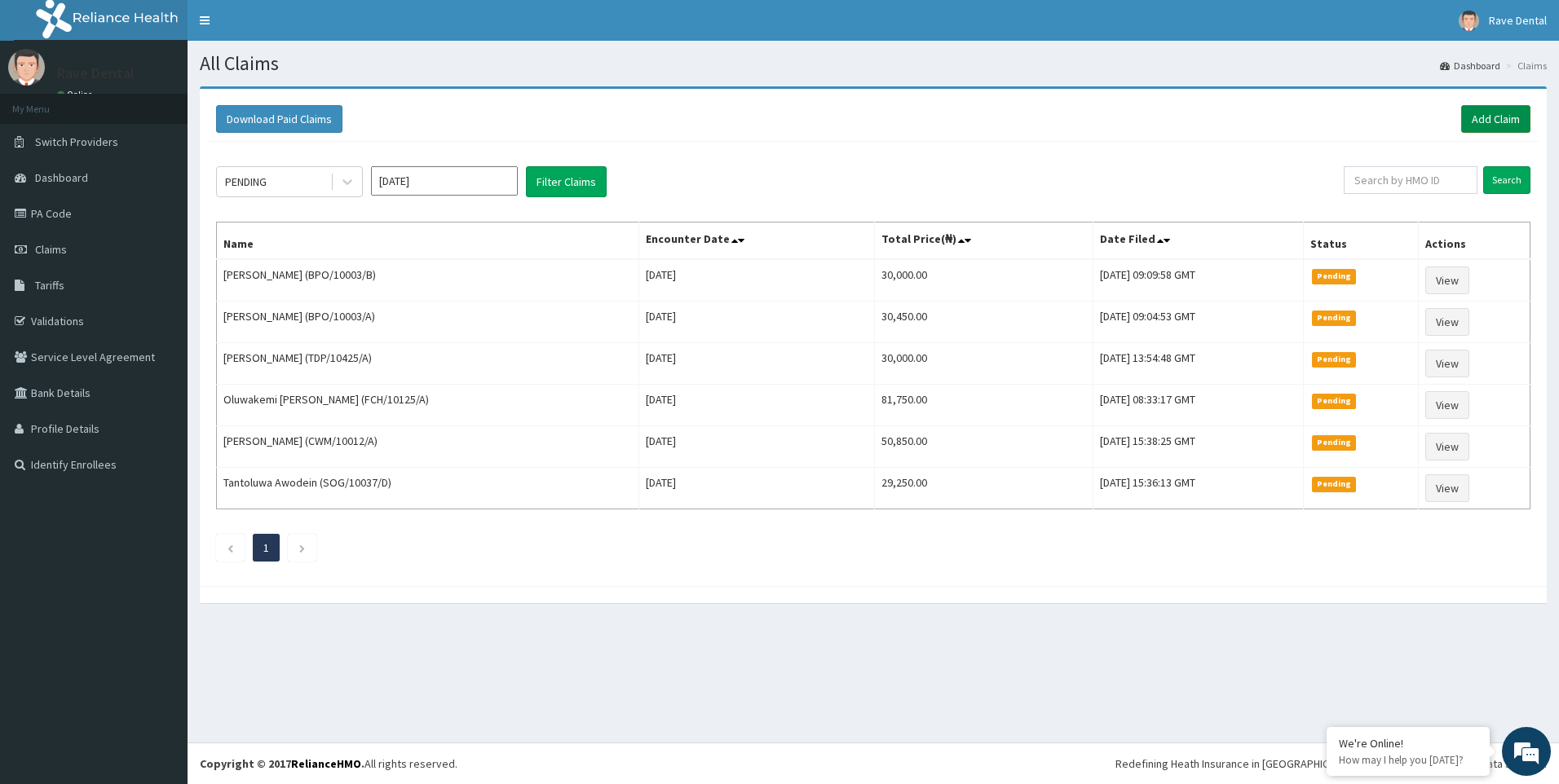
click at [1483, 108] on link "Add Claim" at bounding box center [1496, 119] width 70 height 28
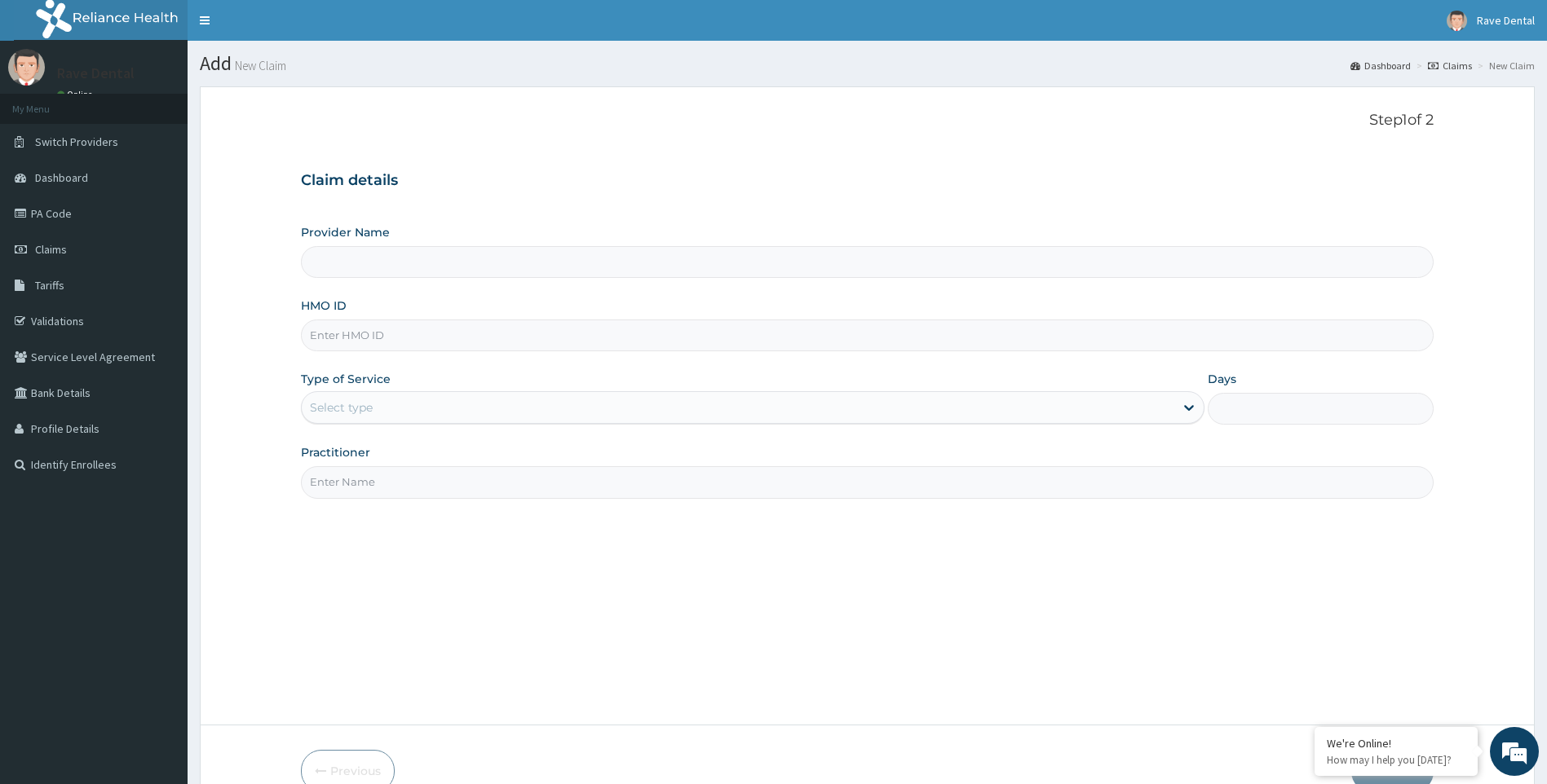
click at [321, 327] on input "HMO ID" at bounding box center [867, 335] width 1133 height 32
type input "Rave Dental Clinic -OGBA"
type input "ARM/10311/A"
drag, startPoint x: 505, startPoint y: 551, endPoint x: 472, endPoint y: 512, distance: 51.1
click at [504, 549] on div "Step 1 of 2 Claim details Provider Name Rave Dental Clinic -OGBA HMO ID ARM/103…" at bounding box center [867, 406] width 1133 height 588
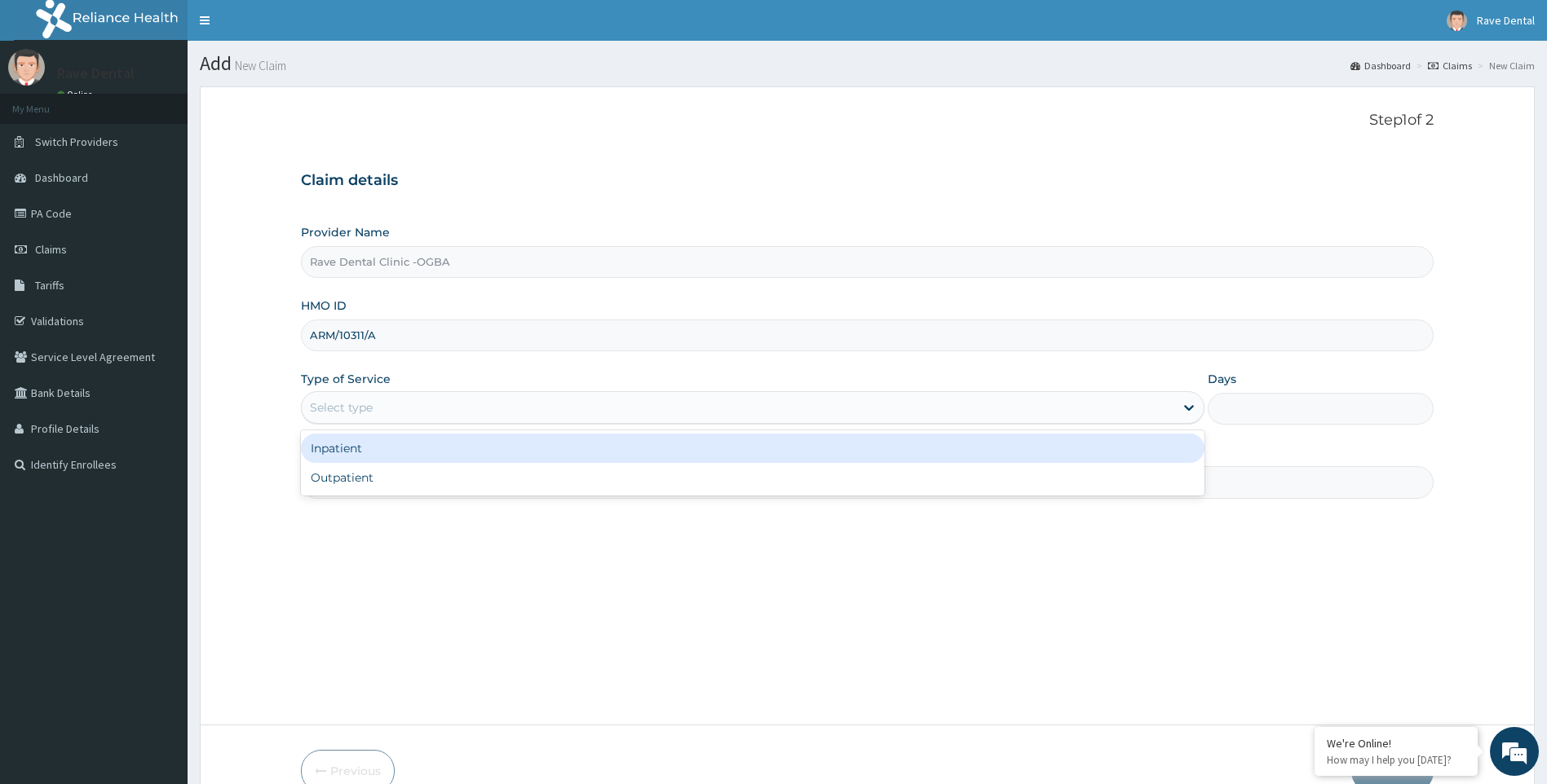
click at [340, 407] on div "Select type" at bounding box center [341, 407] width 63 height 16
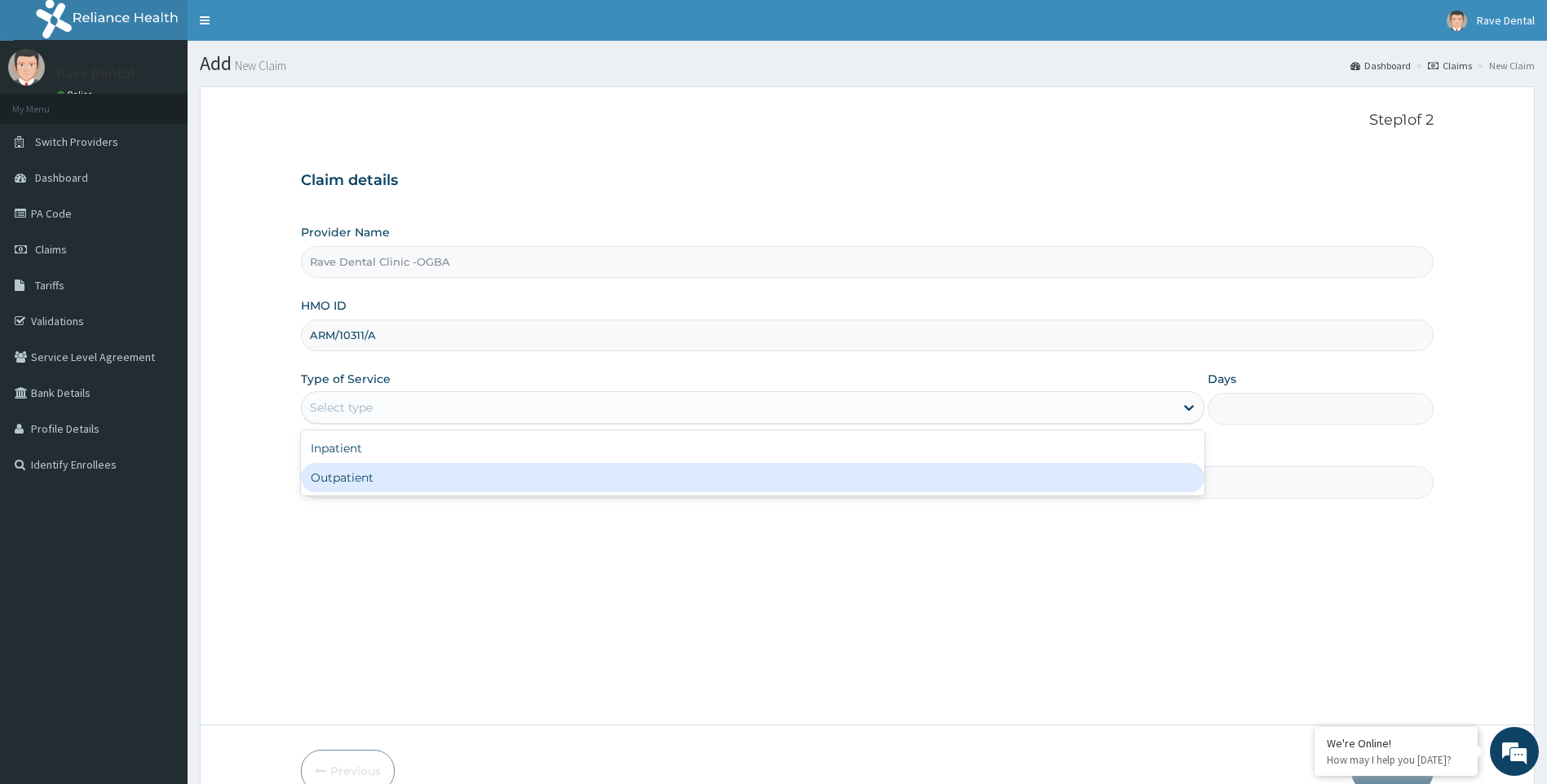
drag, startPoint x: 354, startPoint y: 480, endPoint x: 371, endPoint y: 464, distance: 23.3
click at [355, 480] on div "Outpatient" at bounding box center [753, 477] width 905 height 30
type input "1"
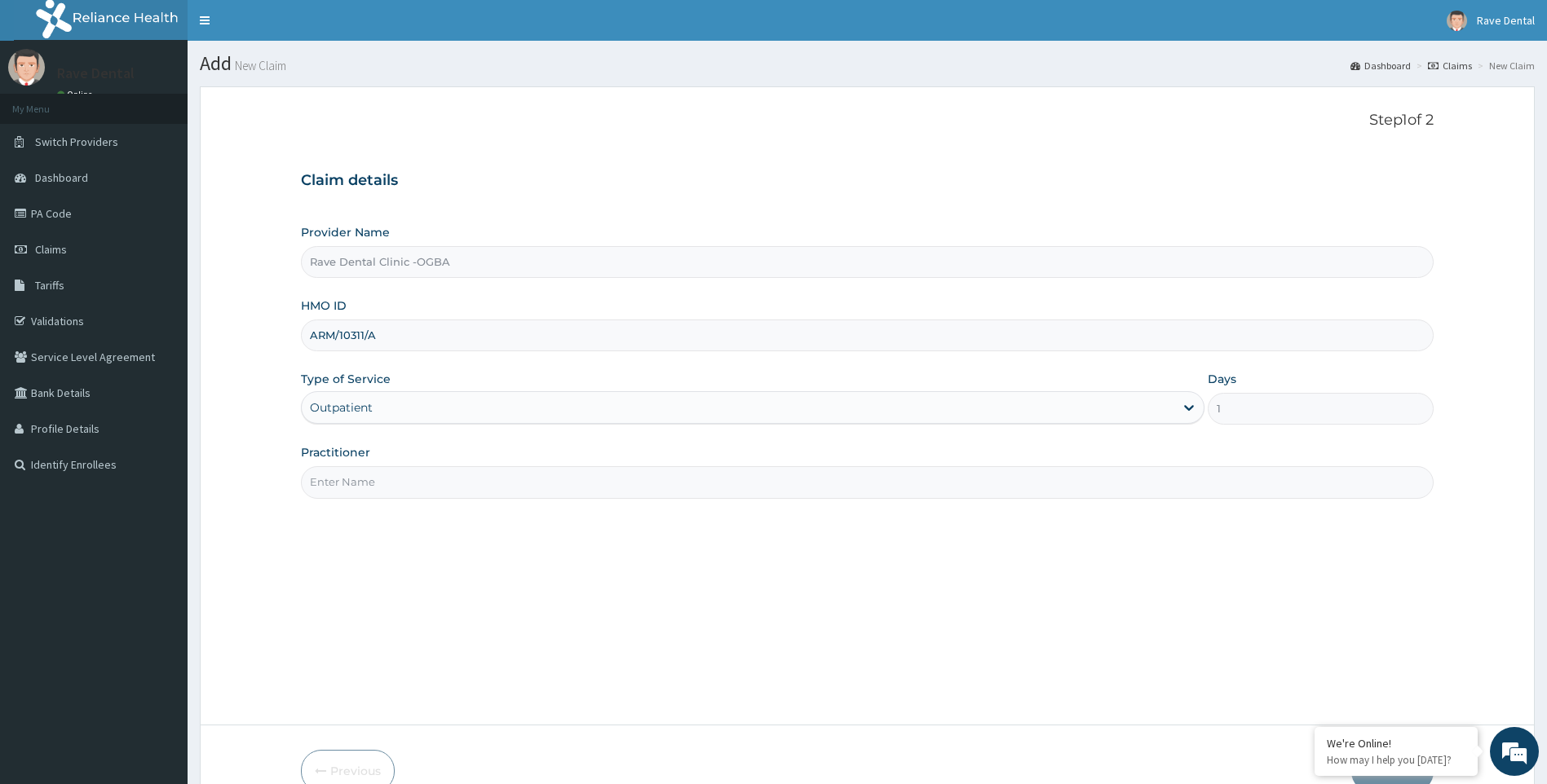
click at [394, 490] on input "Practitioner" at bounding box center [867, 482] width 1133 height 32
type input "DR OWOYEMI"
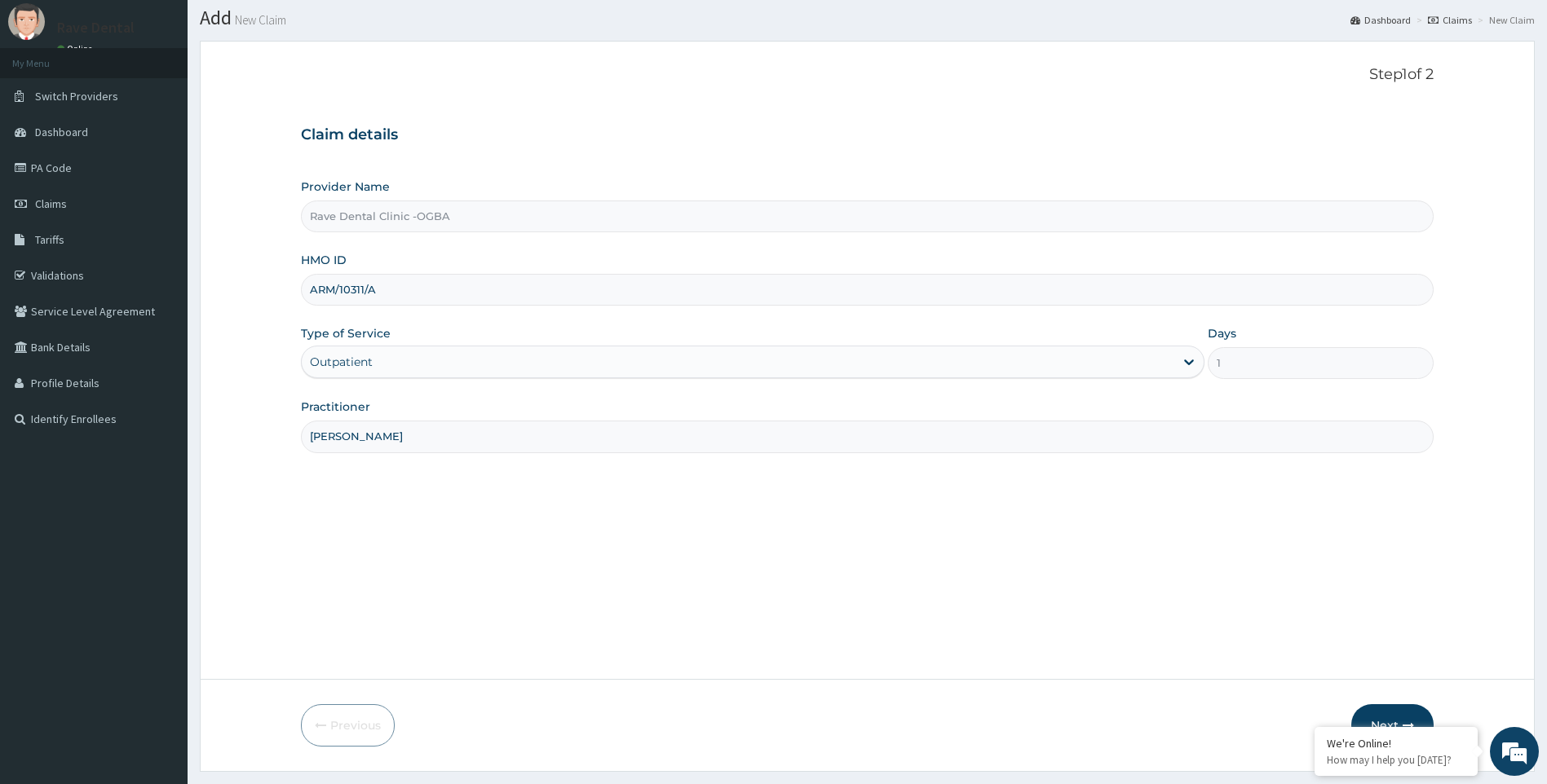
scroll to position [87, 0]
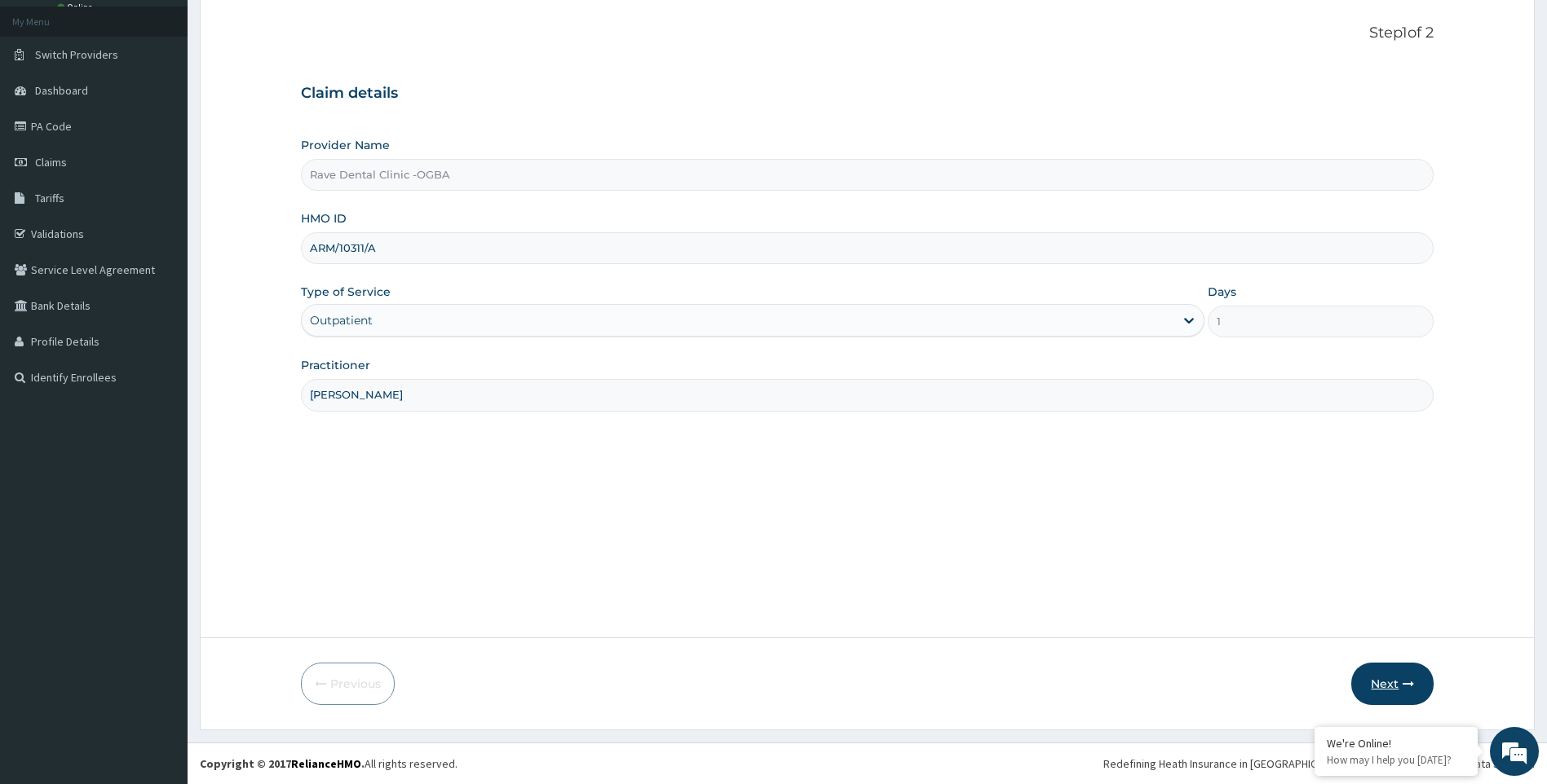
click at [1378, 675] on button "Next" at bounding box center [1392, 684] width 82 height 43
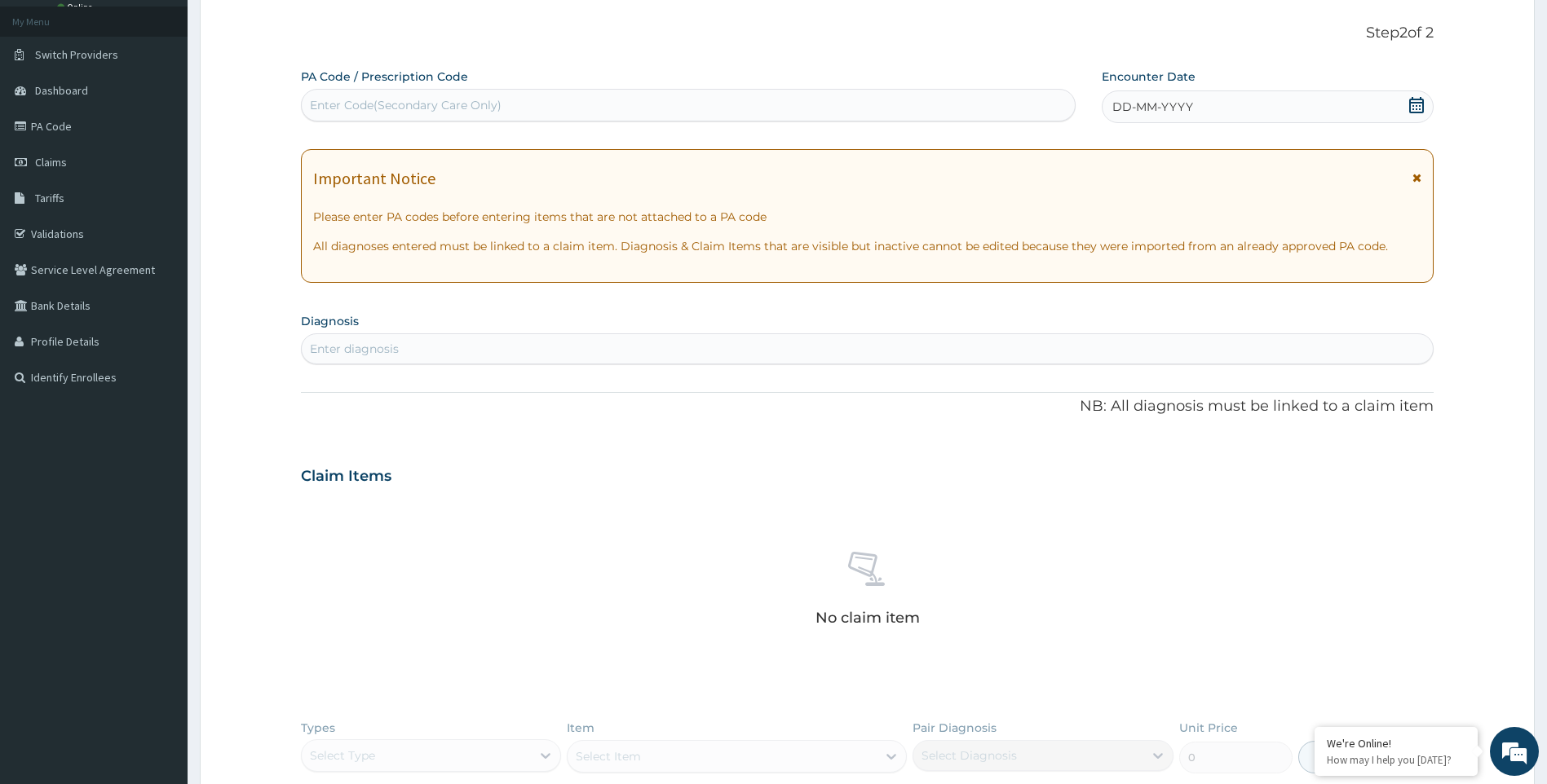
click at [336, 108] on div "Enter Code(Secondary Care Only)" at bounding box center [405, 105] width 192 height 16
type input "PA/EFD4C8"
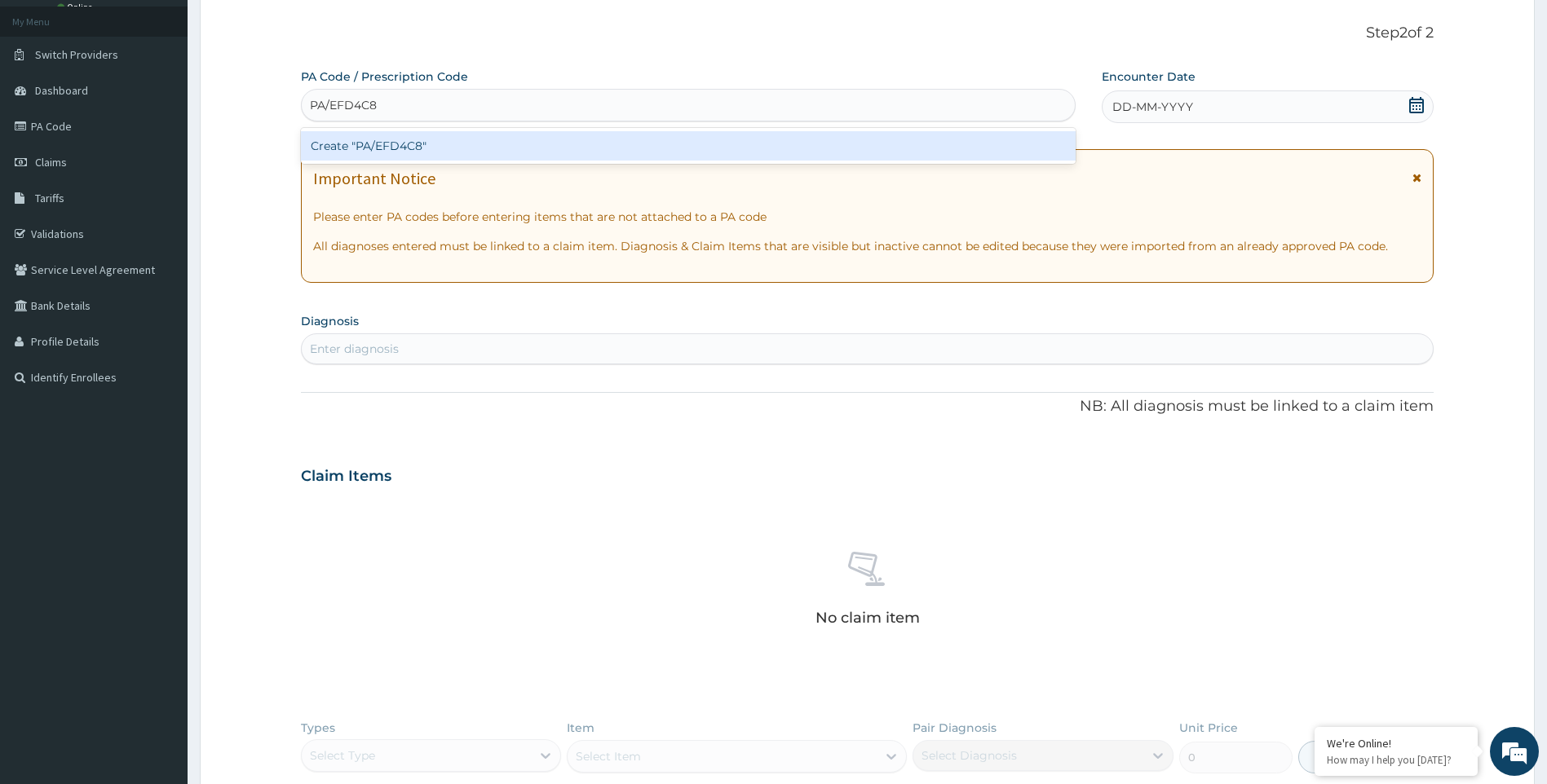
click at [372, 148] on div "Create "PA/EFD4C8"" at bounding box center [688, 146] width 774 height 30
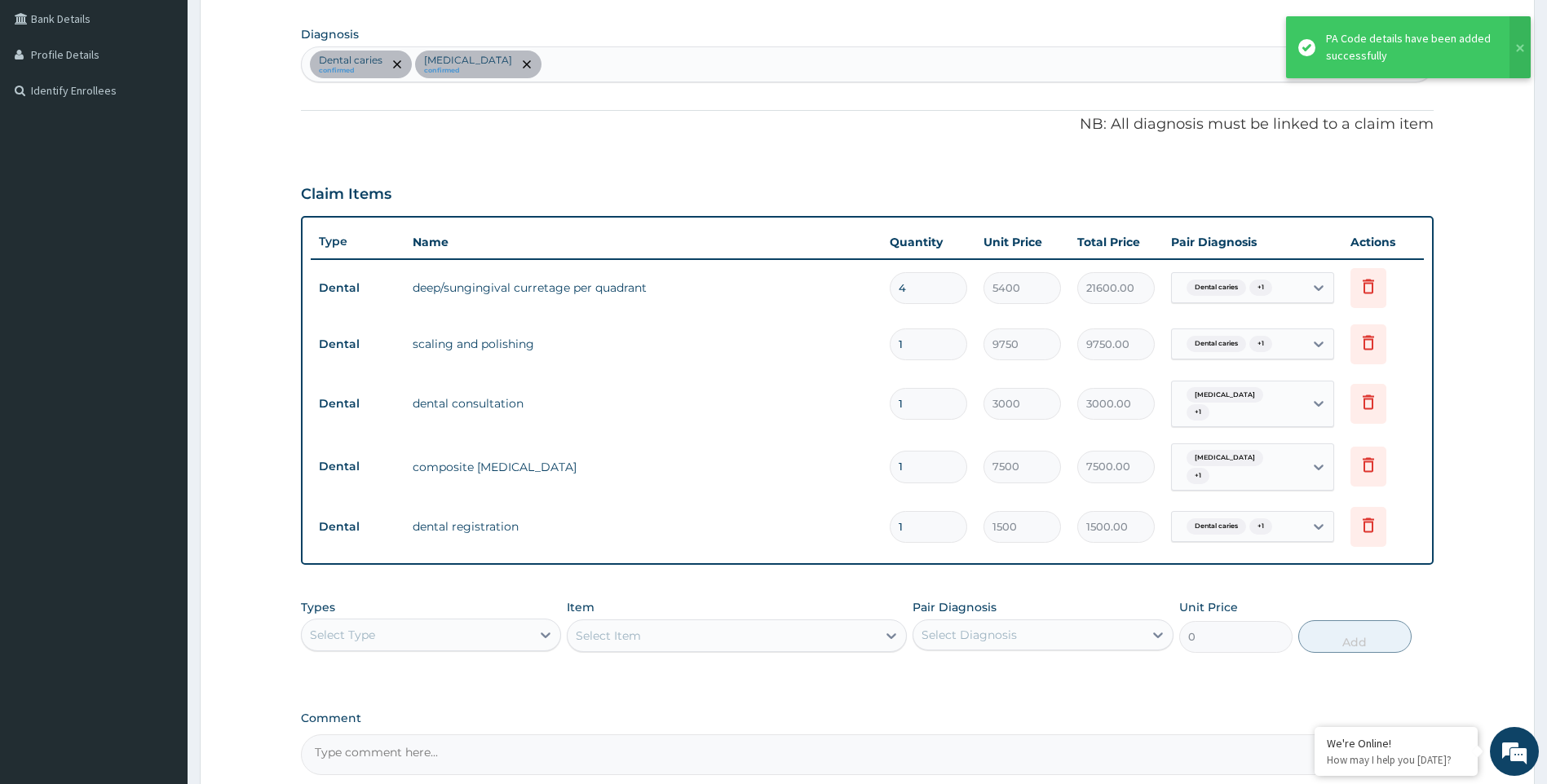
scroll to position [522, 0]
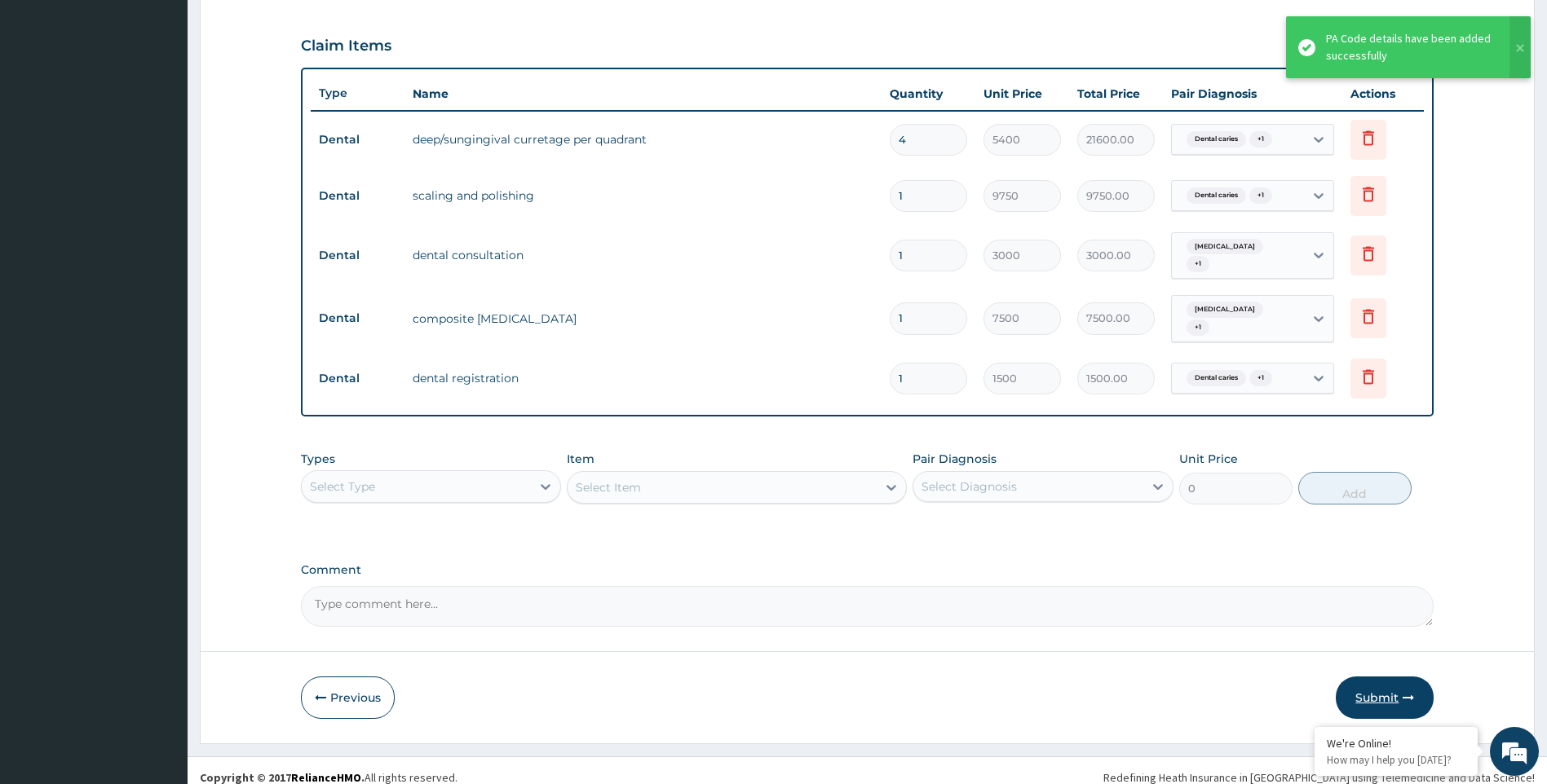
click at [1396, 685] on button "Submit" at bounding box center [1384, 698] width 98 height 43
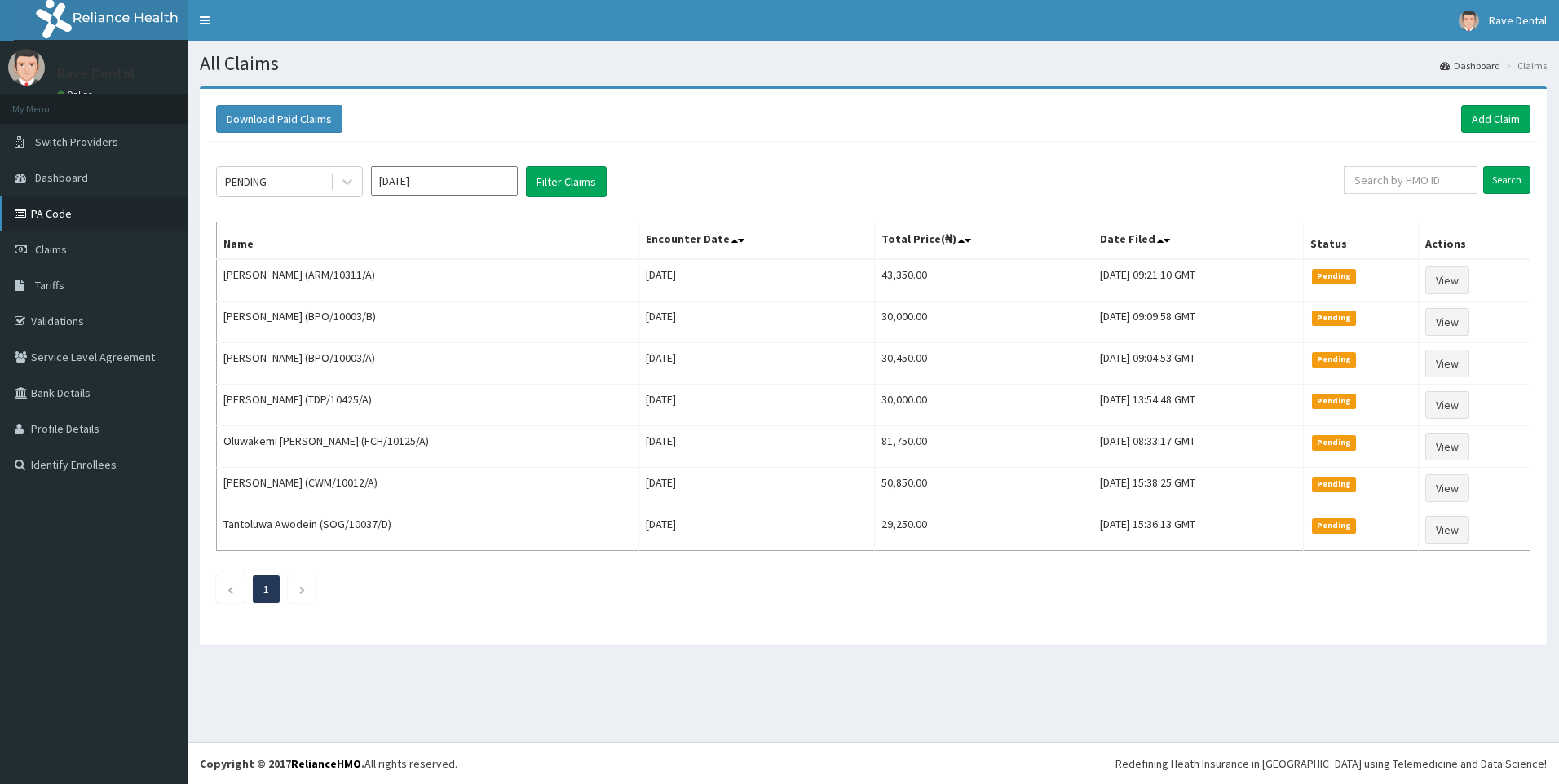
click at [40, 216] on link "PA Code" at bounding box center [93, 213] width 188 height 36
